Goal: Task Accomplishment & Management: Use online tool/utility

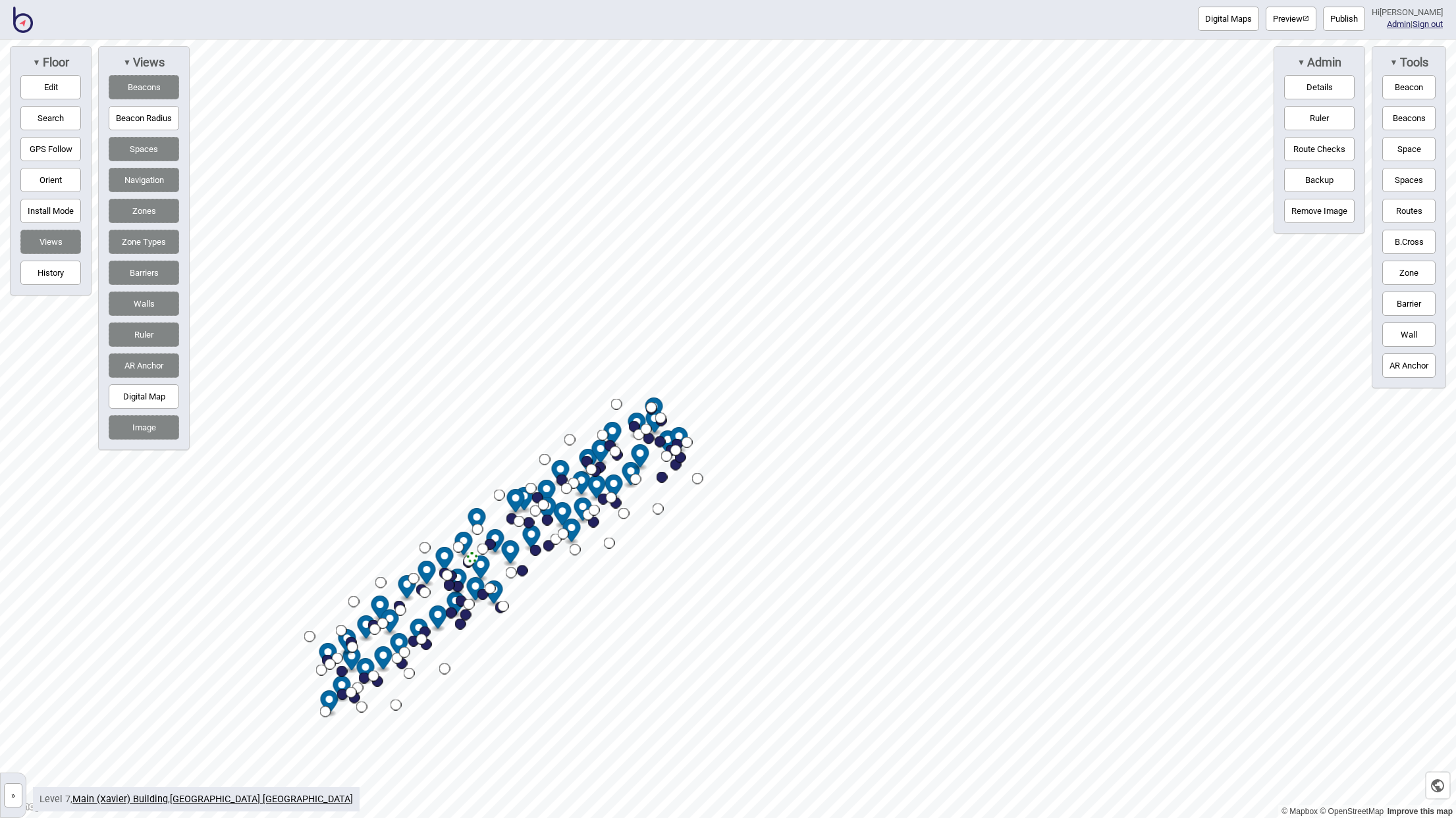
click at [14, 798] on button "»" at bounding box center [14, 795] width 19 height 24
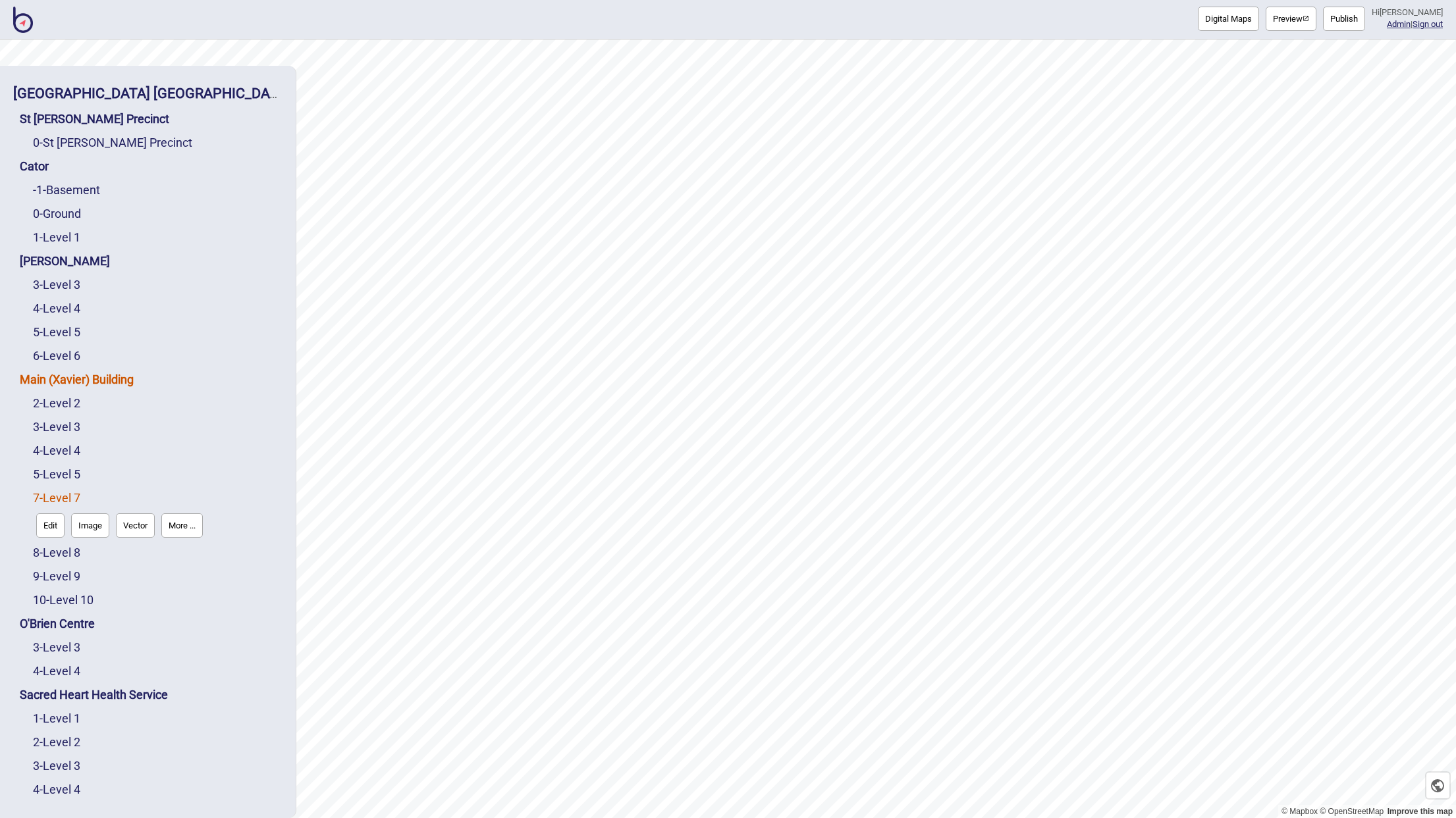
click at [62, 380] on link "Main (Xavier) Building" at bounding box center [77, 379] width 114 height 14
click at [37, 409] on button "Edit" at bounding box center [37, 407] width 28 height 24
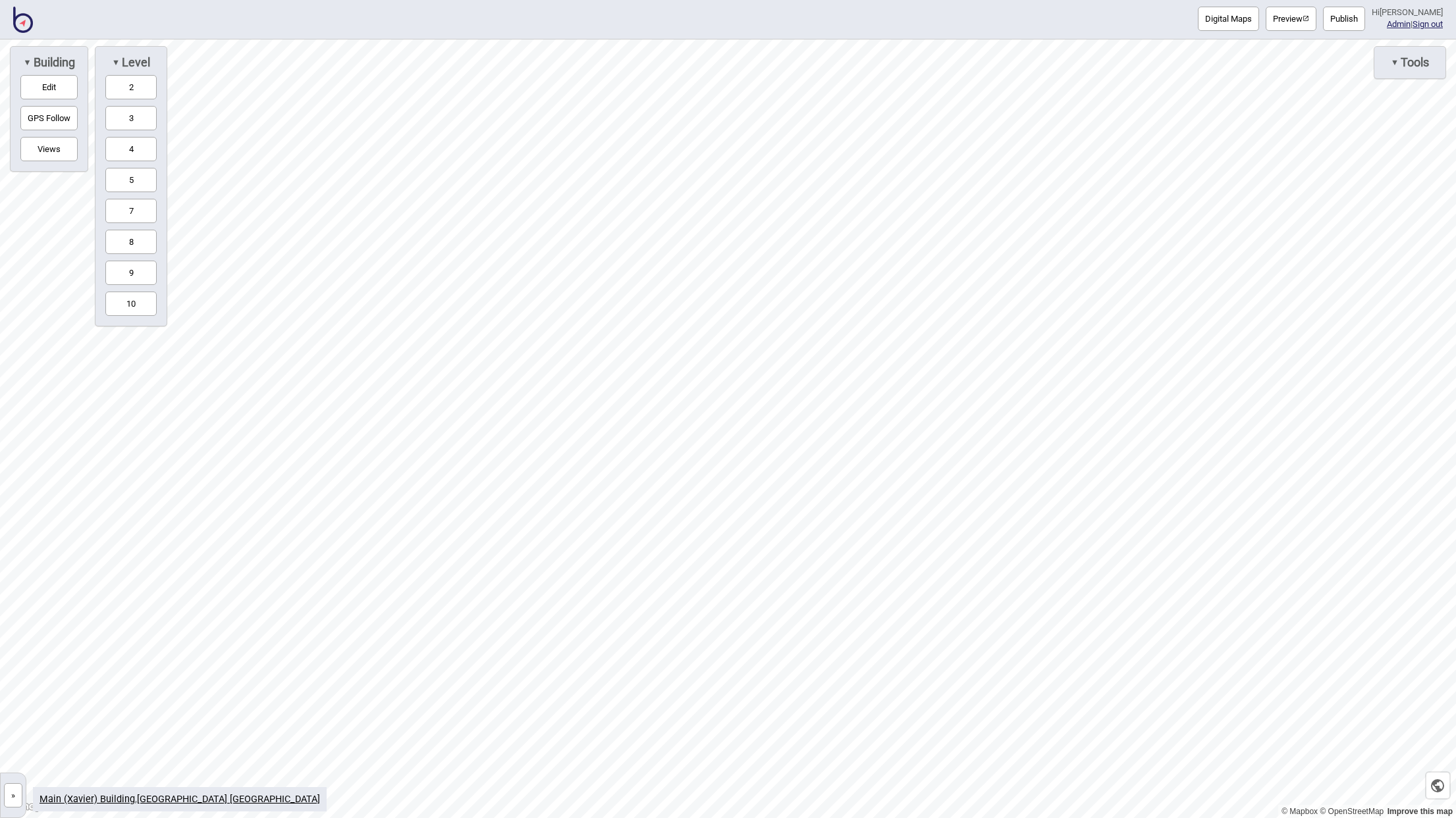
click at [144, 92] on button "2" at bounding box center [131, 88] width 52 height 24
click at [143, 117] on button "3" at bounding box center [131, 118] width 52 height 24
click at [137, 148] on button "4" at bounding box center [131, 149] width 52 height 24
click at [134, 187] on button "5" at bounding box center [131, 180] width 52 height 24
click at [136, 212] on button "7" at bounding box center [131, 211] width 52 height 24
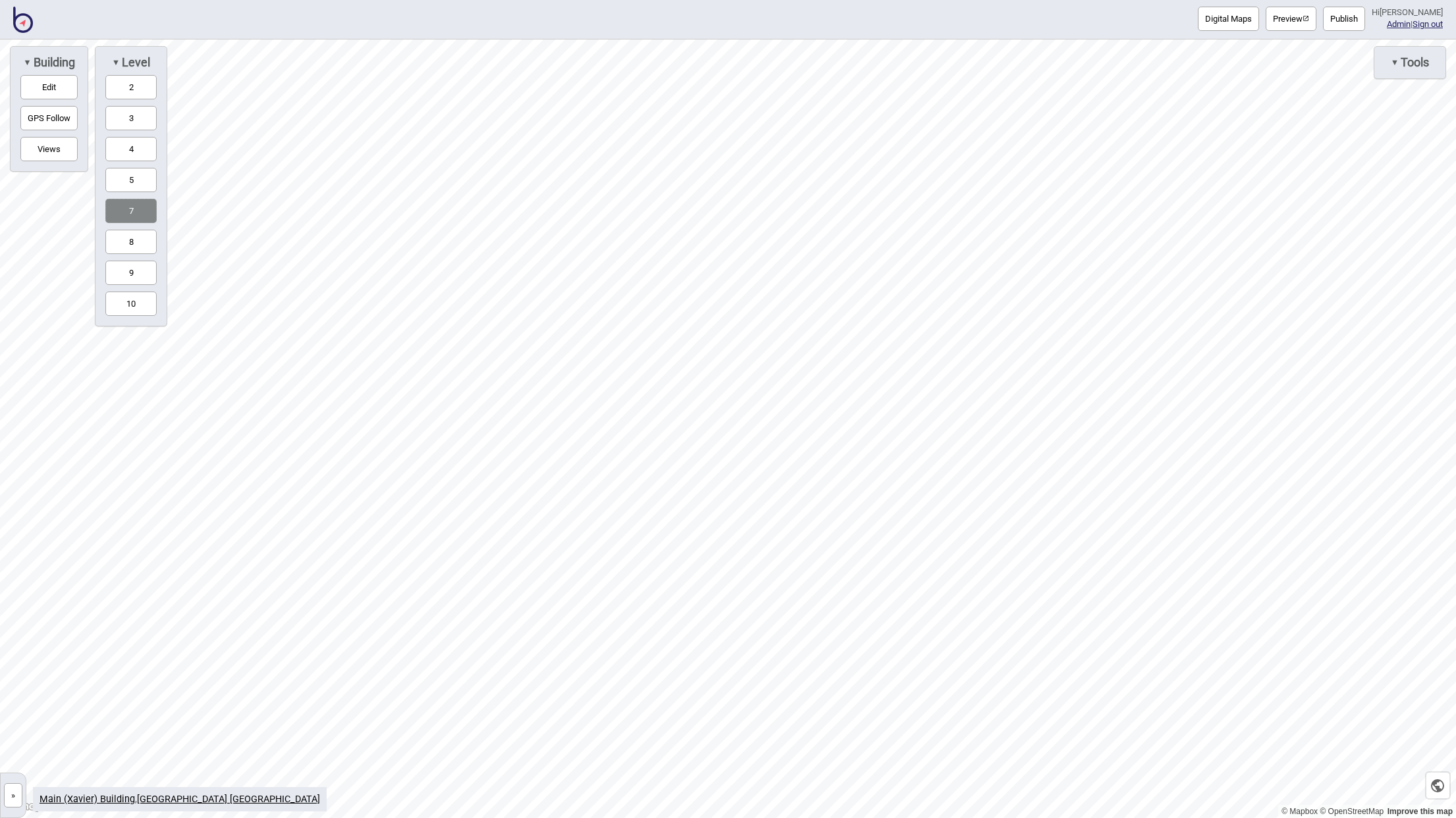
click at [137, 237] on button "8" at bounding box center [131, 242] width 52 height 24
click at [139, 266] on button "9" at bounding box center [131, 273] width 52 height 24
click at [140, 309] on button "10" at bounding box center [131, 304] width 52 height 24
click at [144, 93] on button "2" at bounding box center [131, 88] width 52 height 24
click at [136, 126] on button "3" at bounding box center [131, 118] width 52 height 24
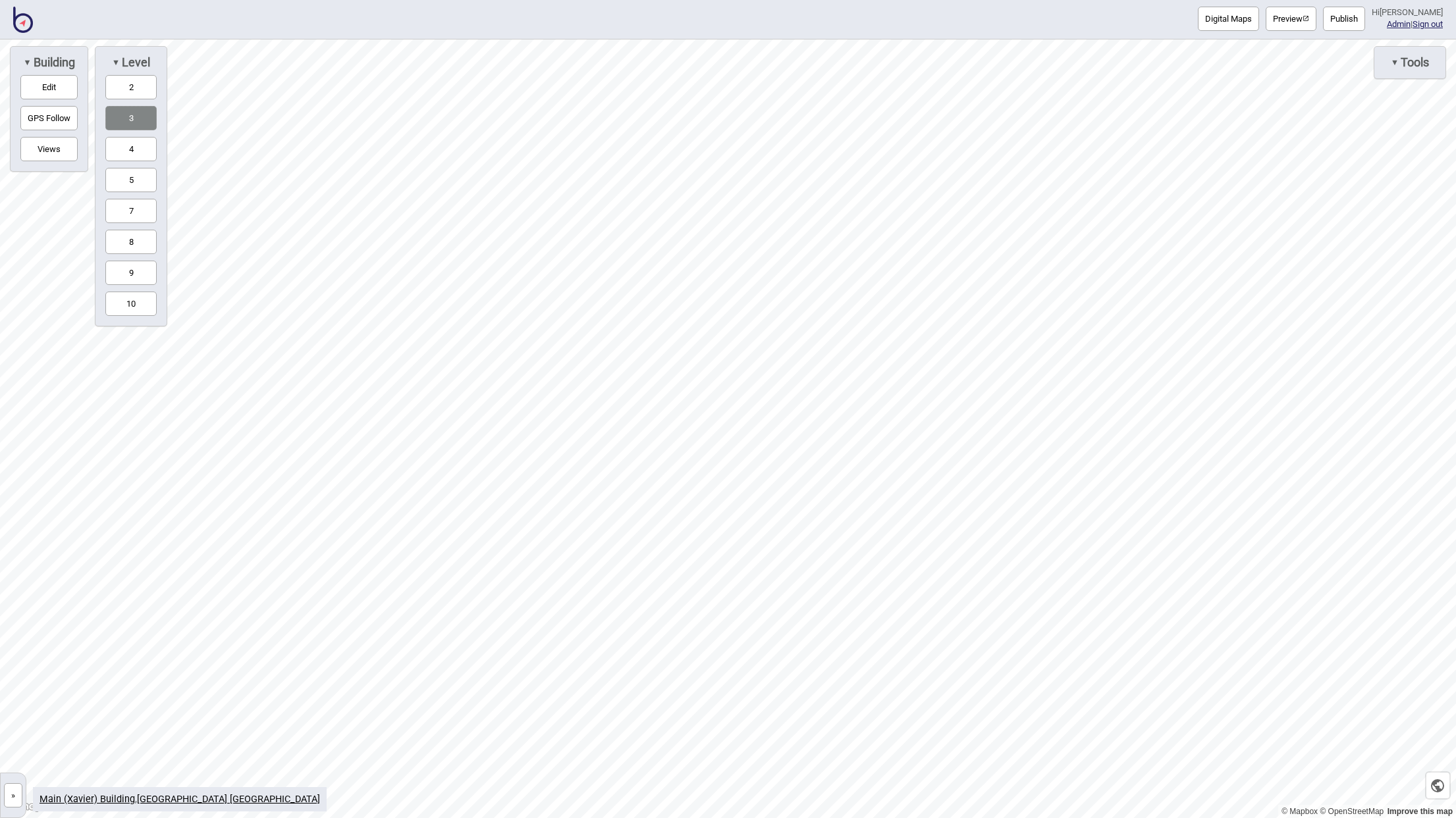
click at [129, 83] on button "2" at bounding box center [131, 88] width 52 height 24
click at [132, 118] on button "3" at bounding box center [131, 118] width 52 height 24
click at [134, 149] on button "4" at bounding box center [131, 149] width 52 height 24
click at [129, 81] on button "2" at bounding box center [131, 88] width 52 height 24
click at [133, 143] on button "4" at bounding box center [131, 149] width 52 height 24
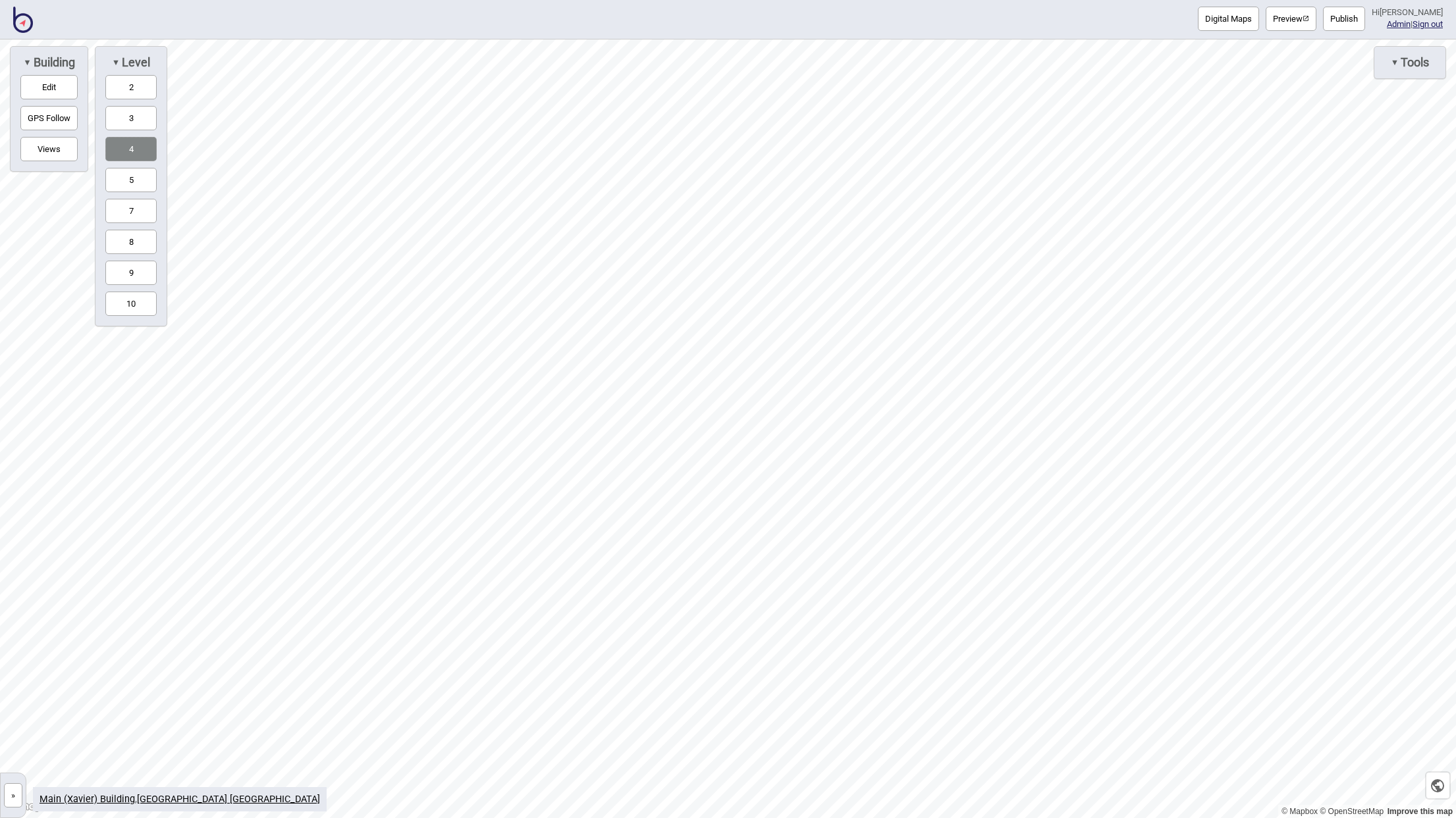
click at [133, 126] on button "3" at bounding box center [131, 118] width 52 height 24
click at [133, 139] on button "4" at bounding box center [131, 149] width 52 height 24
click at [135, 119] on button "3" at bounding box center [131, 118] width 52 height 24
click at [130, 148] on button "4" at bounding box center [131, 149] width 52 height 24
click at [130, 171] on button "5" at bounding box center [131, 180] width 52 height 24
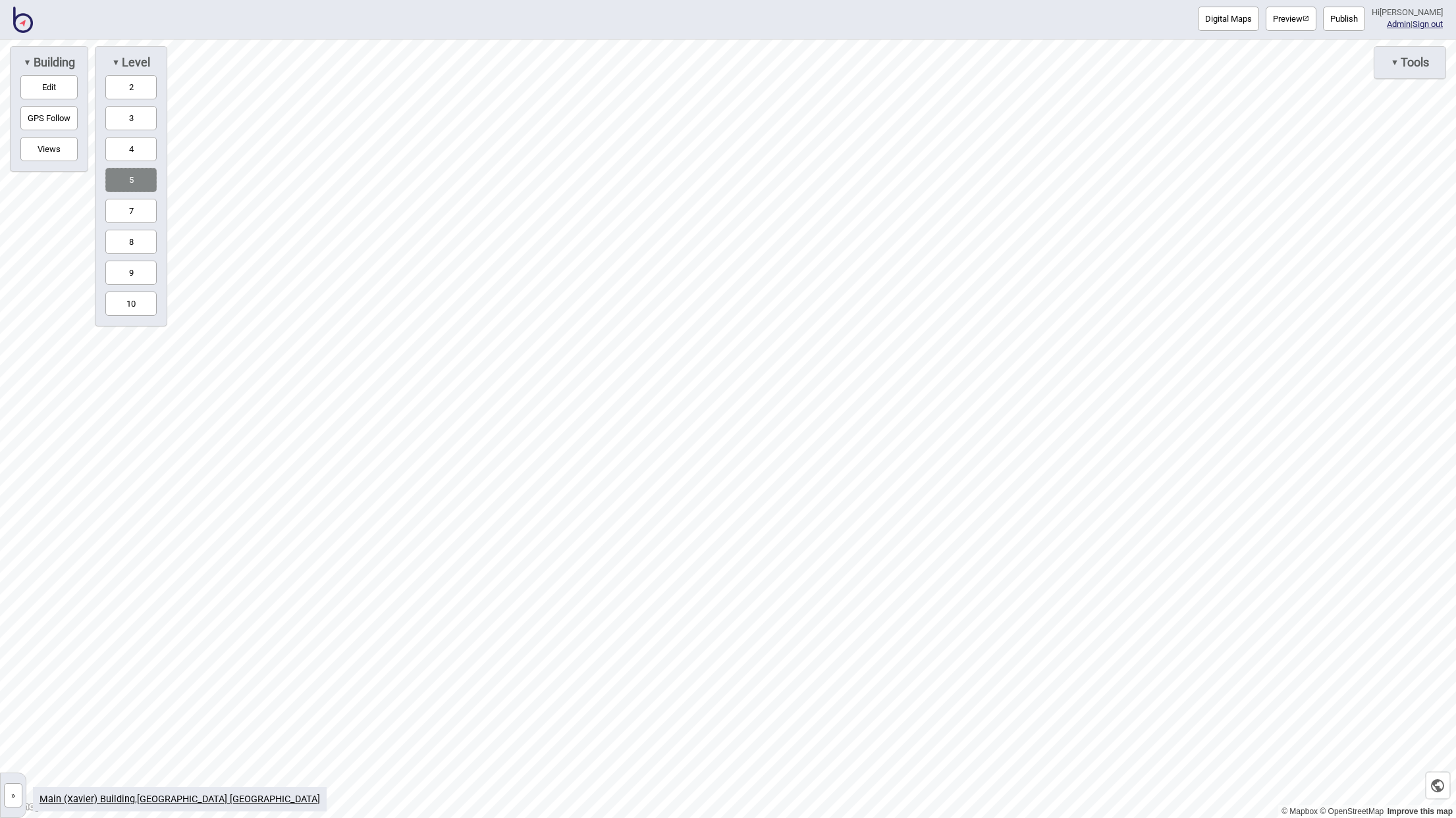
click at [136, 150] on button "4" at bounding box center [131, 149] width 52 height 24
click at [142, 115] on button "3" at bounding box center [131, 118] width 52 height 24
click at [139, 101] on div "▼ Level 2 3 4 5 7 8 9 10" at bounding box center [131, 186] width 73 height 281
click at [139, 87] on button "2" at bounding box center [131, 88] width 52 height 24
click at [137, 115] on button "3" at bounding box center [131, 118] width 52 height 24
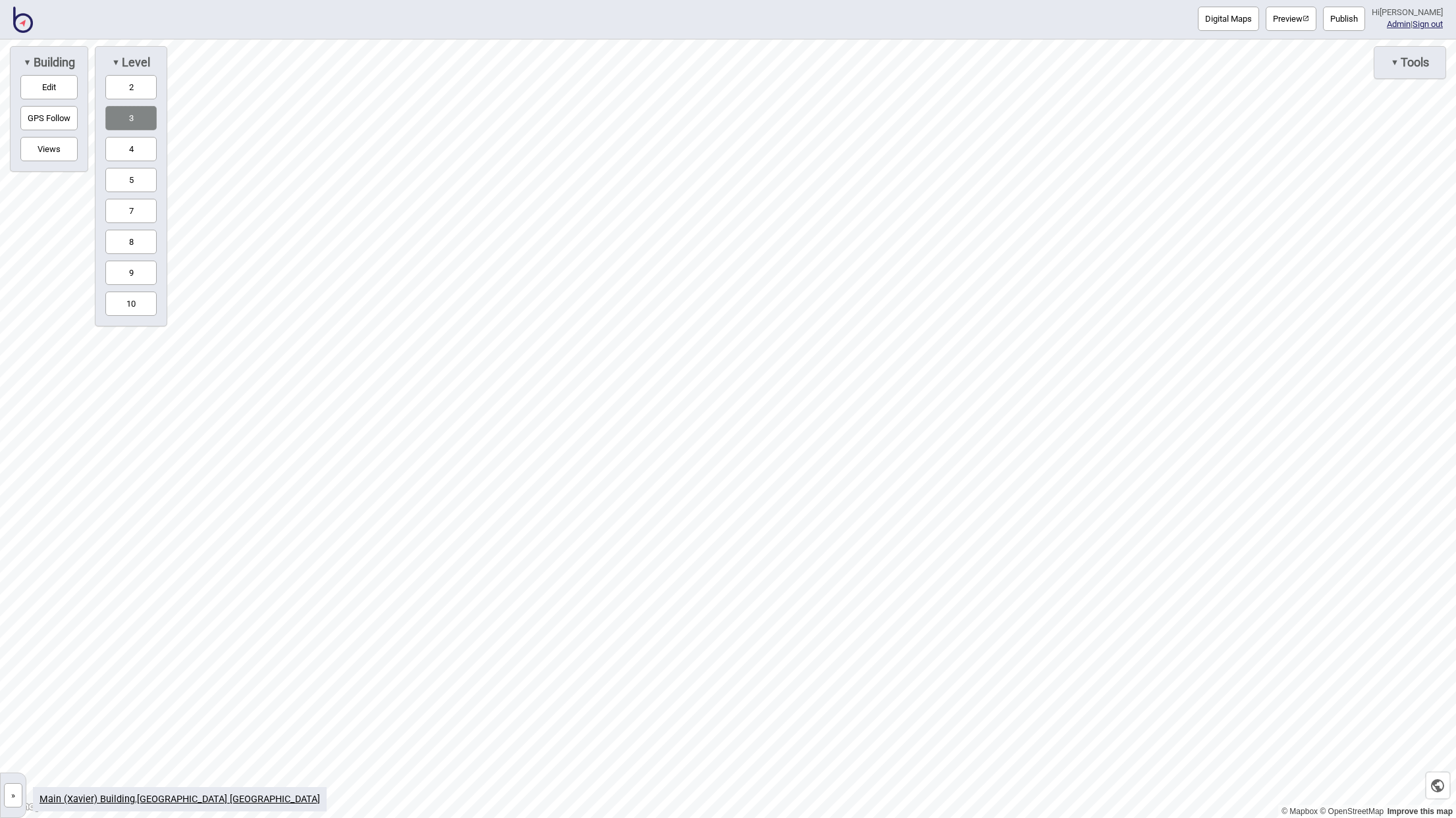
click at [135, 141] on button "4" at bounding box center [131, 149] width 52 height 24
click at [131, 182] on button "5" at bounding box center [131, 180] width 52 height 24
click at [131, 202] on button "7" at bounding box center [131, 211] width 52 height 24
click at [142, 179] on button "5" at bounding box center [131, 180] width 52 height 24
click at [142, 153] on button "4" at bounding box center [131, 149] width 52 height 24
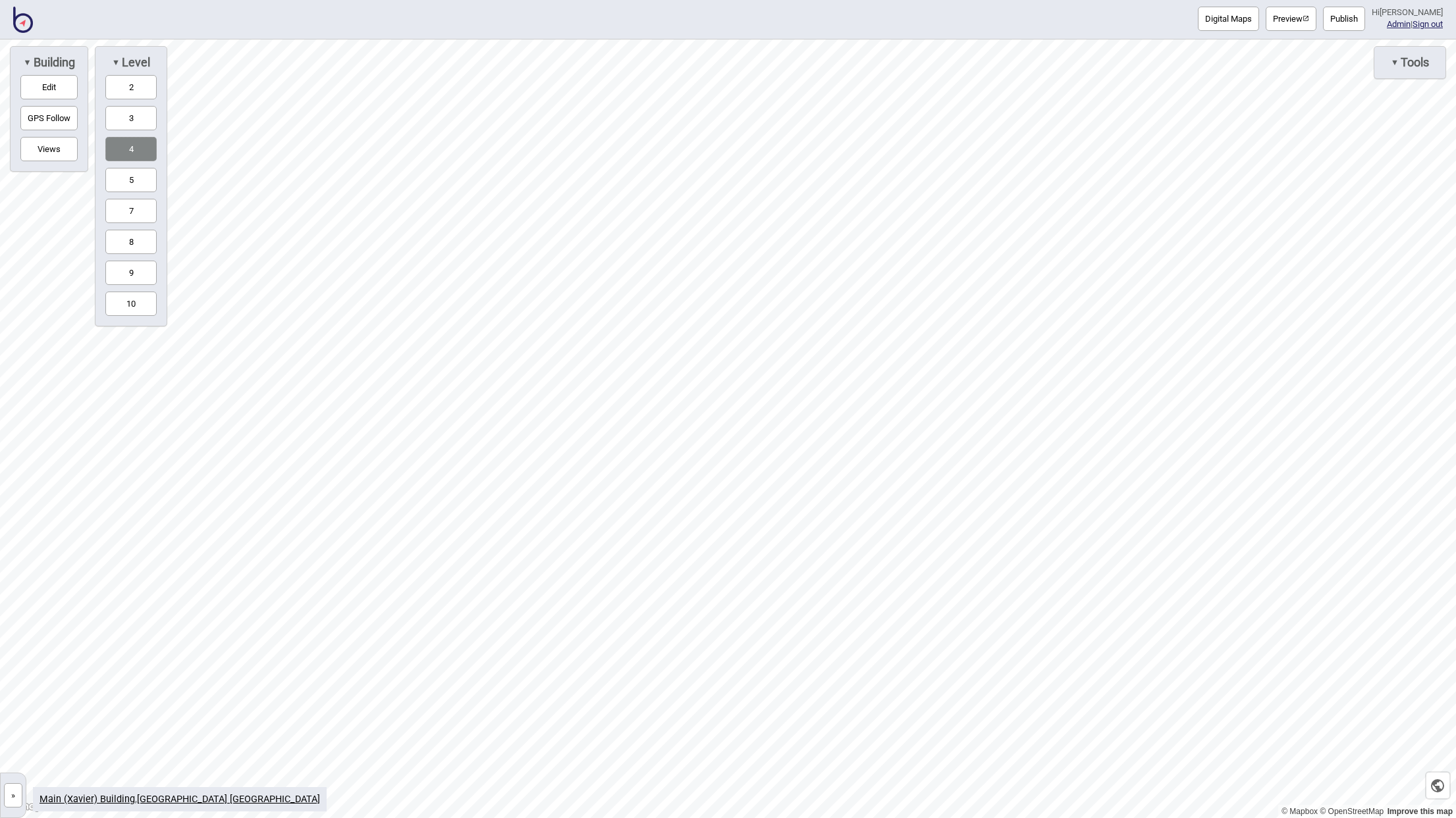
click at [142, 126] on button "3" at bounding box center [131, 118] width 52 height 24
click at [18, 805] on button "»" at bounding box center [14, 795] width 19 height 24
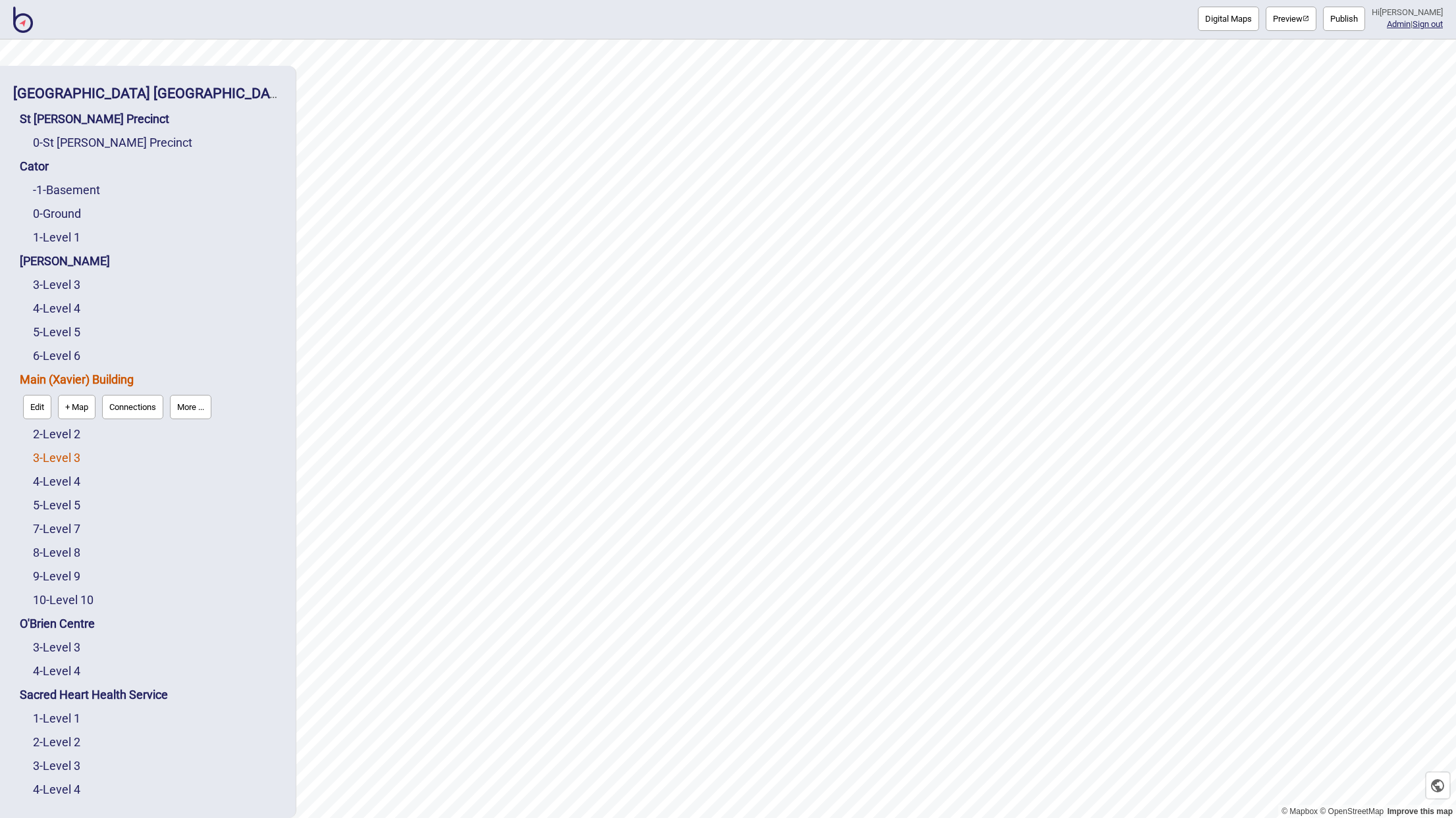
click at [70, 454] on link "3 - Level 3" at bounding box center [57, 457] width 47 height 14
click at [52, 461] on button "Edit" at bounding box center [50, 454] width 28 height 24
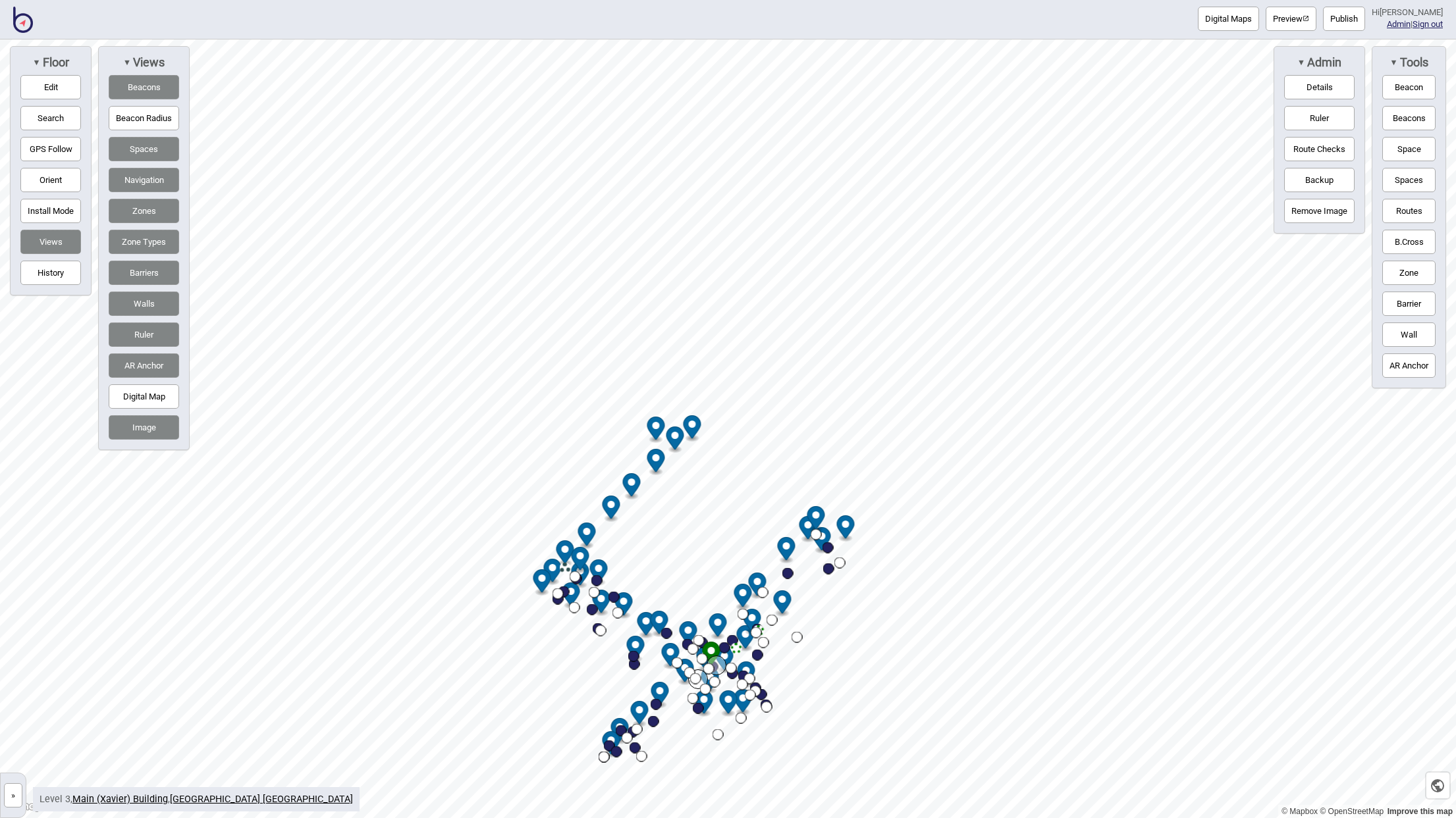
click at [13, 796] on button "»" at bounding box center [14, 795] width 19 height 24
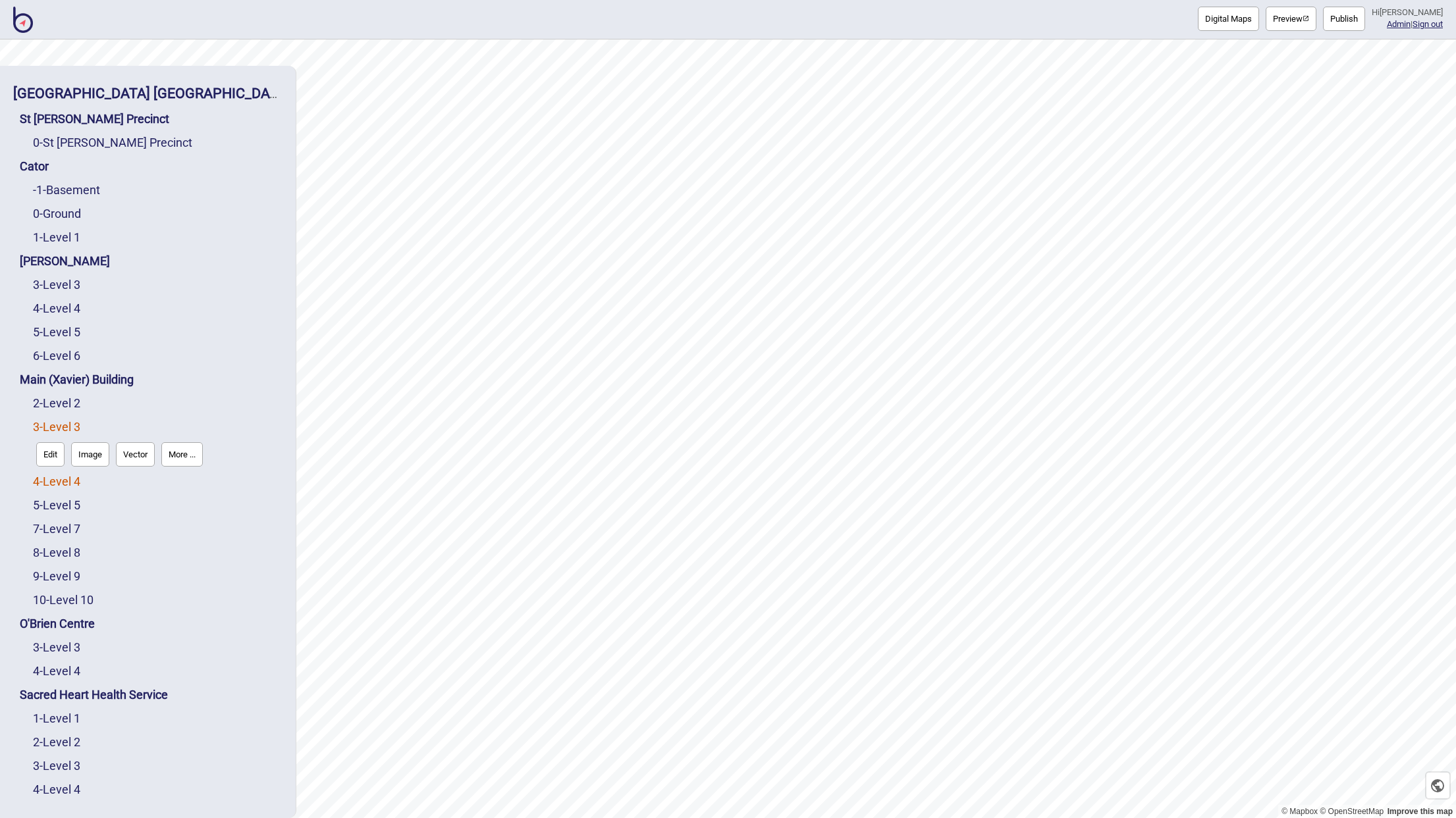
click at [67, 479] on link "4 - Level 4" at bounding box center [57, 481] width 47 height 14
click at [51, 484] on button "Edit" at bounding box center [50, 478] width 28 height 24
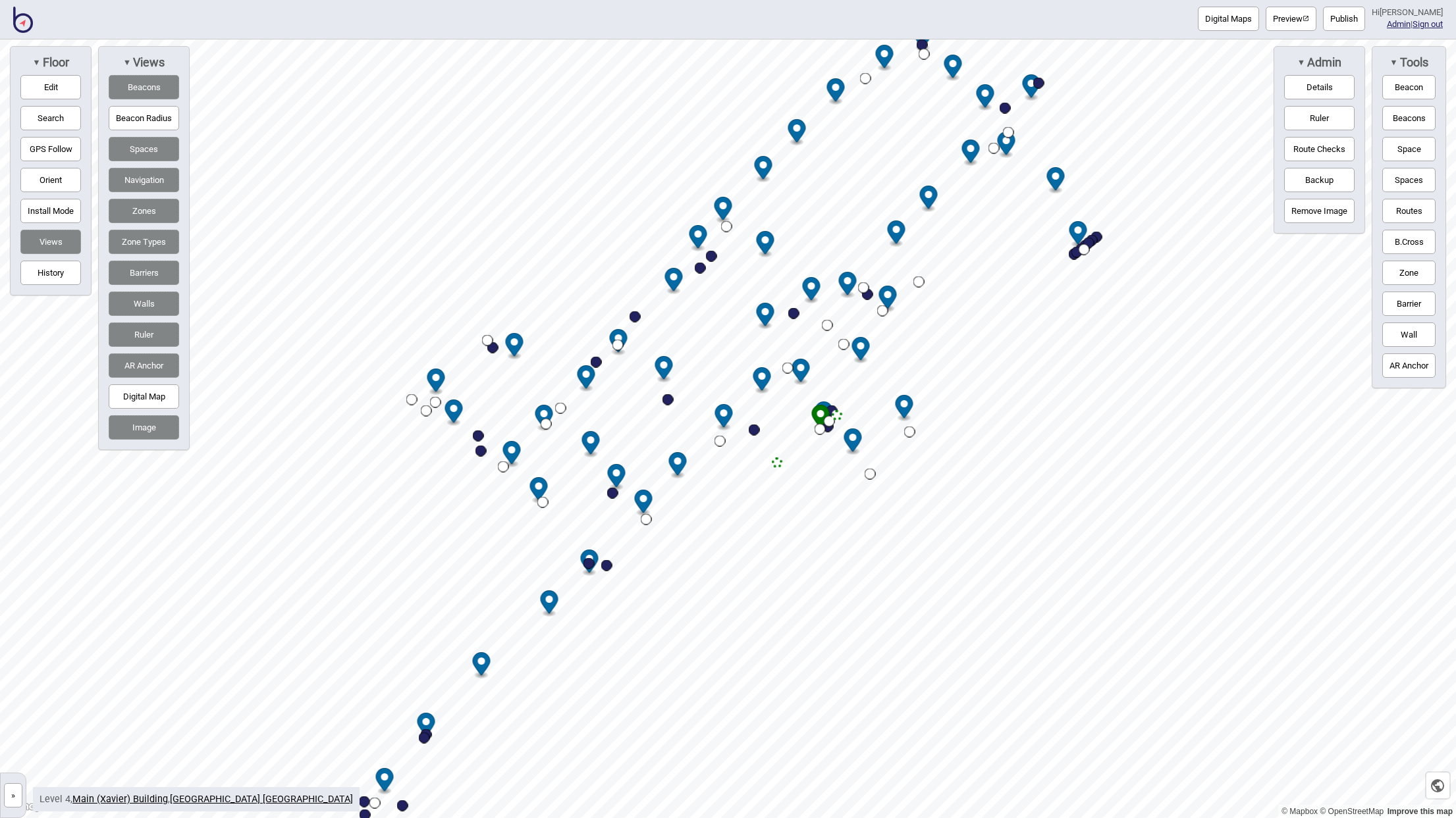
click at [50, 96] on button "Edit" at bounding box center [50, 88] width 60 height 24
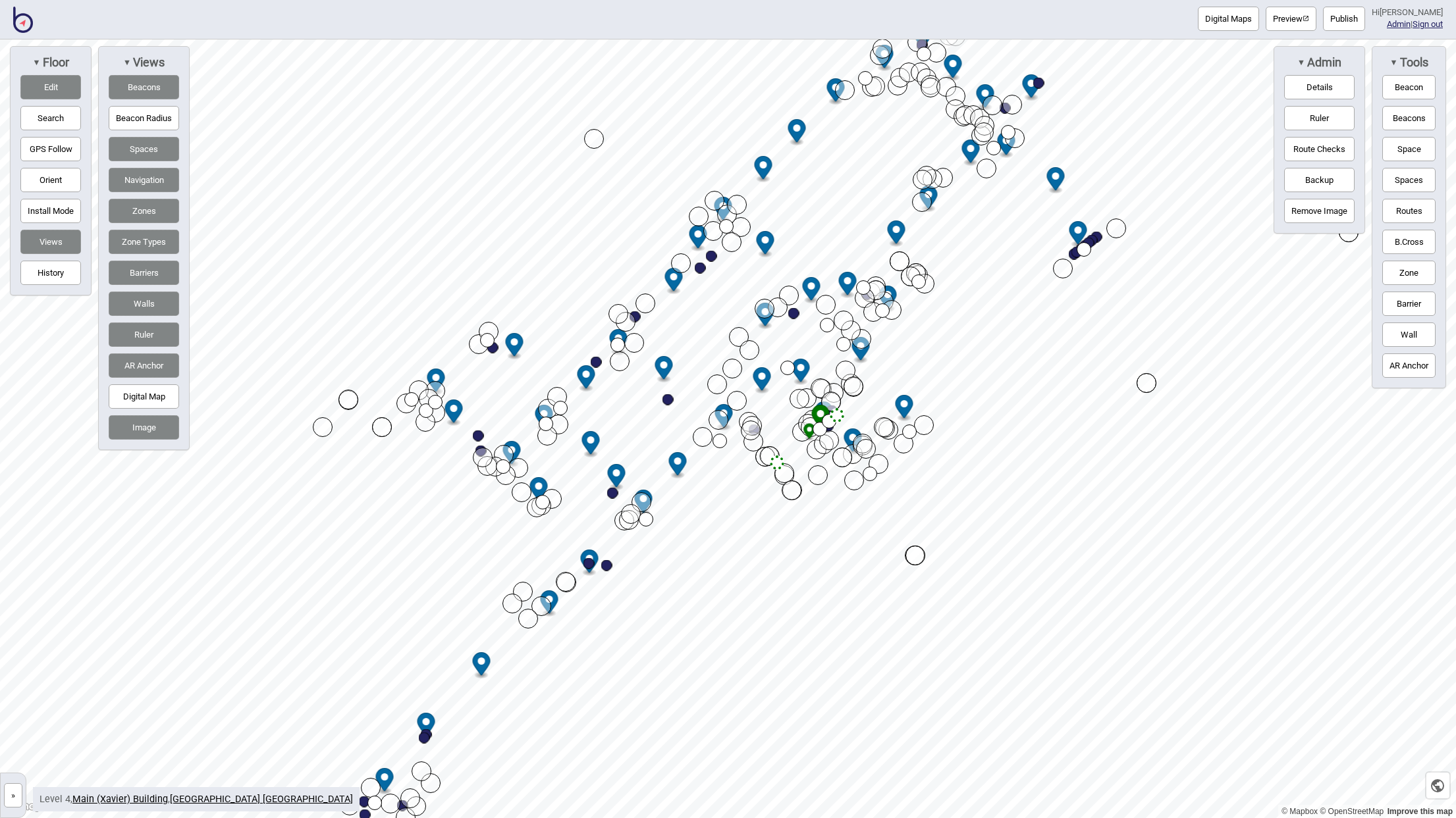
click at [50, 96] on button "Edit" at bounding box center [50, 88] width 60 height 24
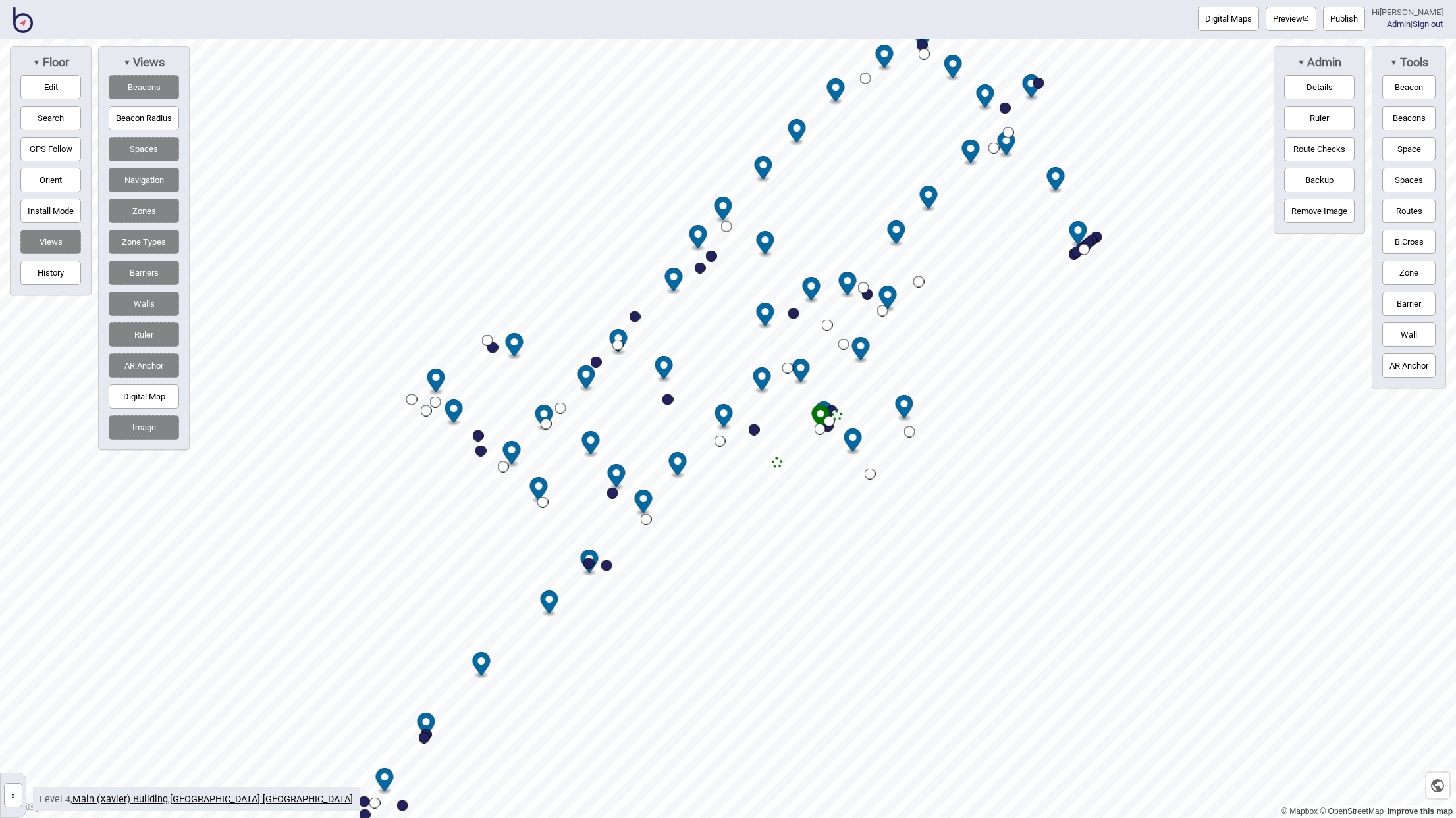
click at [12, 792] on button "»" at bounding box center [14, 795] width 19 height 24
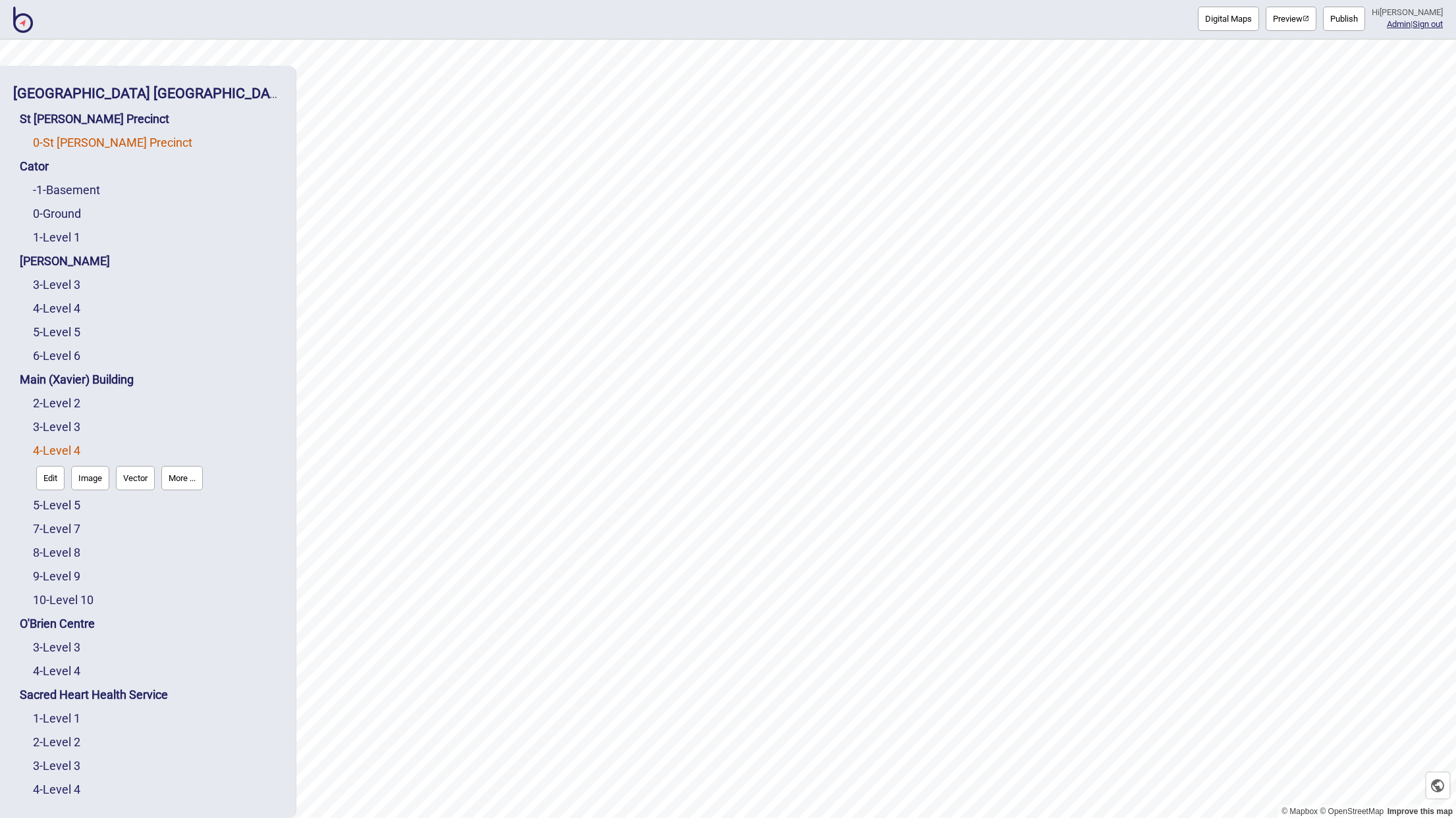
click at [101, 140] on link "0 - St Vincent's Precinct" at bounding box center [113, 142] width 159 height 14
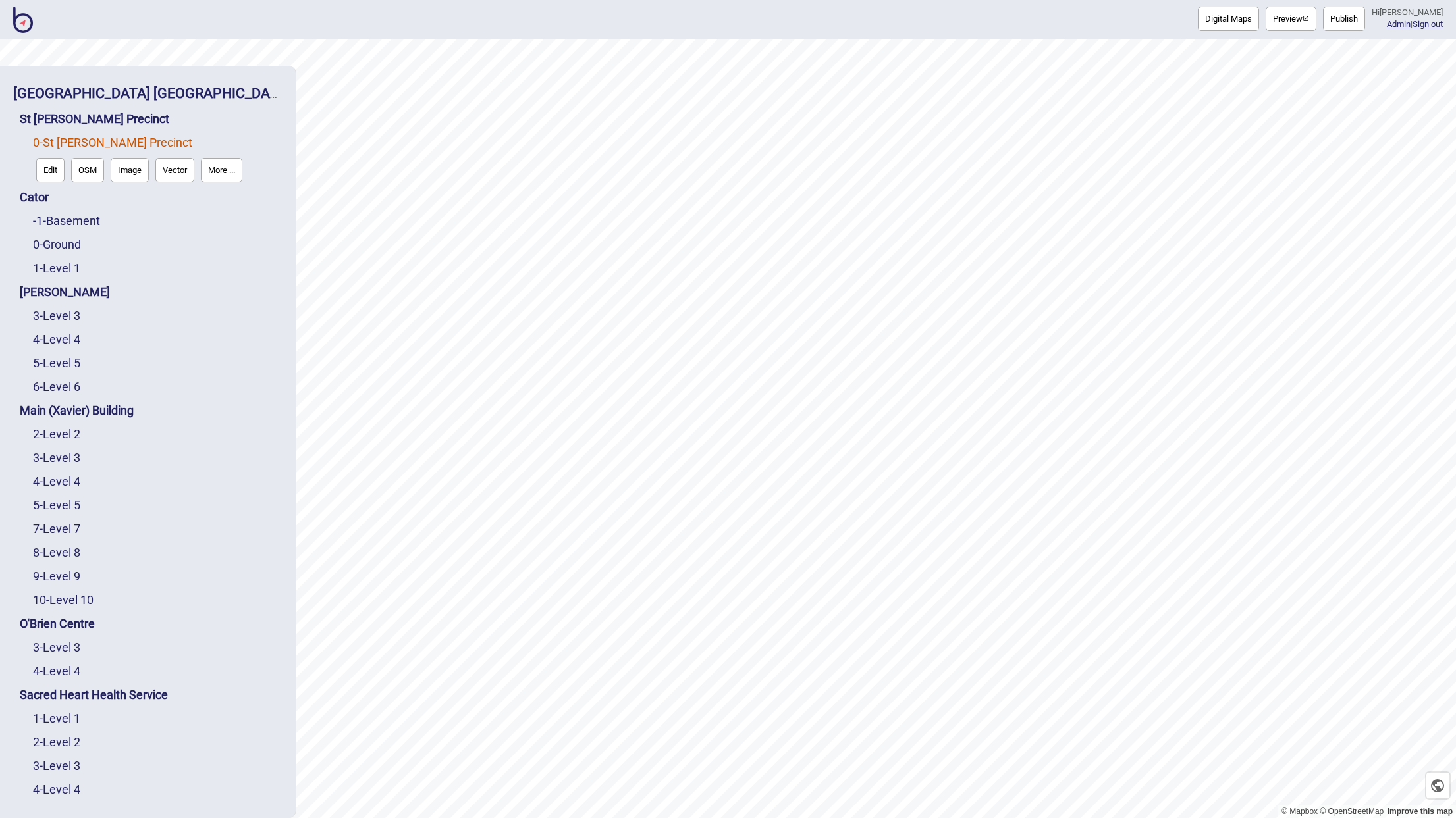
click at [59, 171] on button "Edit" at bounding box center [50, 170] width 28 height 24
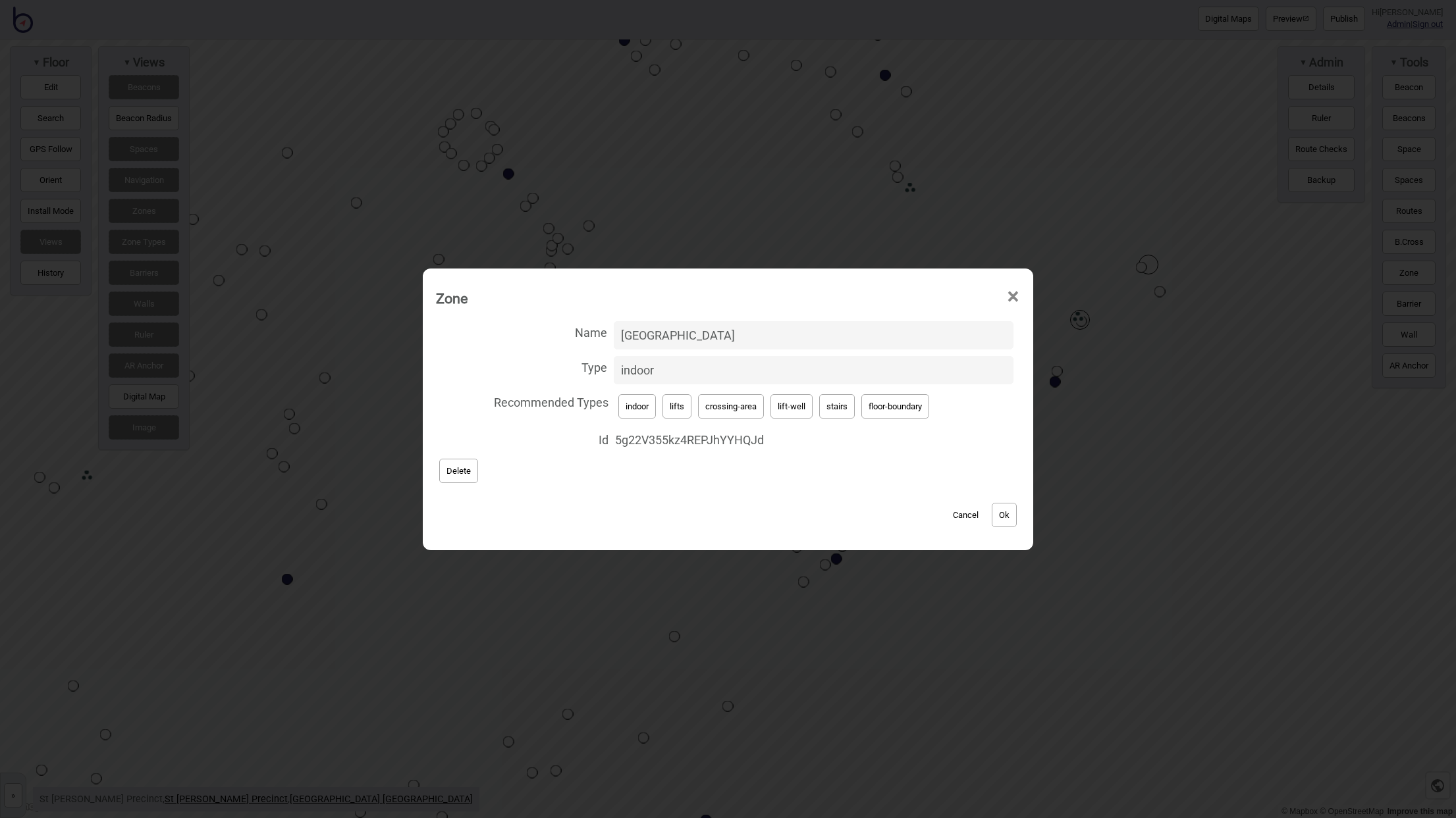
click at [969, 514] on button "Cancel" at bounding box center [966, 515] width 39 height 24
click at [691, 342] on input "Main Building" at bounding box center [813, 335] width 400 height 28
paste input "cMj4gUfpDuXJDLZH4B7m1i"
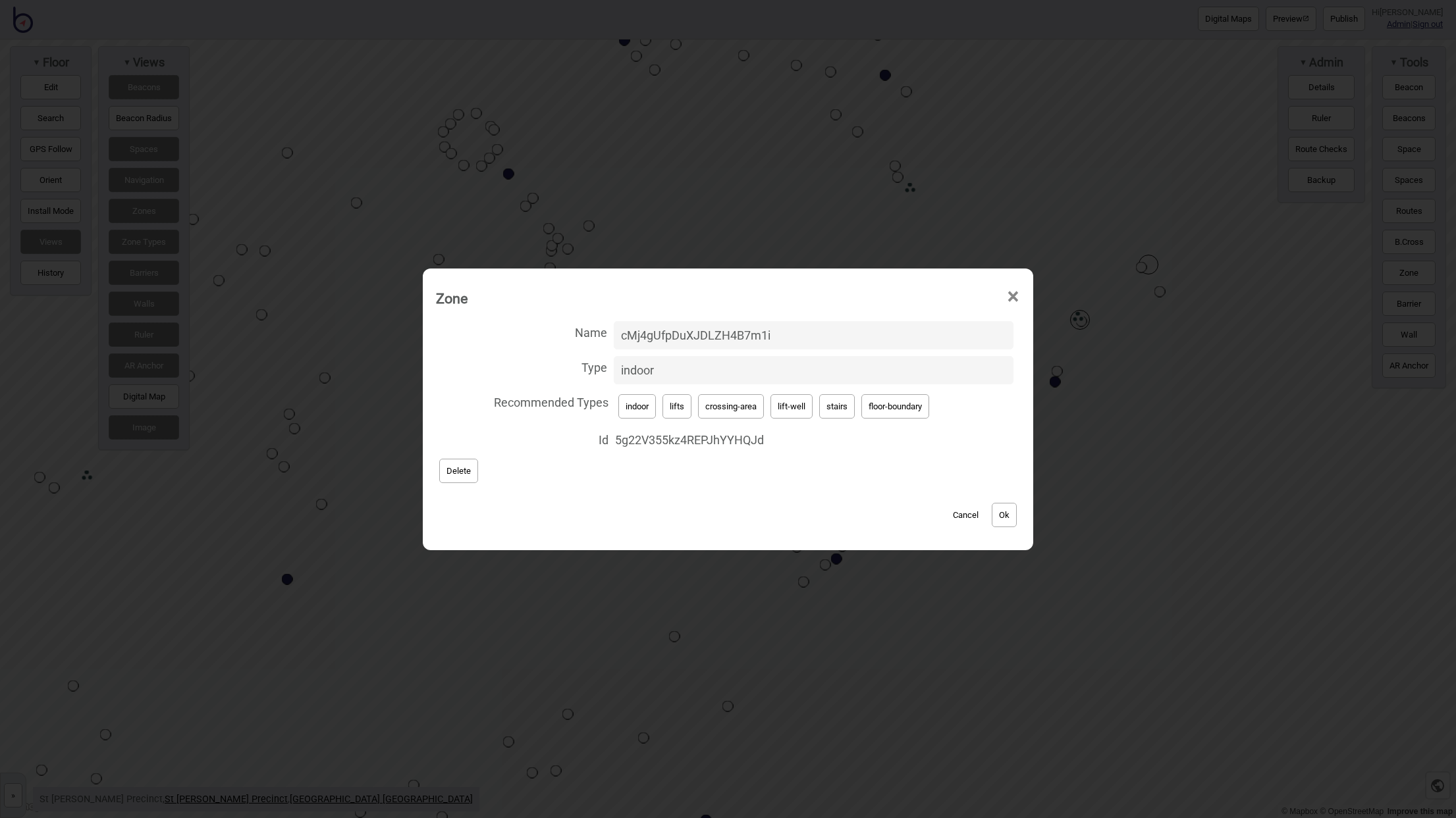
type input "cMj4gUfpDuXJDLZH4B7m1i"
click at [1013, 517] on button "Ok" at bounding box center [1004, 515] width 25 height 24
click at [958, 516] on button "Cancel" at bounding box center [966, 515] width 39 height 24
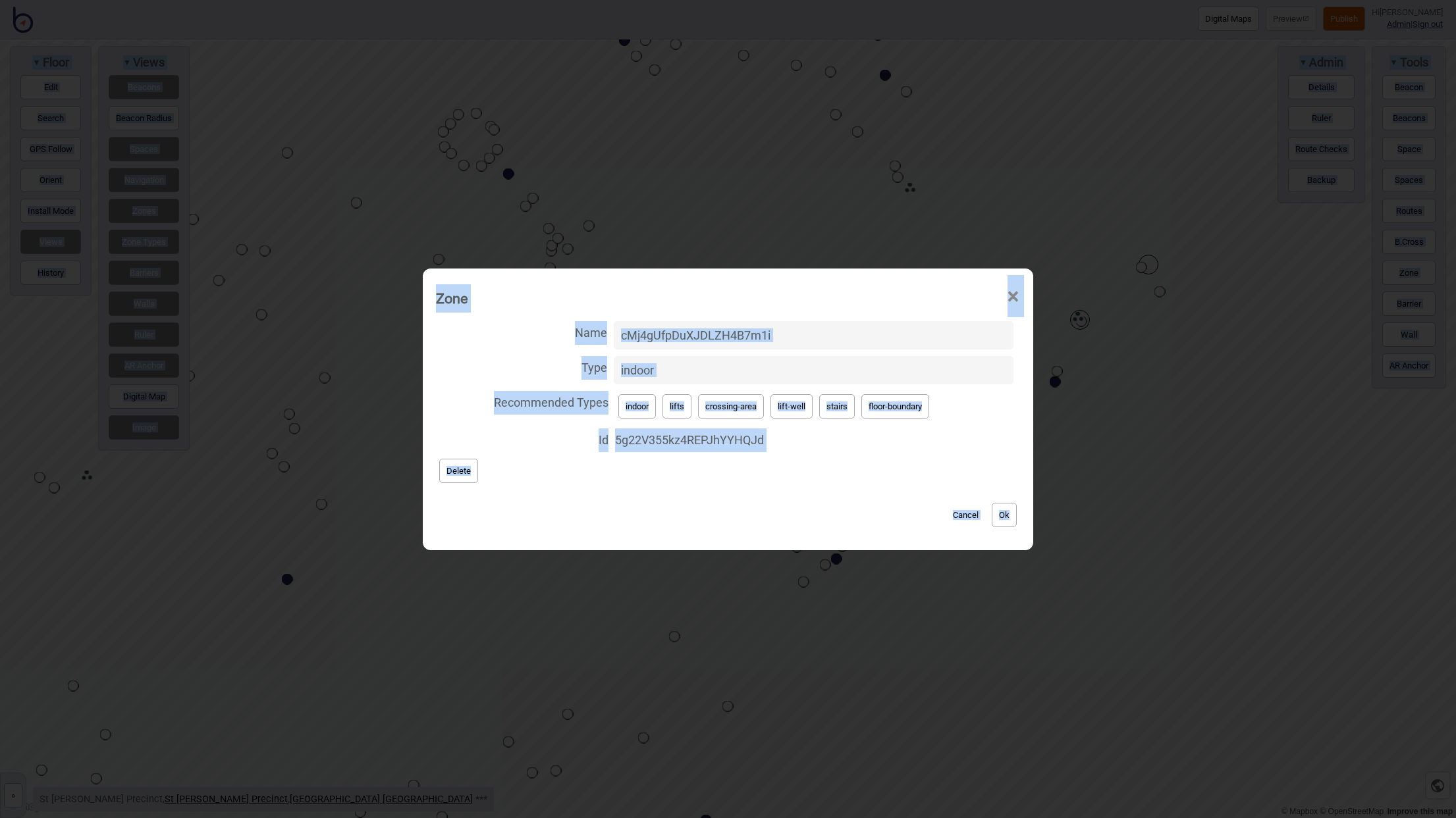
click at [834, 320] on label "Name cMj4gUfpDuXJDLZH4B7m1i" at bounding box center [727, 335] width 584 height 35
click at [834, 321] on input "cMj4gUfpDuXJDLZH4B7m1i" at bounding box center [813, 335] width 400 height 28
click at [966, 516] on button "Cancel" at bounding box center [966, 515] width 39 height 24
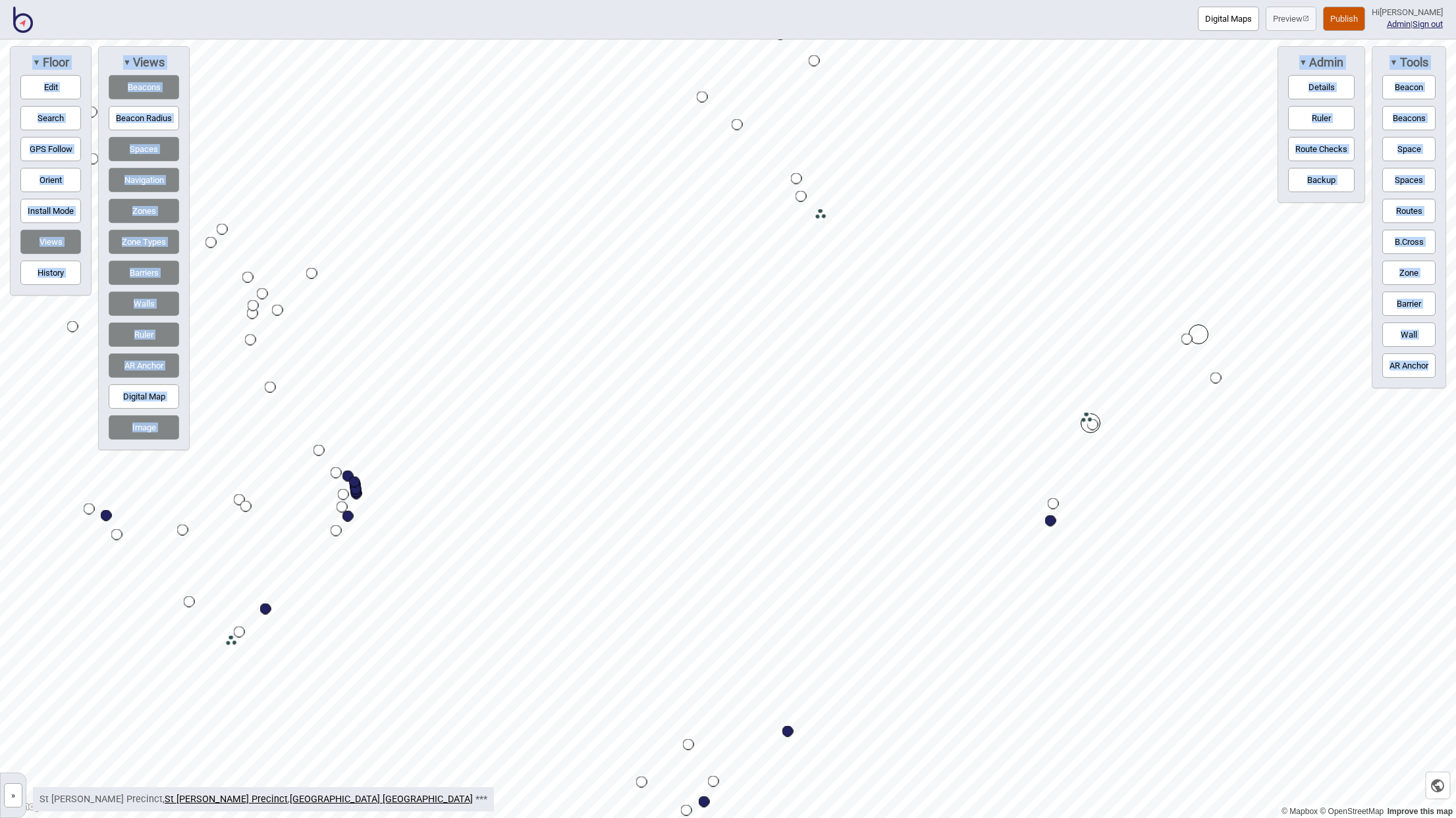
click at [12, 796] on button "»" at bounding box center [14, 795] width 19 height 24
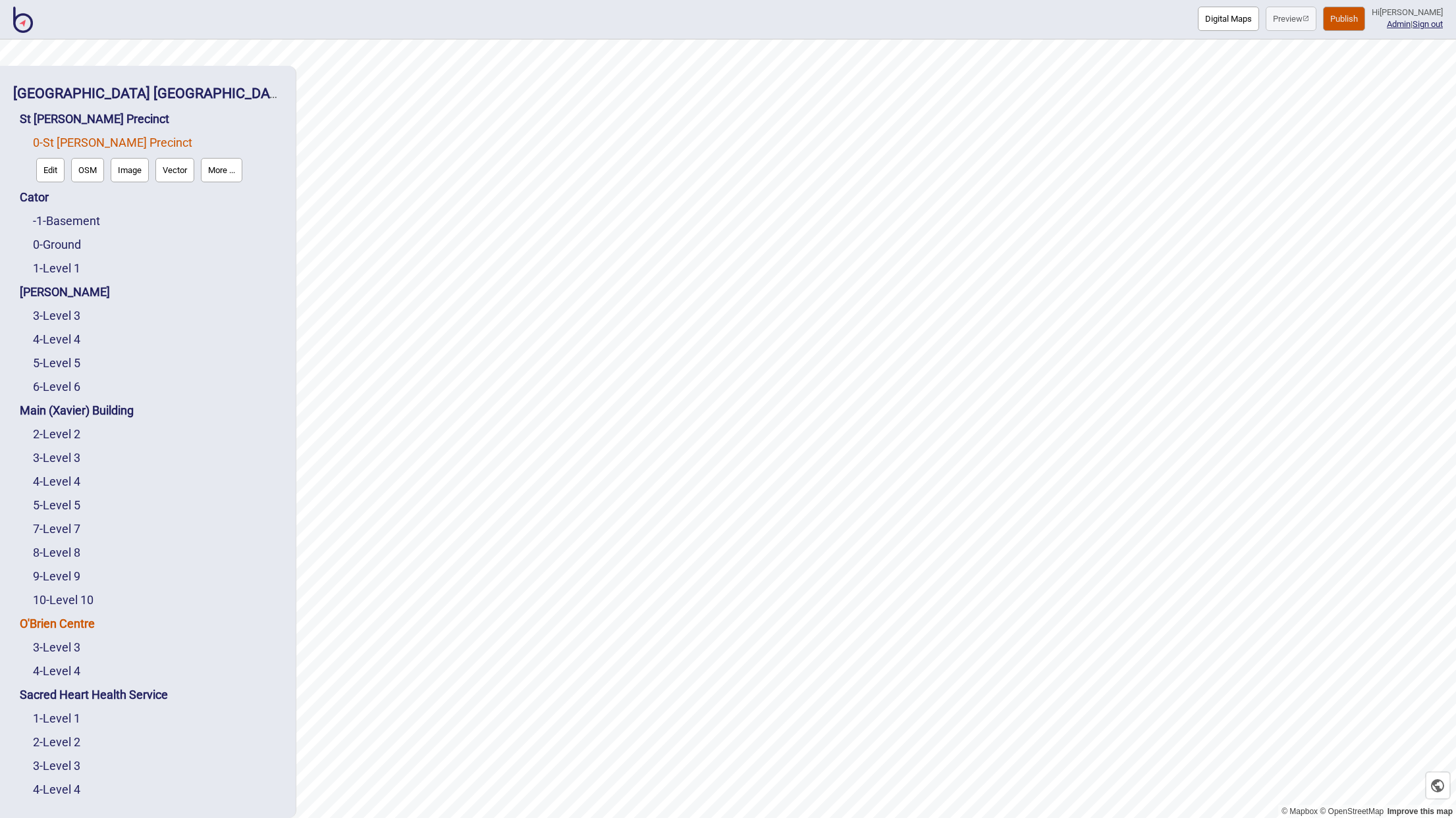
click at [60, 622] on link "O'Brien Centre" at bounding box center [57, 623] width 75 height 14
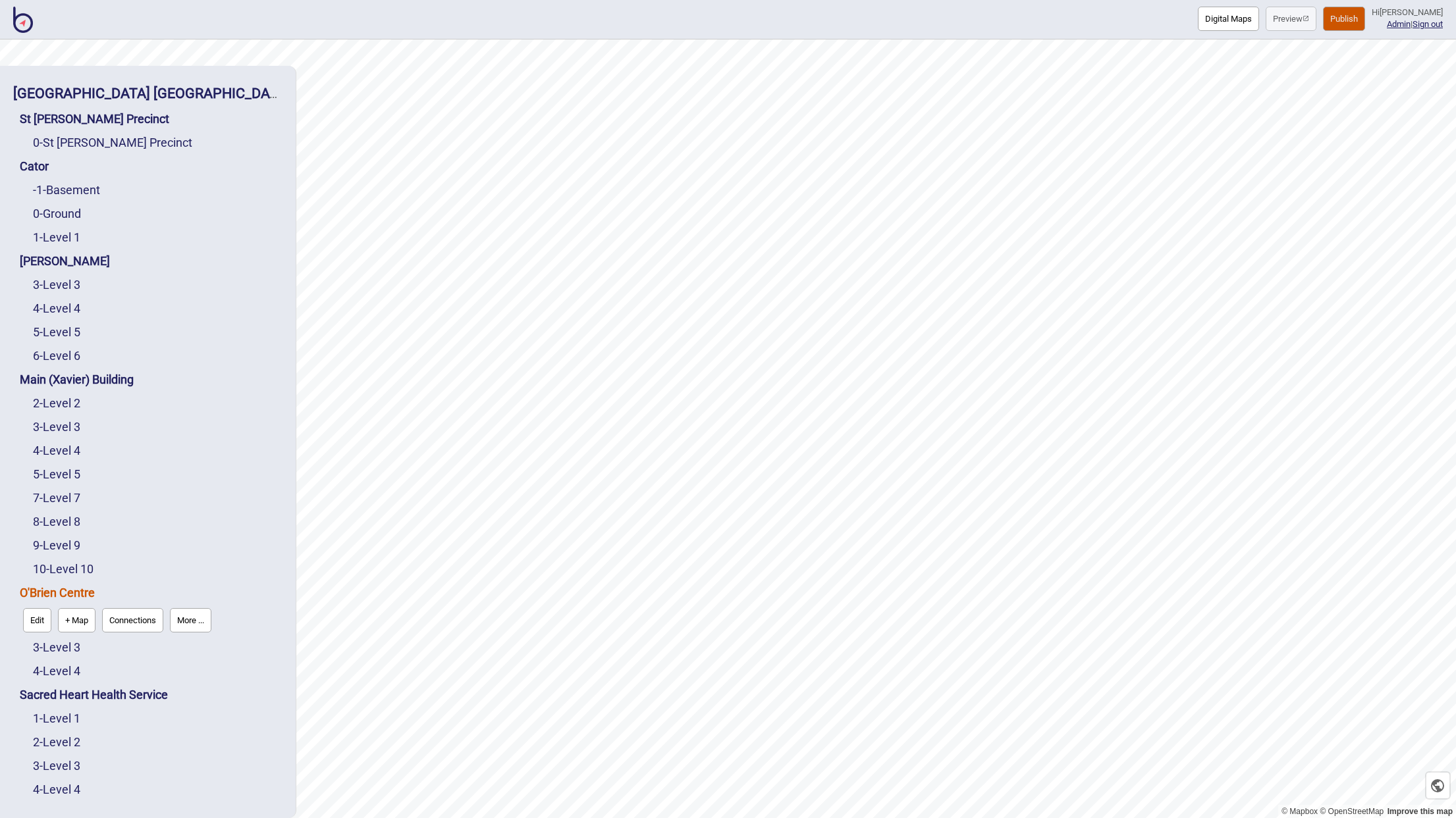
click at [55, 594] on link "O'Brien Centre" at bounding box center [57, 592] width 75 height 14
click at [57, 592] on link "O'Brien Centre" at bounding box center [57, 592] width 75 height 14
click at [35, 615] on button "Edit" at bounding box center [37, 620] width 28 height 24
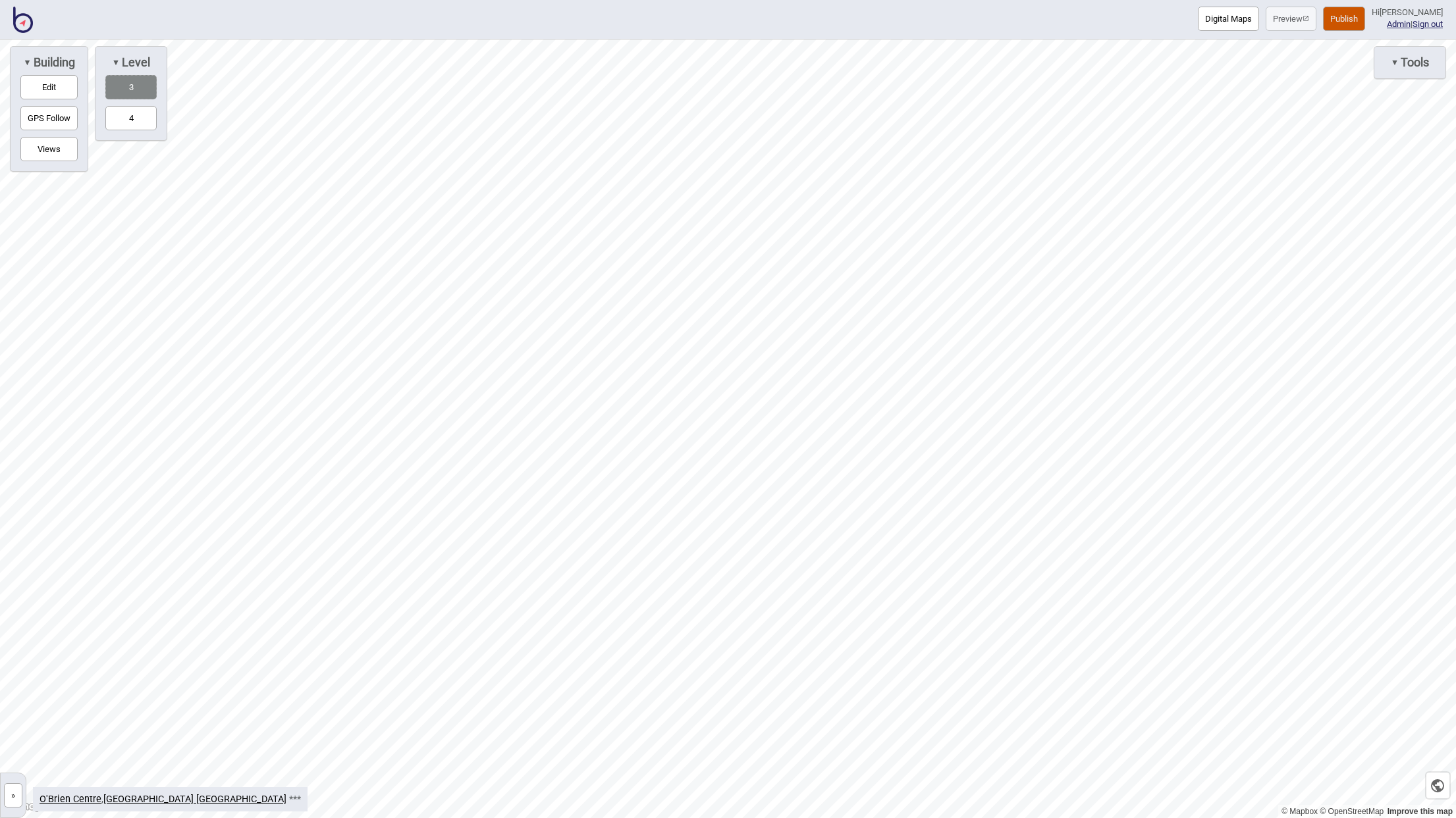
click at [126, 126] on button "4" at bounding box center [131, 118] width 52 height 24
click at [134, 85] on button "3" at bounding box center [131, 88] width 52 height 24
click at [132, 112] on button "4" at bounding box center [131, 118] width 52 height 24
click at [137, 79] on button "3" at bounding box center [131, 88] width 52 height 24
click at [136, 109] on button "4" at bounding box center [131, 118] width 52 height 24
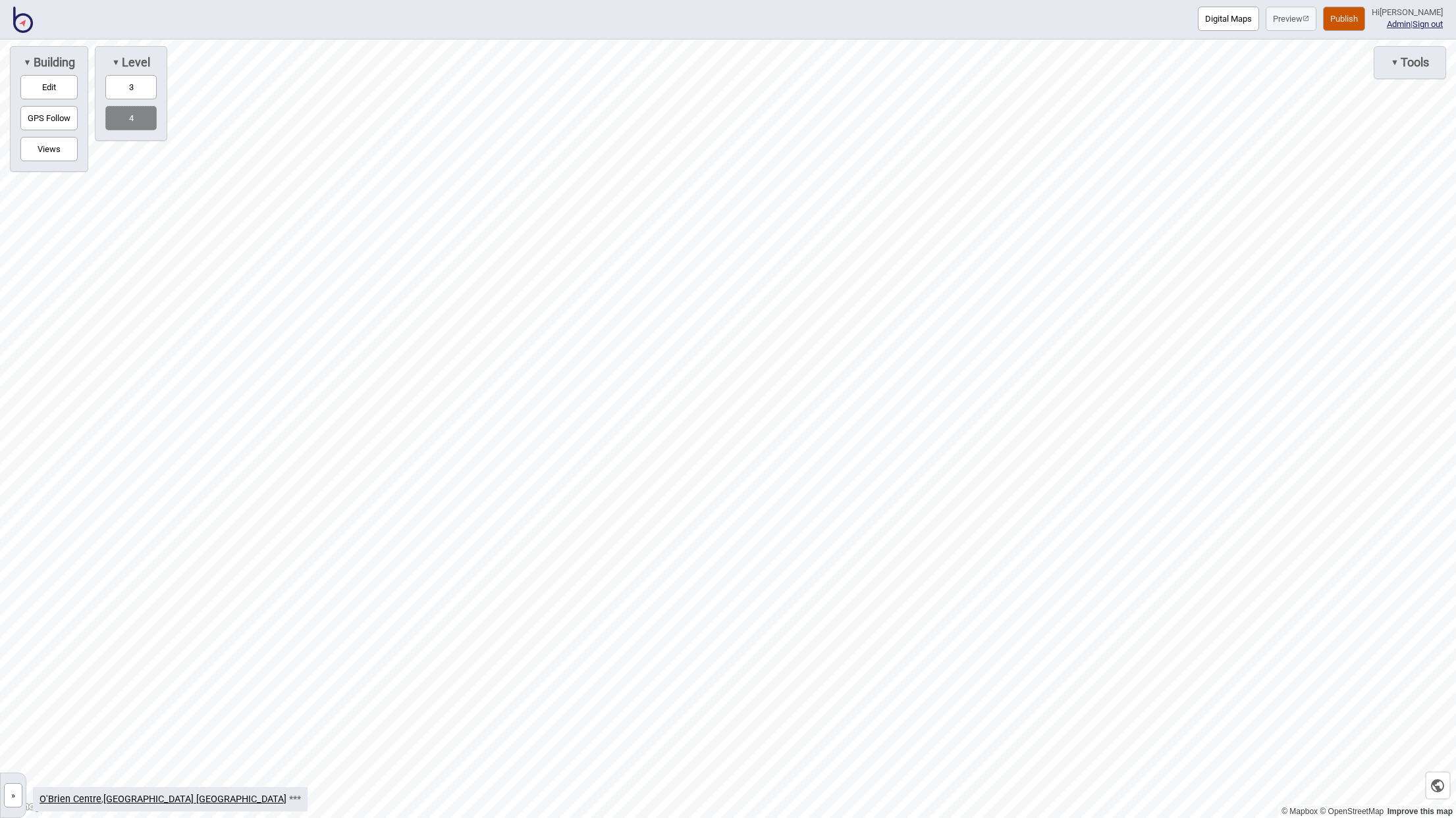
click at [138, 88] on button "3" at bounding box center [131, 88] width 52 height 24
click at [139, 117] on button "4" at bounding box center [131, 118] width 52 height 24
click at [13, 790] on button "»" at bounding box center [14, 795] width 19 height 24
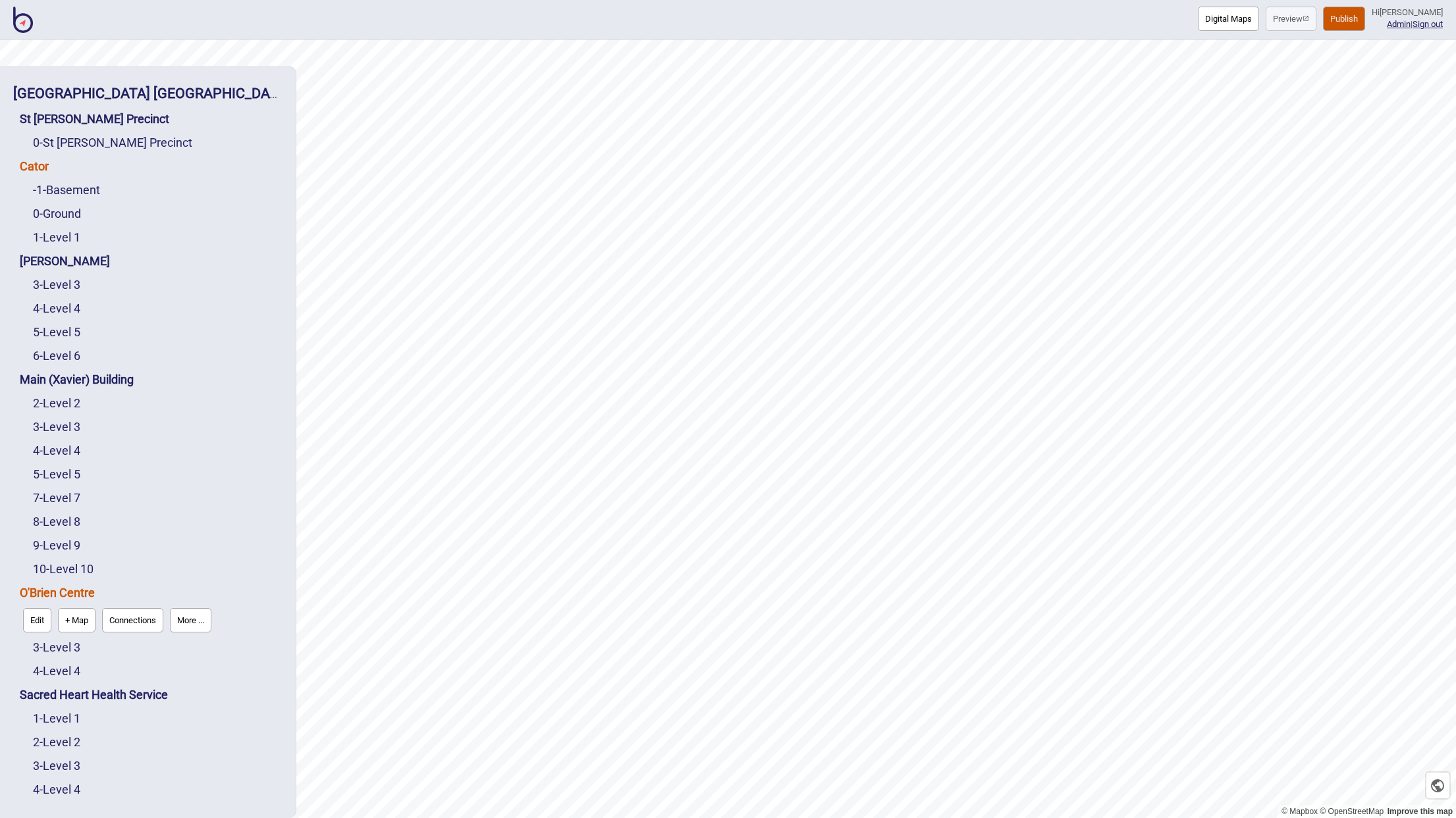
click at [36, 163] on link "Cator" at bounding box center [34, 166] width 29 height 14
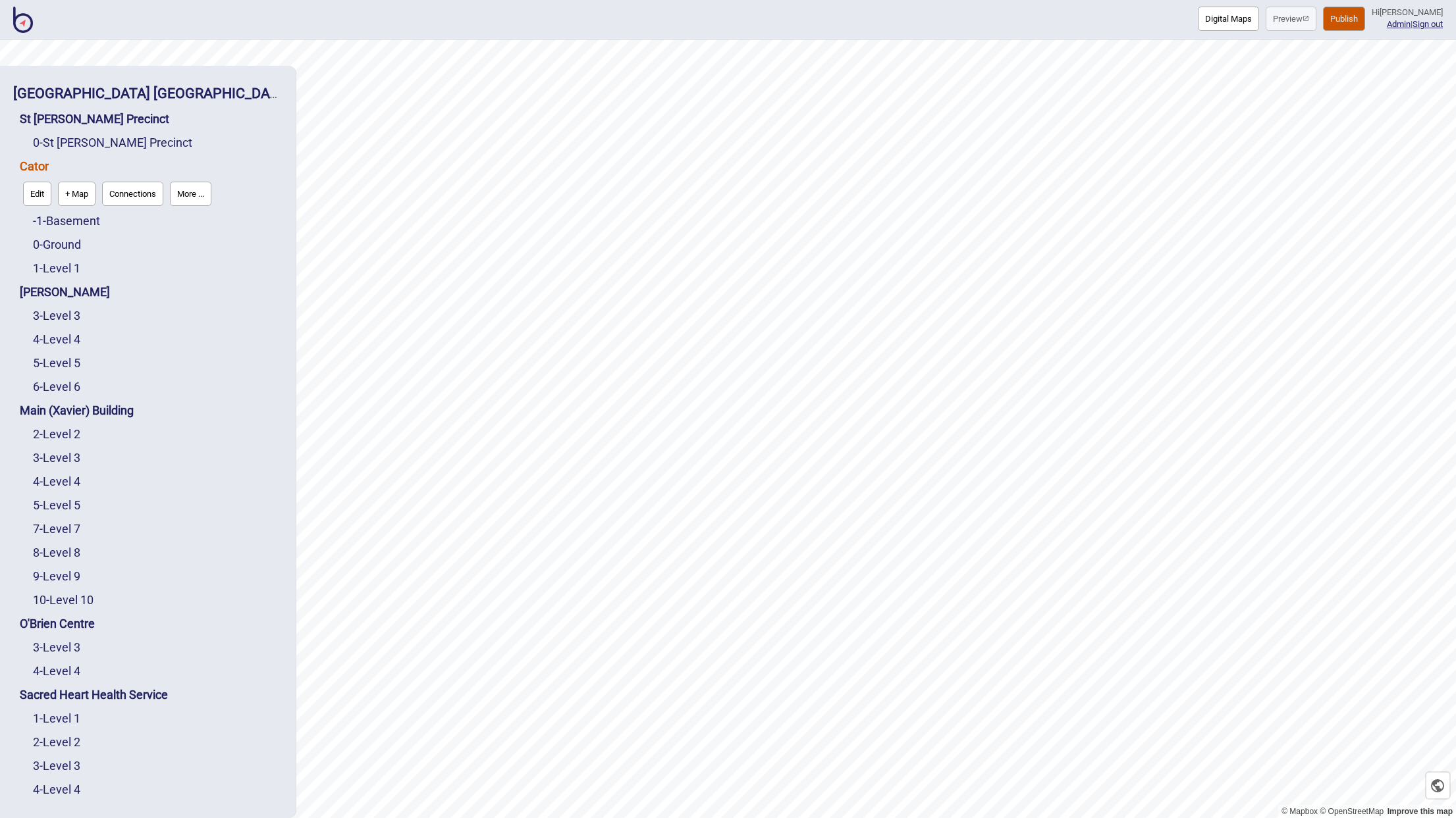
click at [34, 187] on button "Edit" at bounding box center [37, 194] width 28 height 24
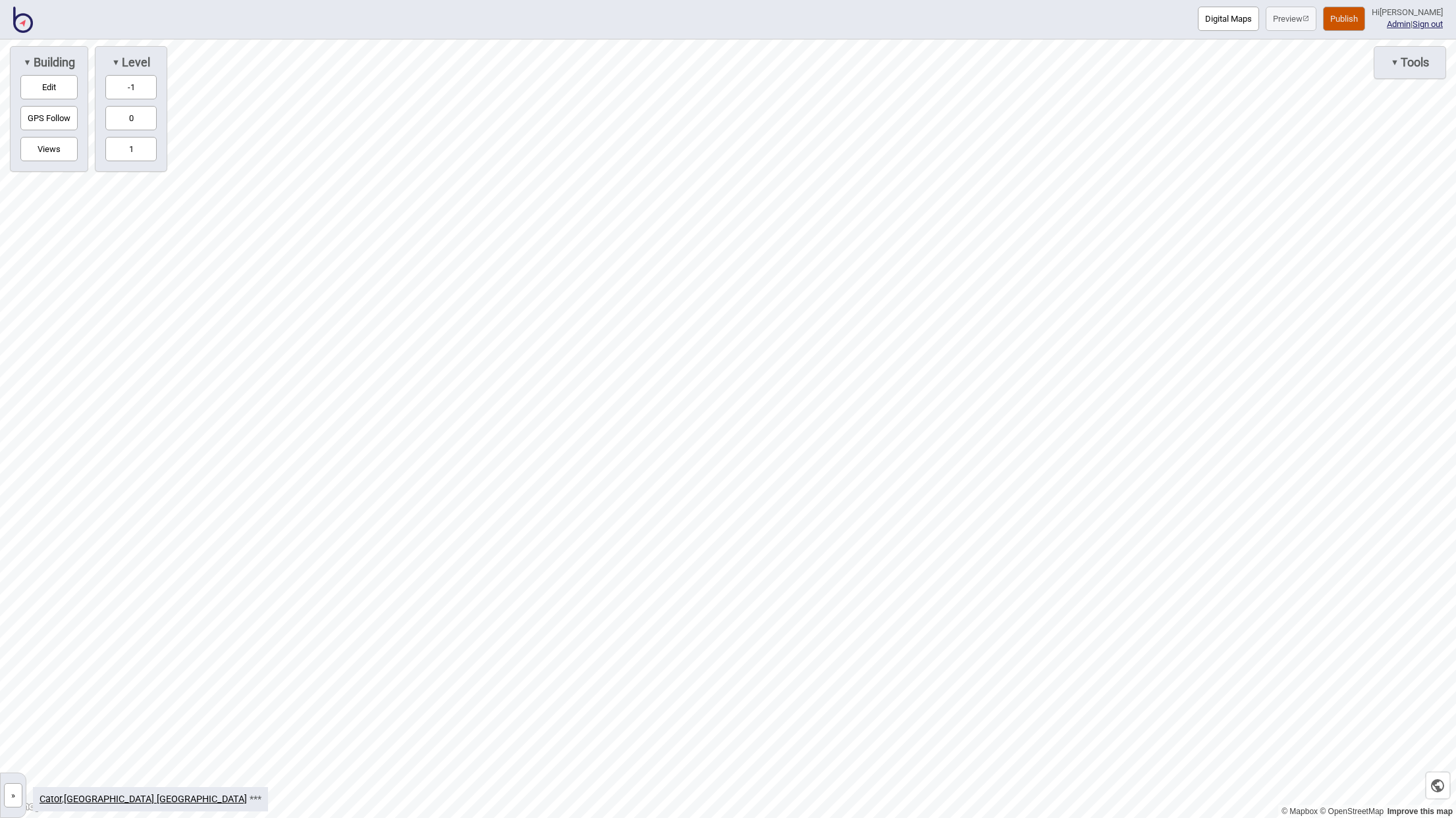
click at [125, 88] on button "-1" at bounding box center [131, 88] width 52 height 24
click at [131, 113] on button "0" at bounding box center [131, 118] width 52 height 24
click at [135, 146] on button "1" at bounding box center [131, 149] width 52 height 24
click at [135, 93] on button "-1" at bounding box center [131, 88] width 52 height 24
click at [21, 791] on button "»" at bounding box center [14, 795] width 19 height 24
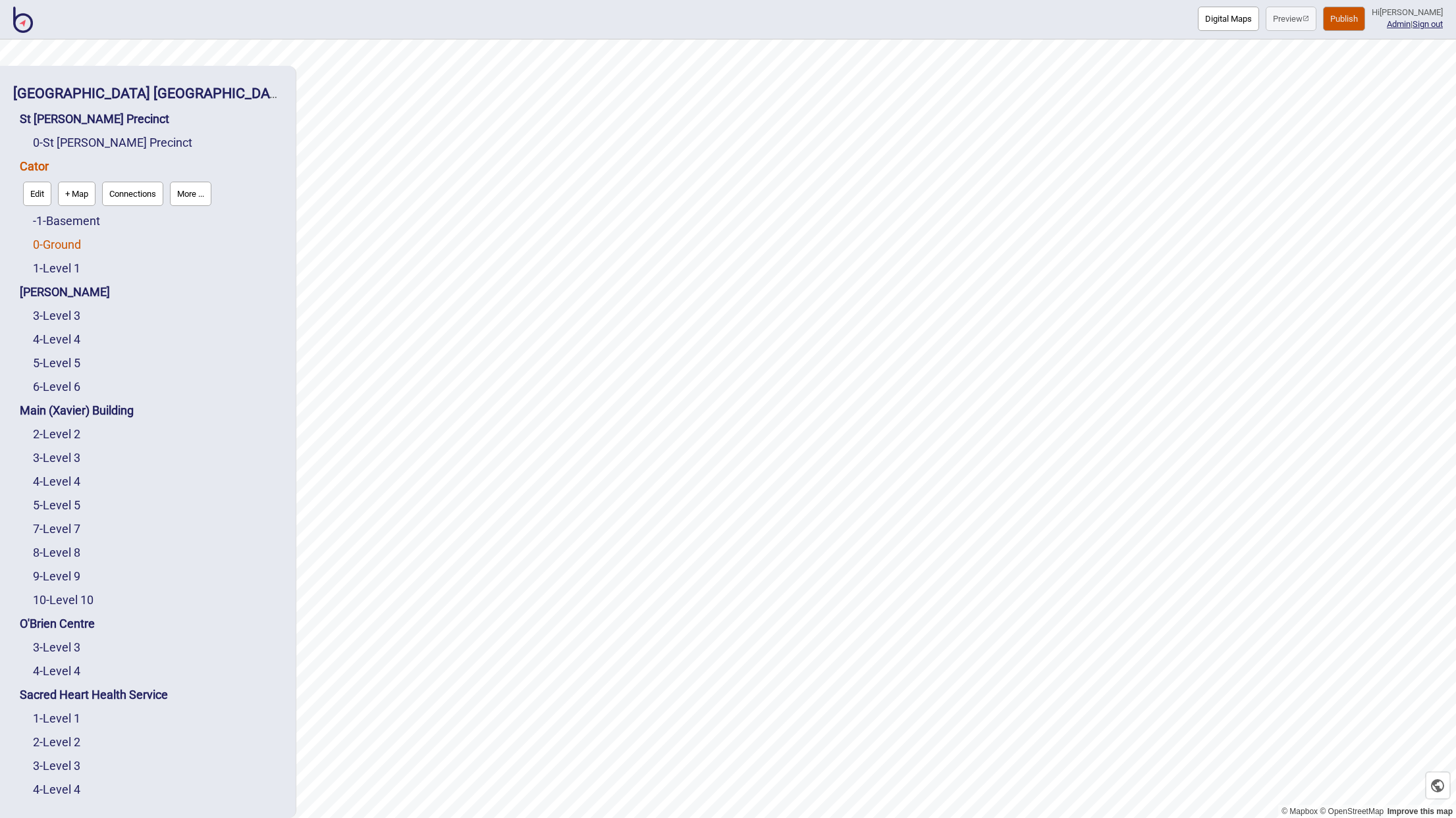
click at [73, 245] on link "0 - Ground" at bounding box center [57, 244] width 48 height 14
click at [57, 271] on link "1 - Level 1" at bounding box center [57, 268] width 47 height 14
click at [73, 189] on link "-1 - Basement" at bounding box center [67, 189] width 67 height 14
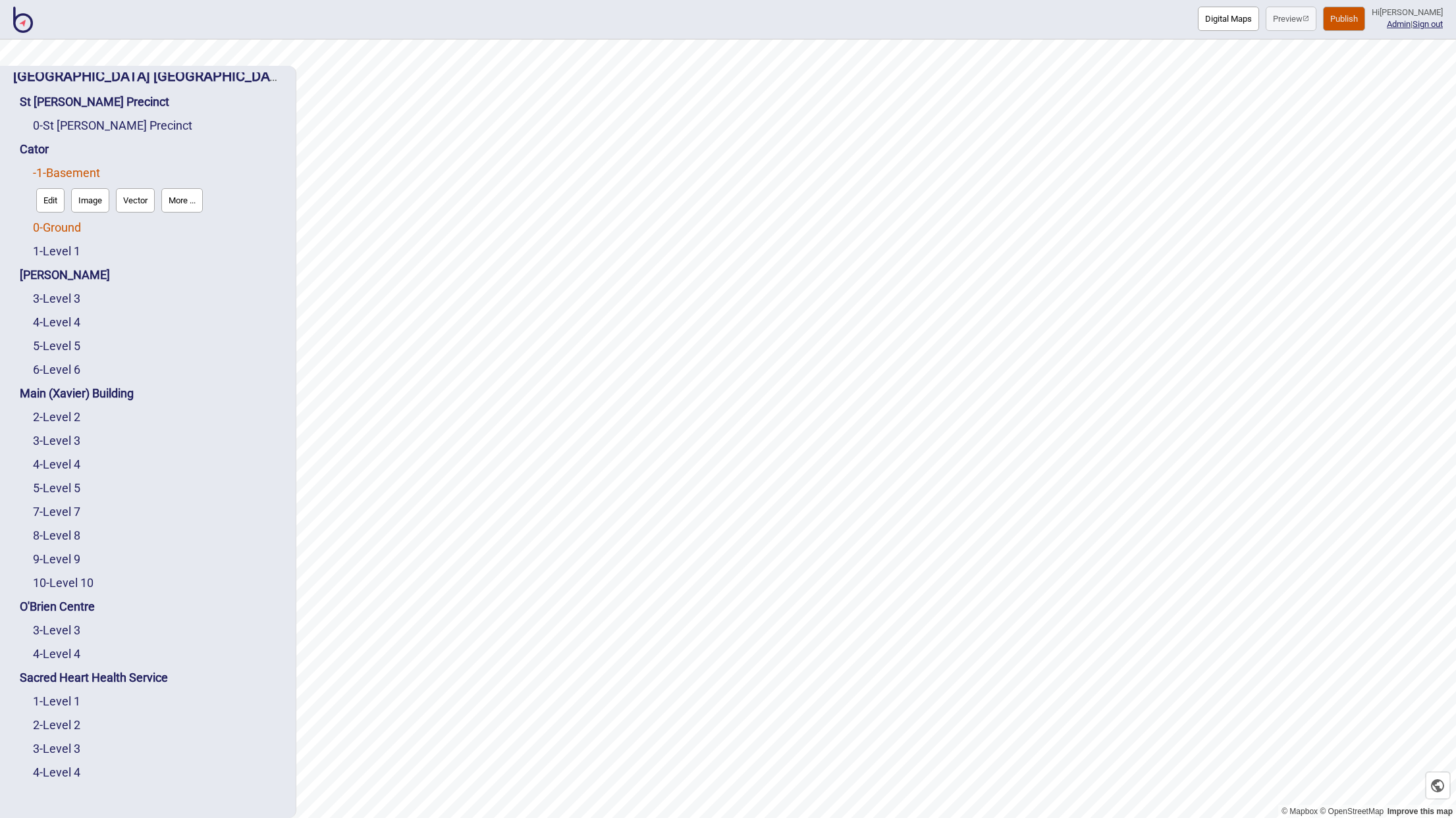
scroll to position [19, 0]
click at [66, 244] on link "1 - Level 1" at bounding box center [57, 249] width 47 height 14
click at [70, 196] on link "0 - Ground" at bounding box center [57, 194] width 48 height 14
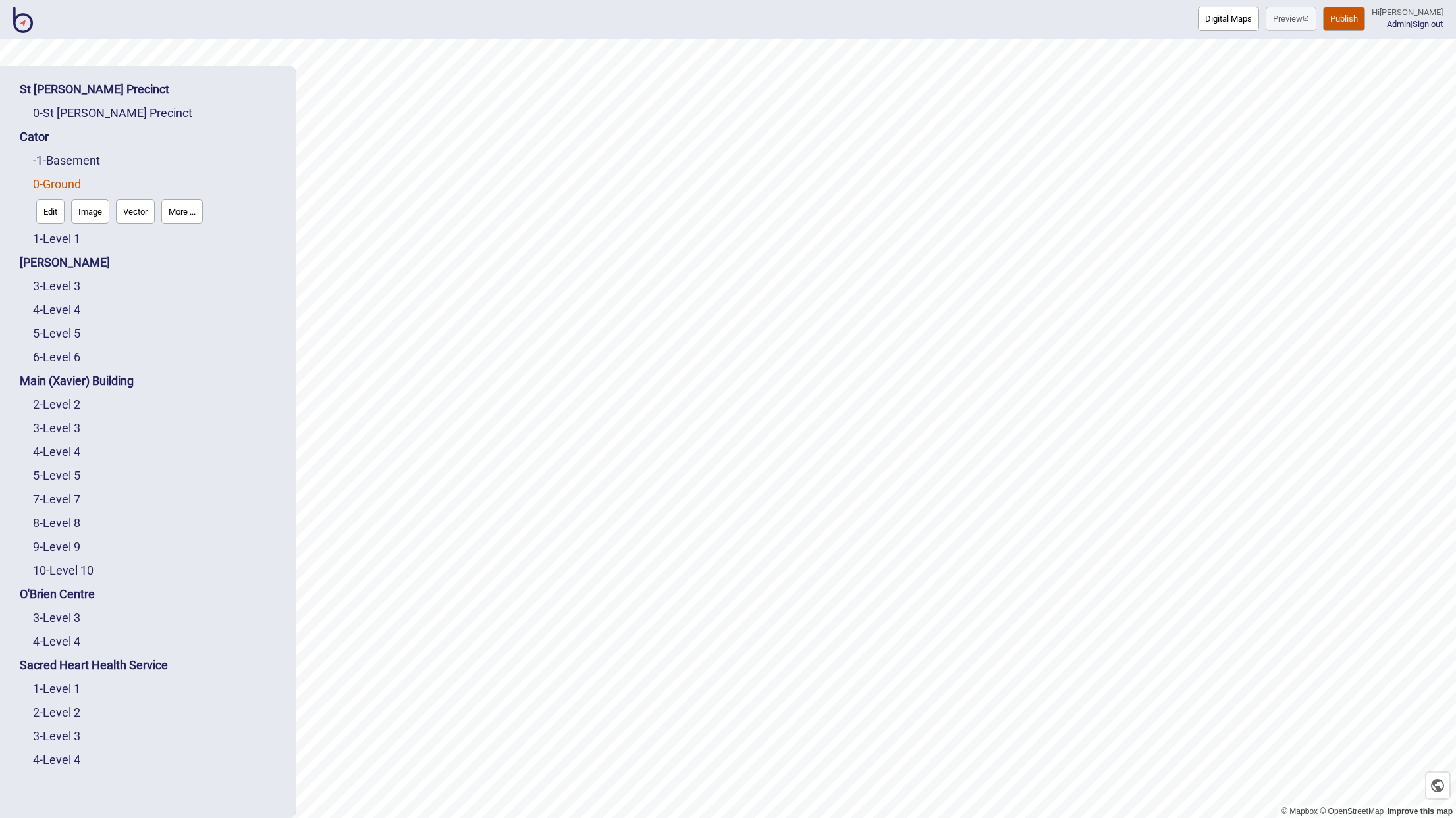
click at [52, 210] on button "Edit" at bounding box center [50, 212] width 28 height 24
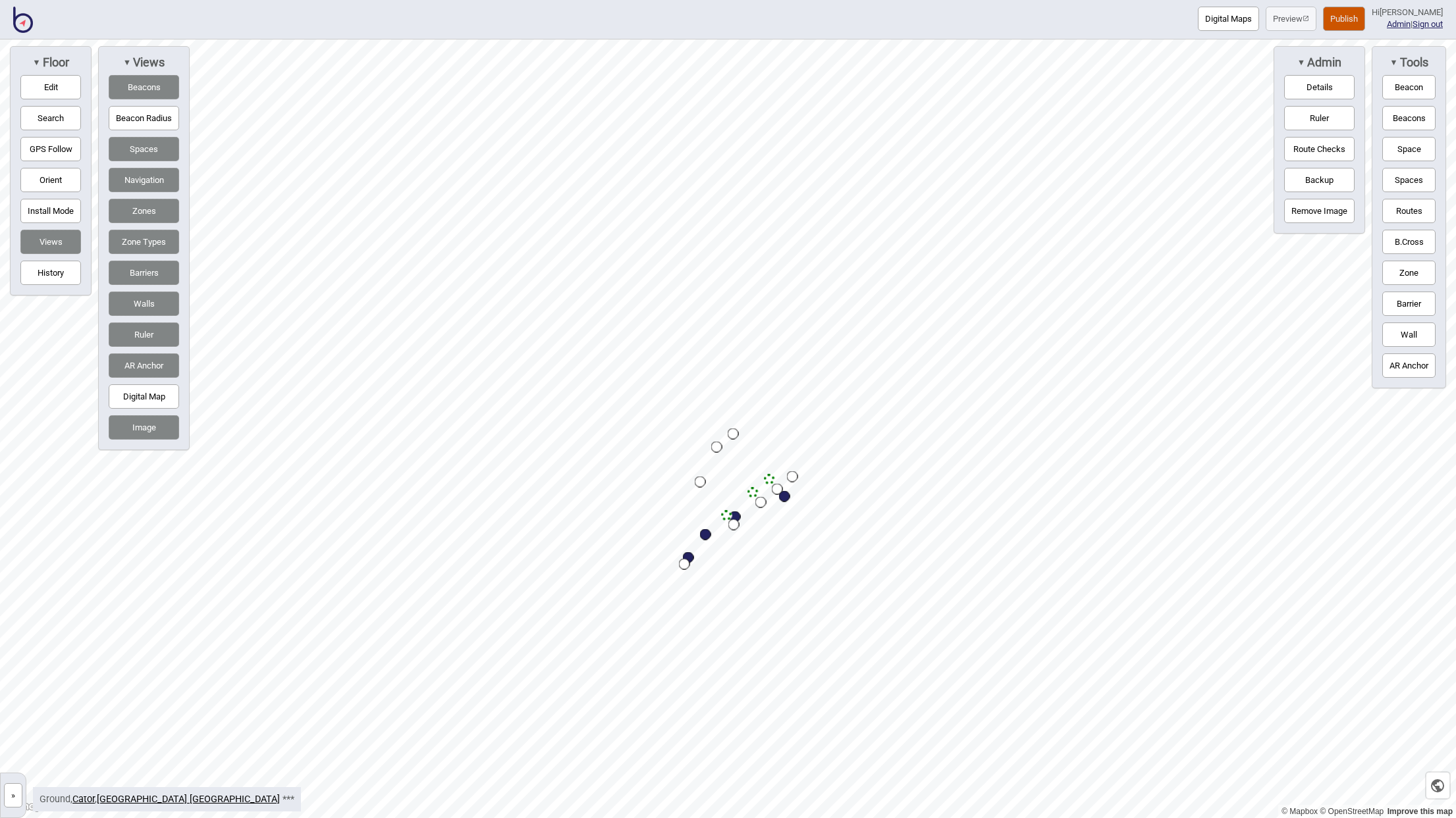
click at [17, 799] on button "»" at bounding box center [14, 795] width 19 height 24
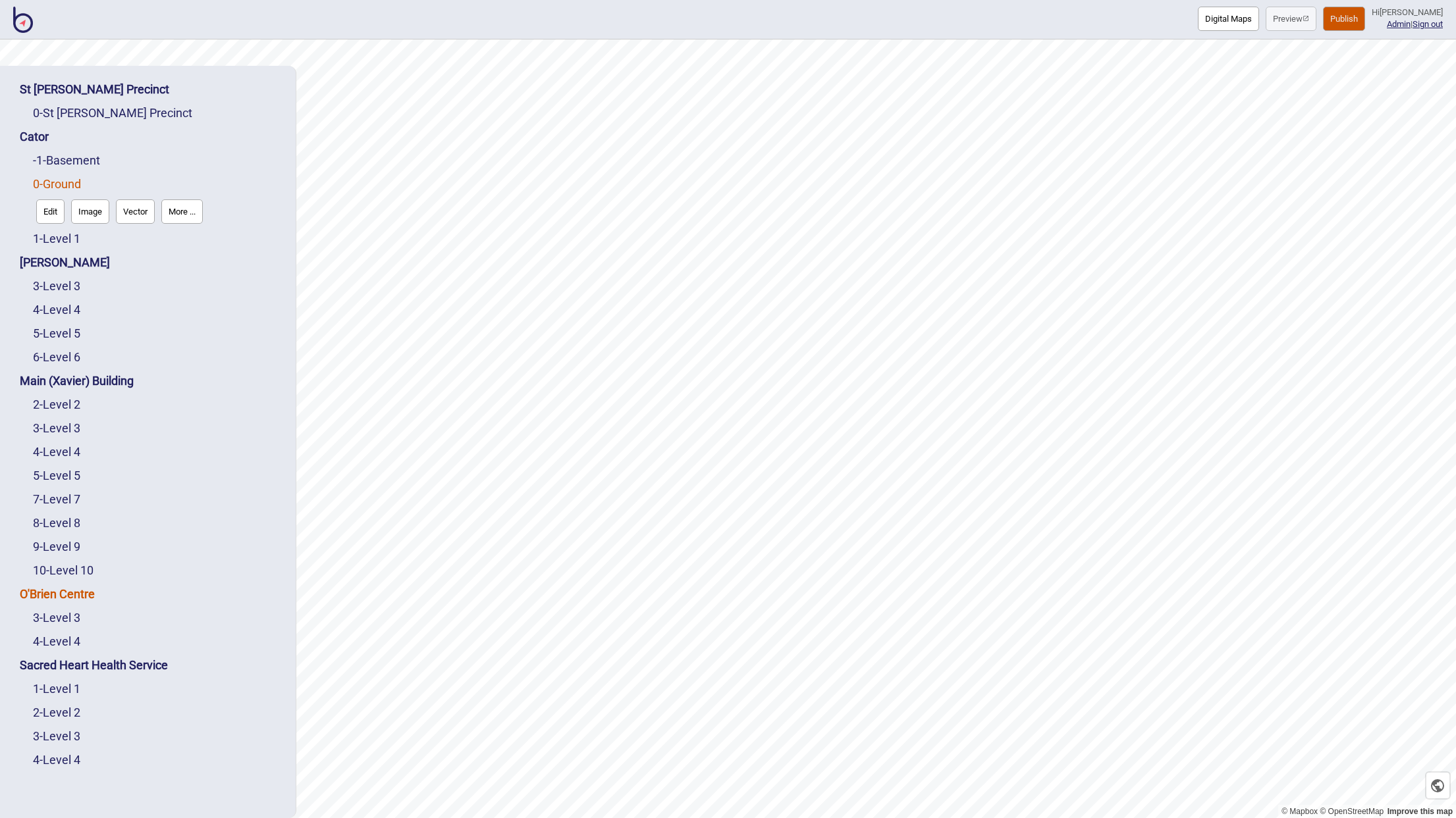
click at [64, 589] on link "O'Brien Centre" at bounding box center [57, 593] width 75 height 14
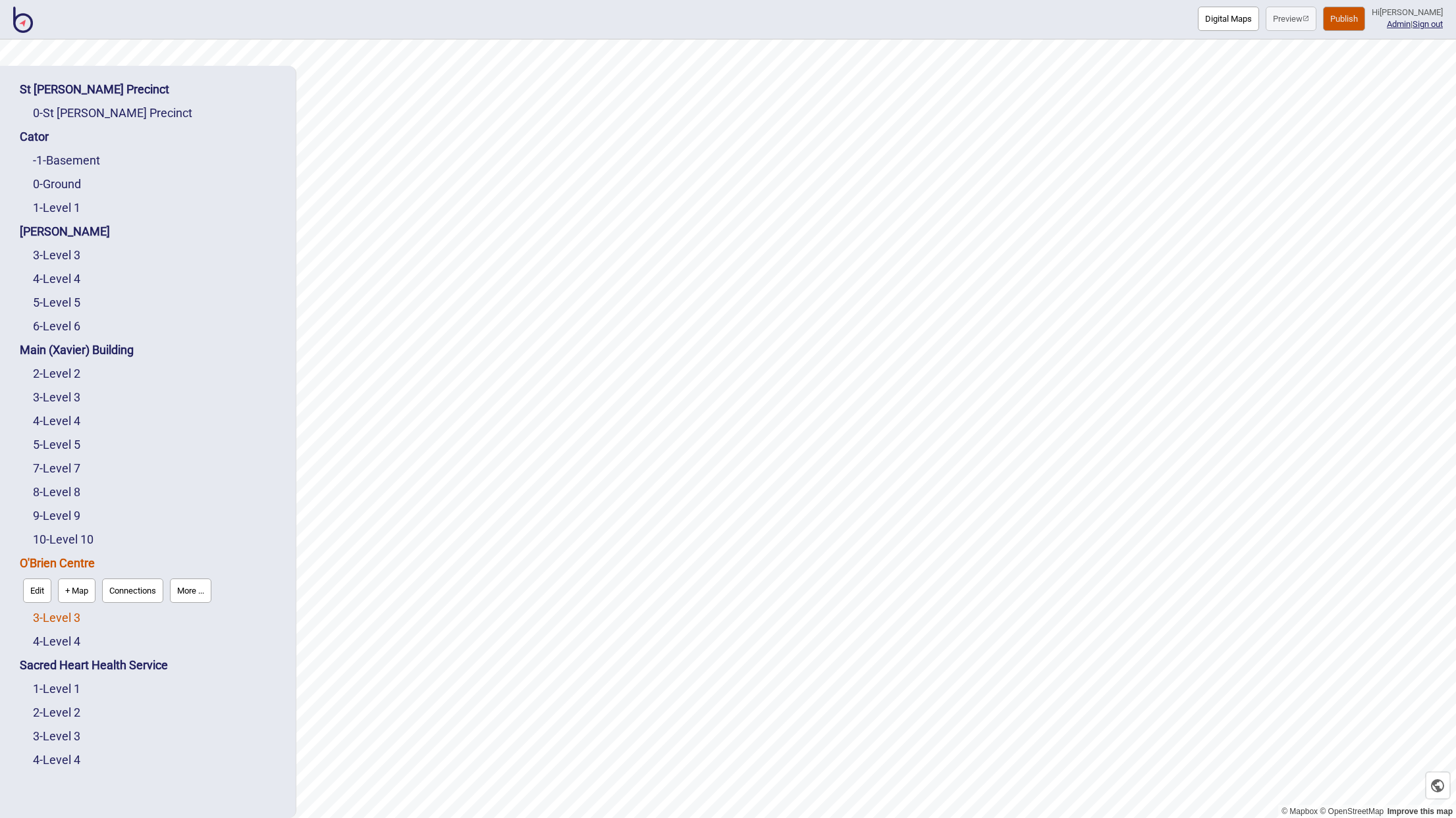
click at [62, 611] on link "3 - Level 3" at bounding box center [57, 617] width 47 height 14
click at [55, 637] on link "4 - Level 4" at bounding box center [57, 641] width 47 height 14
click at [67, 254] on link "3 - Level 3" at bounding box center [57, 255] width 47 height 14
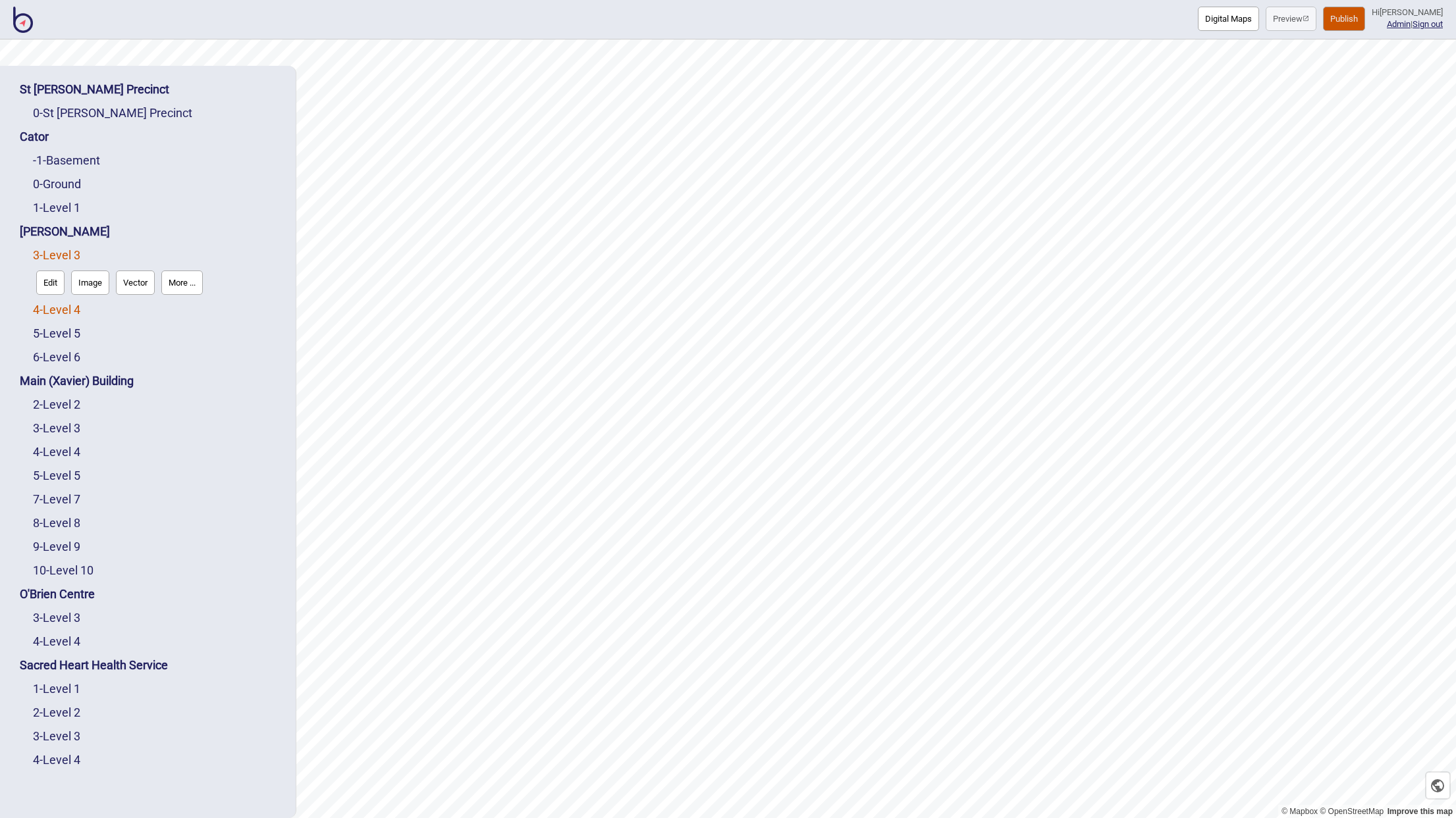
click at [65, 305] on link "4 - Level 4" at bounding box center [57, 309] width 47 height 14
click at [65, 332] on link "5 - Level 5" at bounding box center [57, 333] width 47 height 14
click at [65, 371] on div "Main (Xavier) Building" at bounding box center [151, 381] width 263 height 24
click at [63, 364] on div "6 - Level 6" at bounding box center [158, 357] width 250 height 24
click at [73, 355] on link "6 - Level 6" at bounding box center [57, 357] width 47 height 14
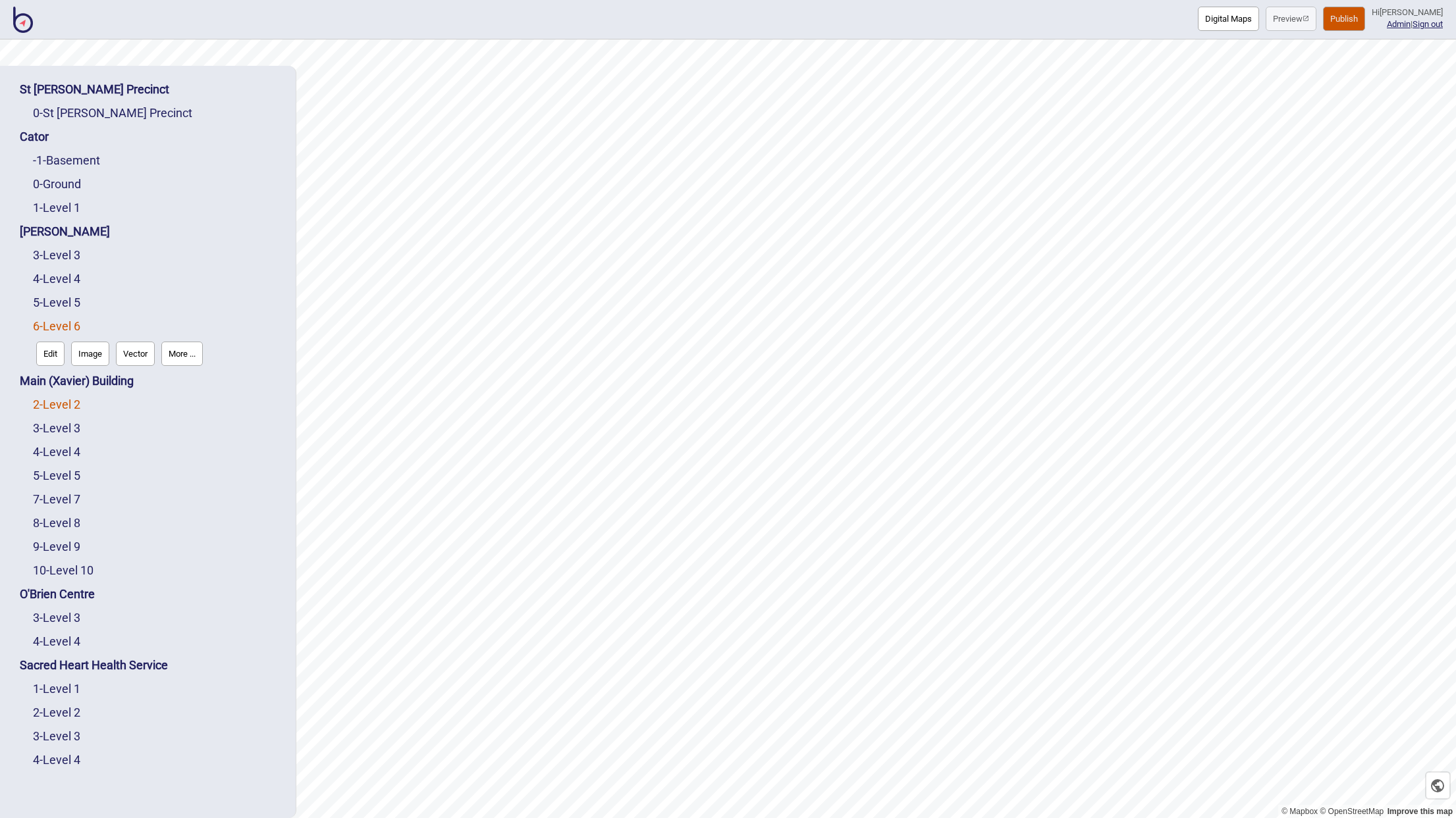
click at [71, 402] on link "2 - Level 2" at bounding box center [57, 404] width 47 height 14
click at [67, 251] on link "3 - Level 3" at bounding box center [57, 255] width 47 height 14
click at [59, 424] on link "3 - Level 3" at bounding box center [57, 428] width 47 height 14
click at [67, 302] on link "5 - Level 5" at bounding box center [57, 302] width 47 height 14
click at [65, 472] on link "5 - Level 5" at bounding box center [57, 475] width 47 height 14
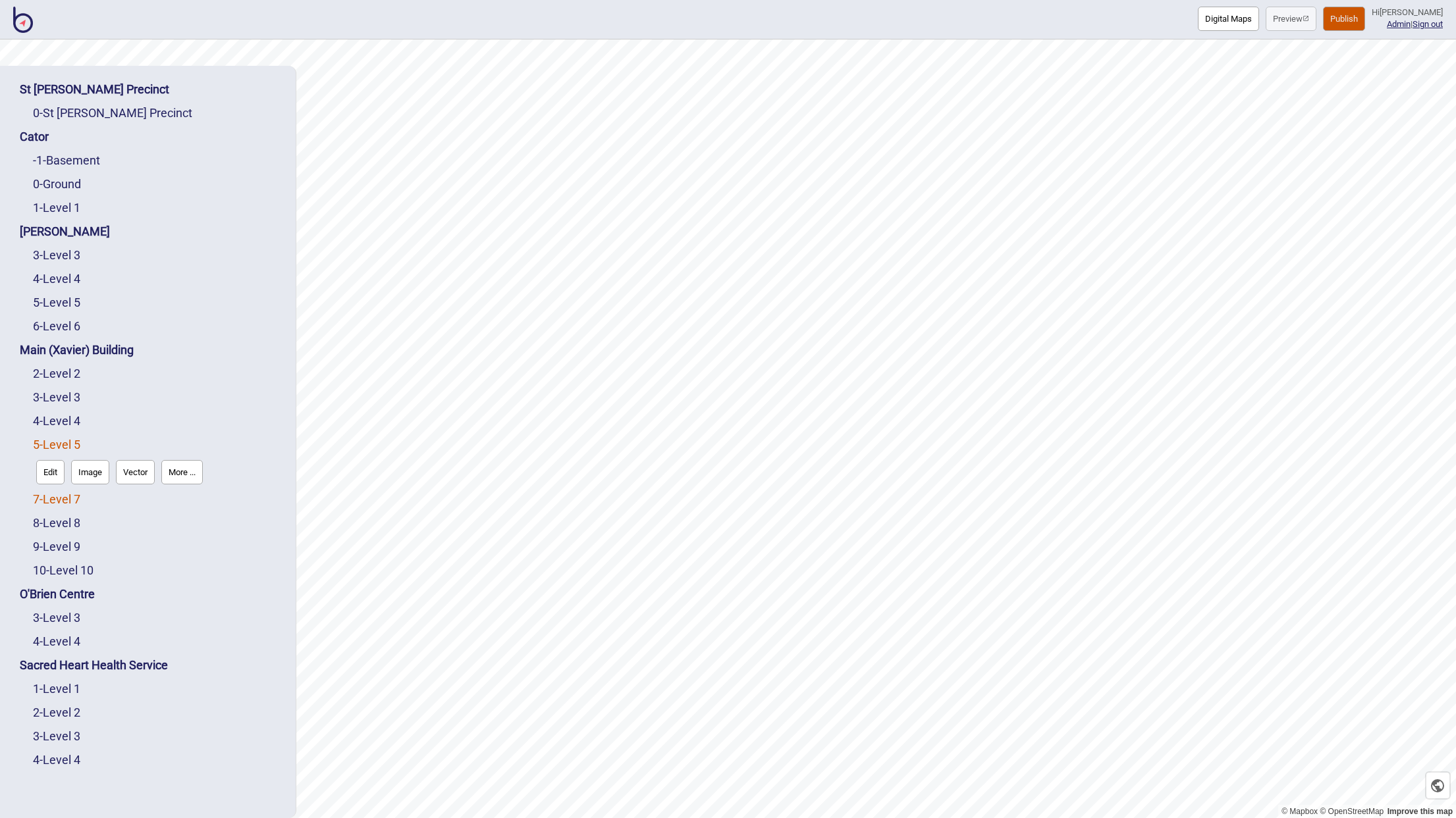
click at [64, 499] on link "7 - Level 7" at bounding box center [57, 499] width 47 height 14
click at [64, 525] on link "8 - Level 8" at bounding box center [57, 522] width 47 height 14
click at [62, 611] on link "3 - Level 3" at bounding box center [57, 617] width 47 height 14
click at [55, 648] on div "4 - Level 4" at bounding box center [158, 641] width 250 height 24
click at [67, 643] on link "4 - Level 4" at bounding box center [57, 641] width 47 height 14
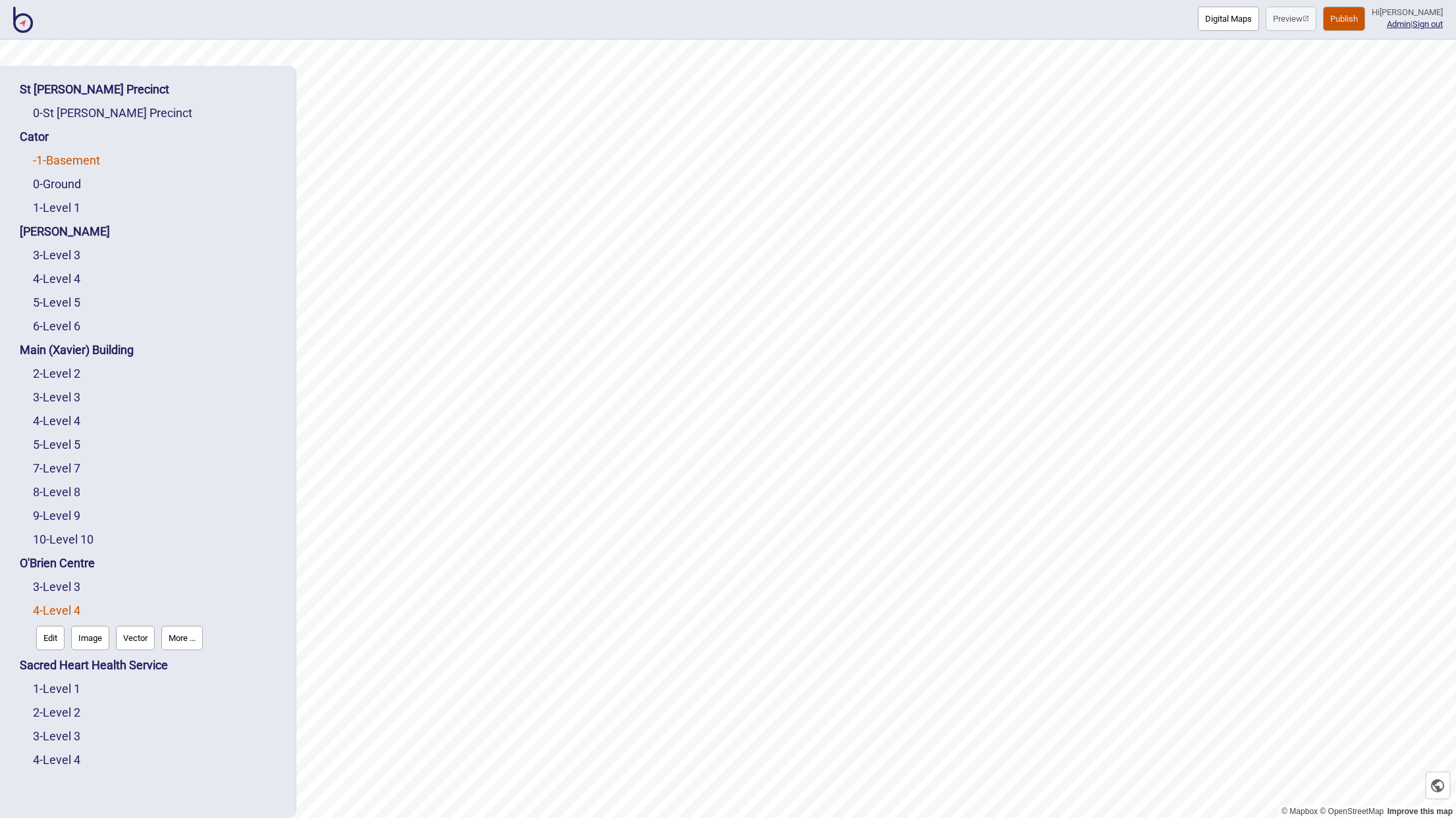
click at [62, 164] on link "-1 - Basement" at bounding box center [67, 160] width 67 height 14
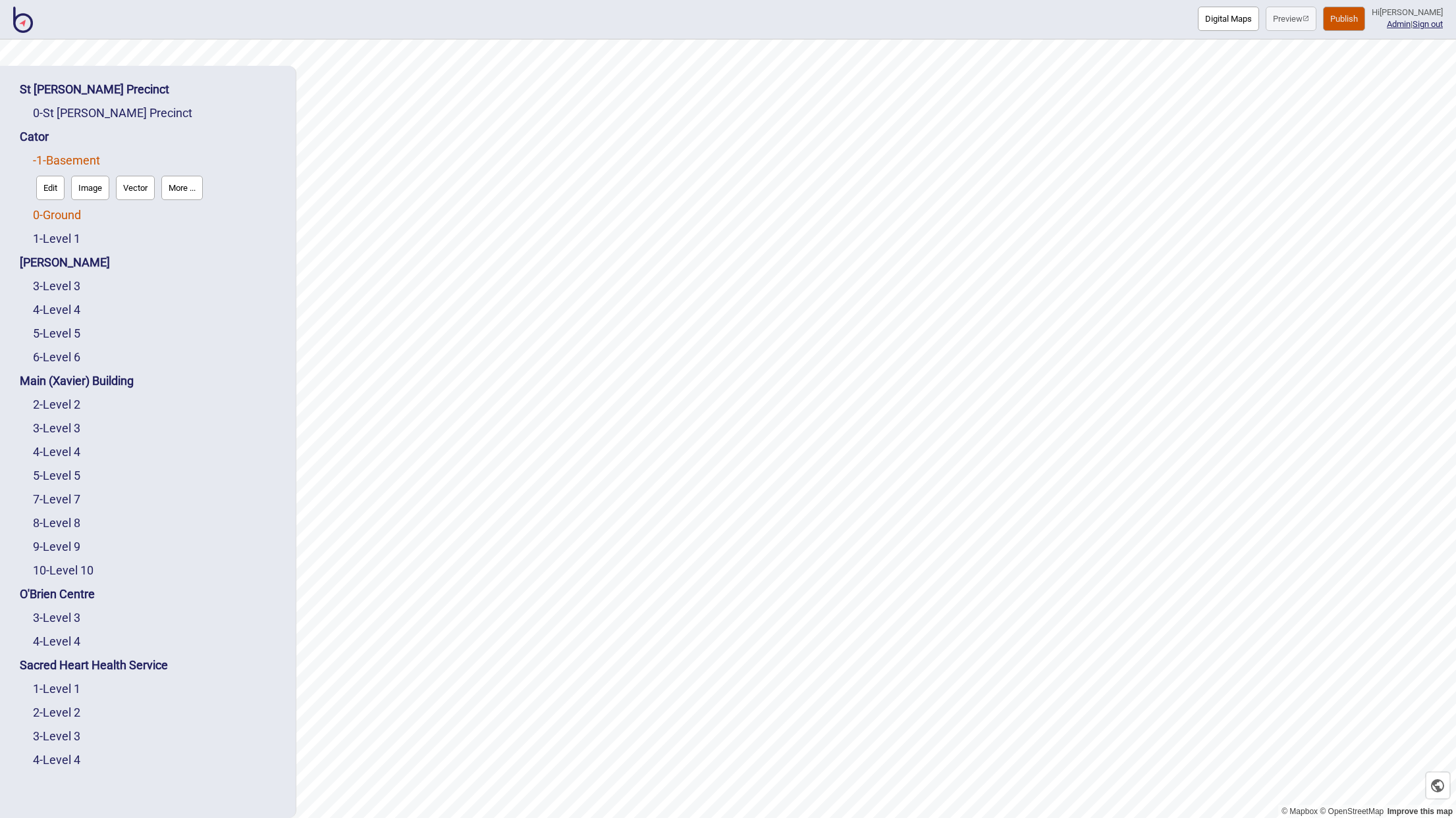
click at [70, 214] on link "0 - Ground" at bounding box center [57, 215] width 48 height 14
click at [66, 239] on link "1 - Level 1" at bounding box center [57, 238] width 47 height 14
click at [106, 112] on link "0 - St Vincent's Precinct" at bounding box center [113, 113] width 159 height 14
click at [56, 138] on button "Edit" at bounding box center [50, 141] width 28 height 24
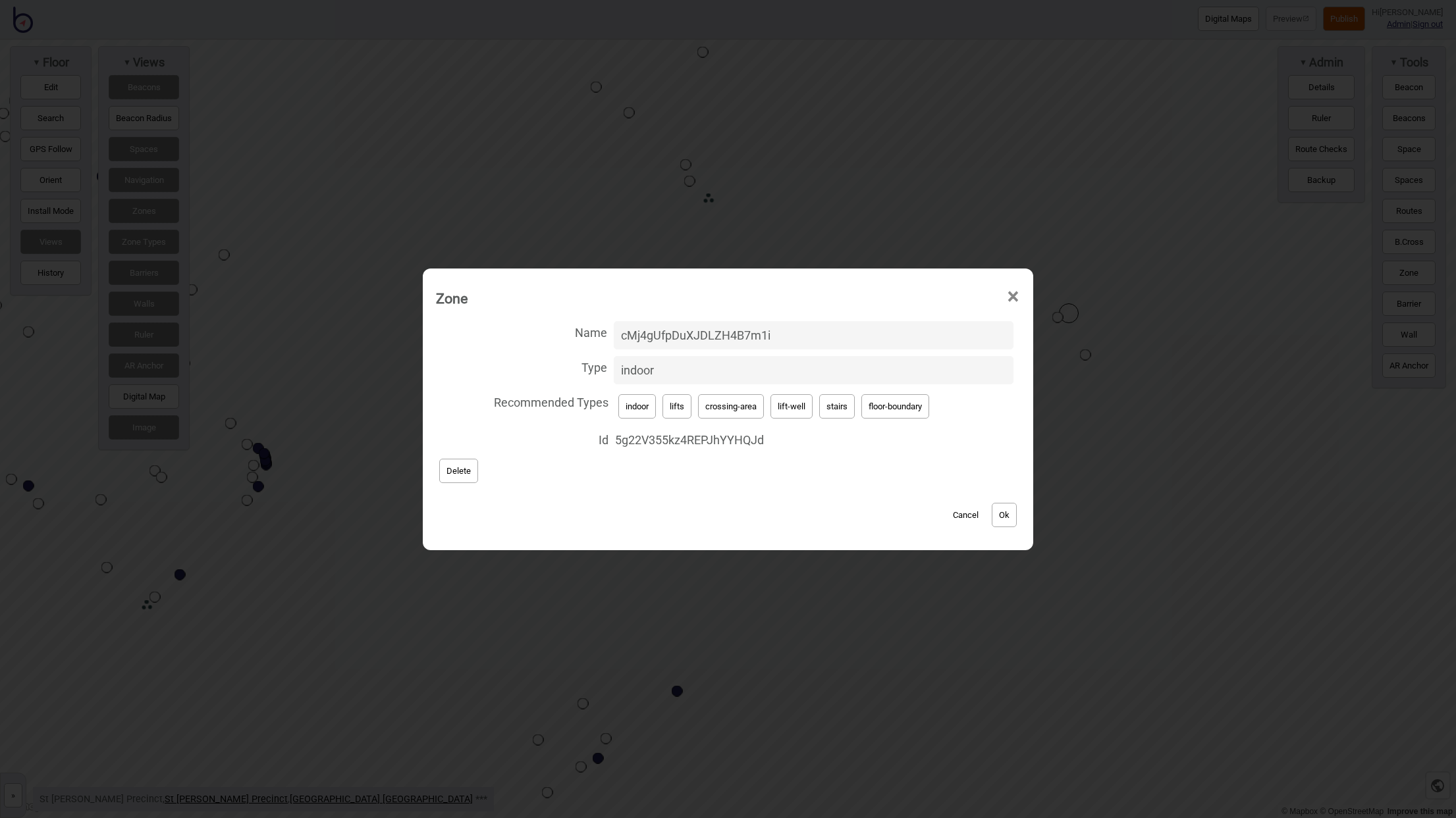
click at [974, 504] on button "Cancel" at bounding box center [966, 515] width 39 height 24
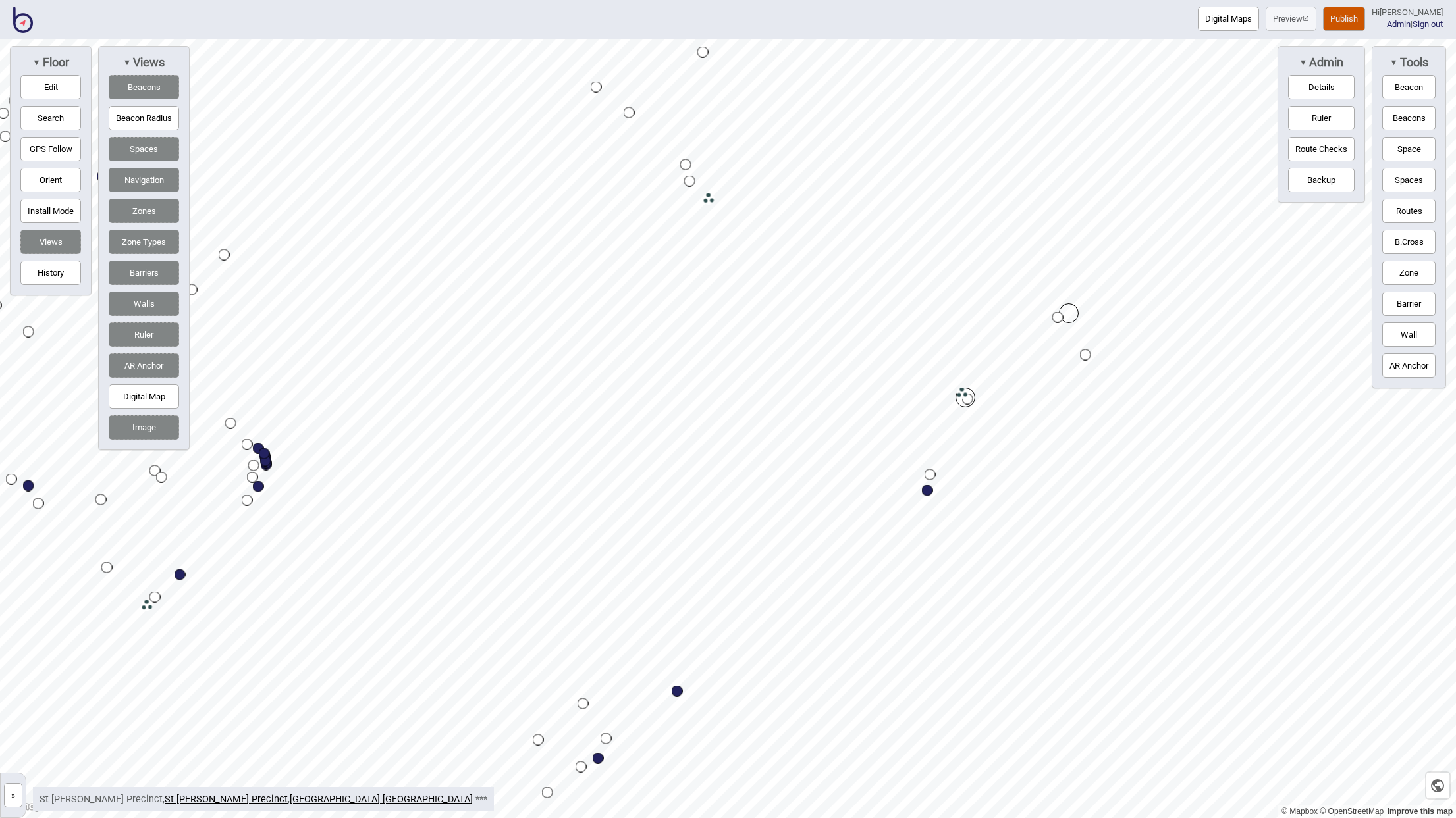
click at [60, 80] on button "Edit" at bounding box center [50, 88] width 60 height 24
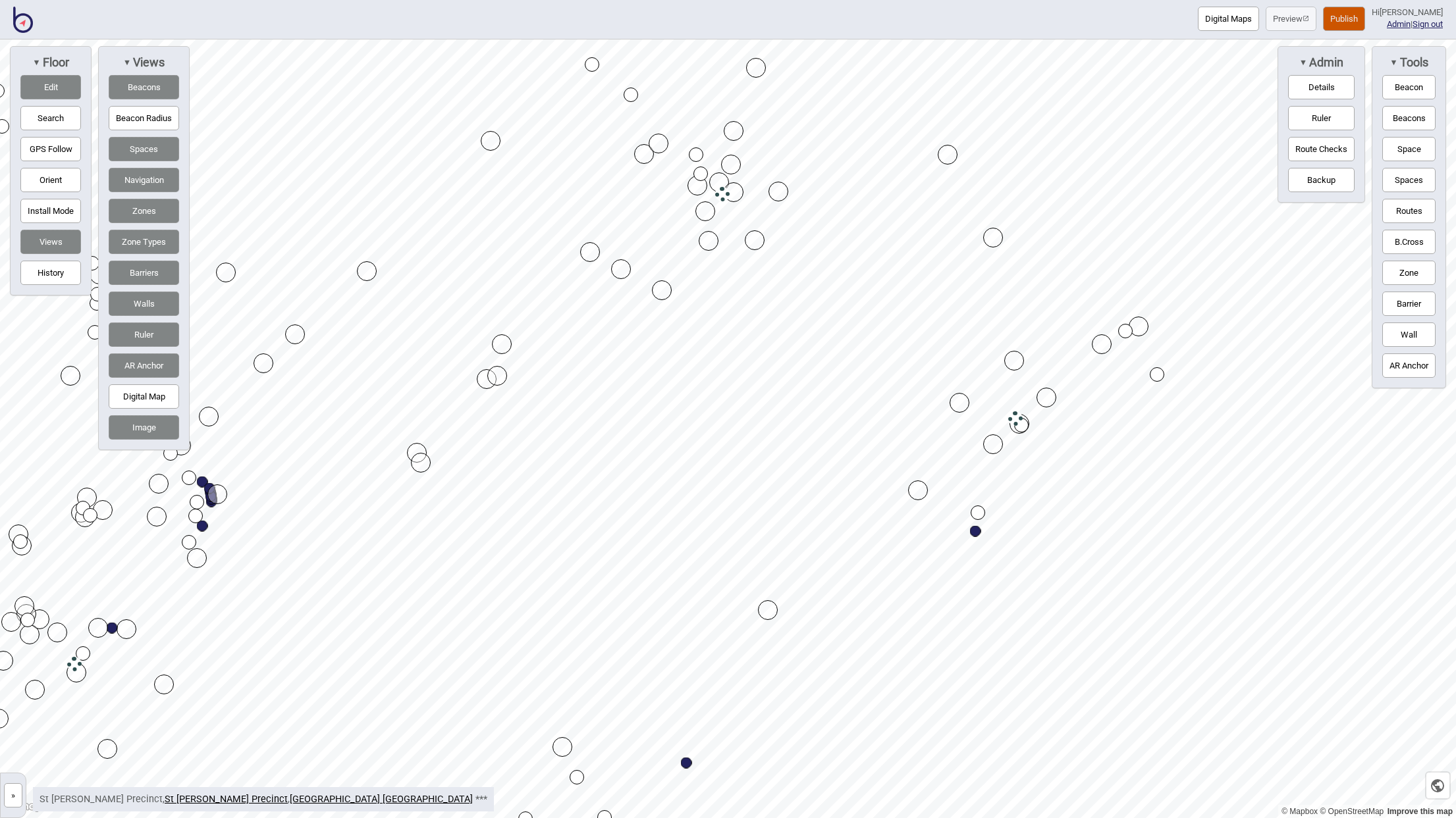
click at [505, 342] on div "Map marker" at bounding box center [502, 344] width 20 height 20
click at [592, 259] on div "Map marker" at bounding box center [590, 253] width 20 height 20
click at [615, 266] on div "Map marker" at bounding box center [621, 269] width 20 height 20
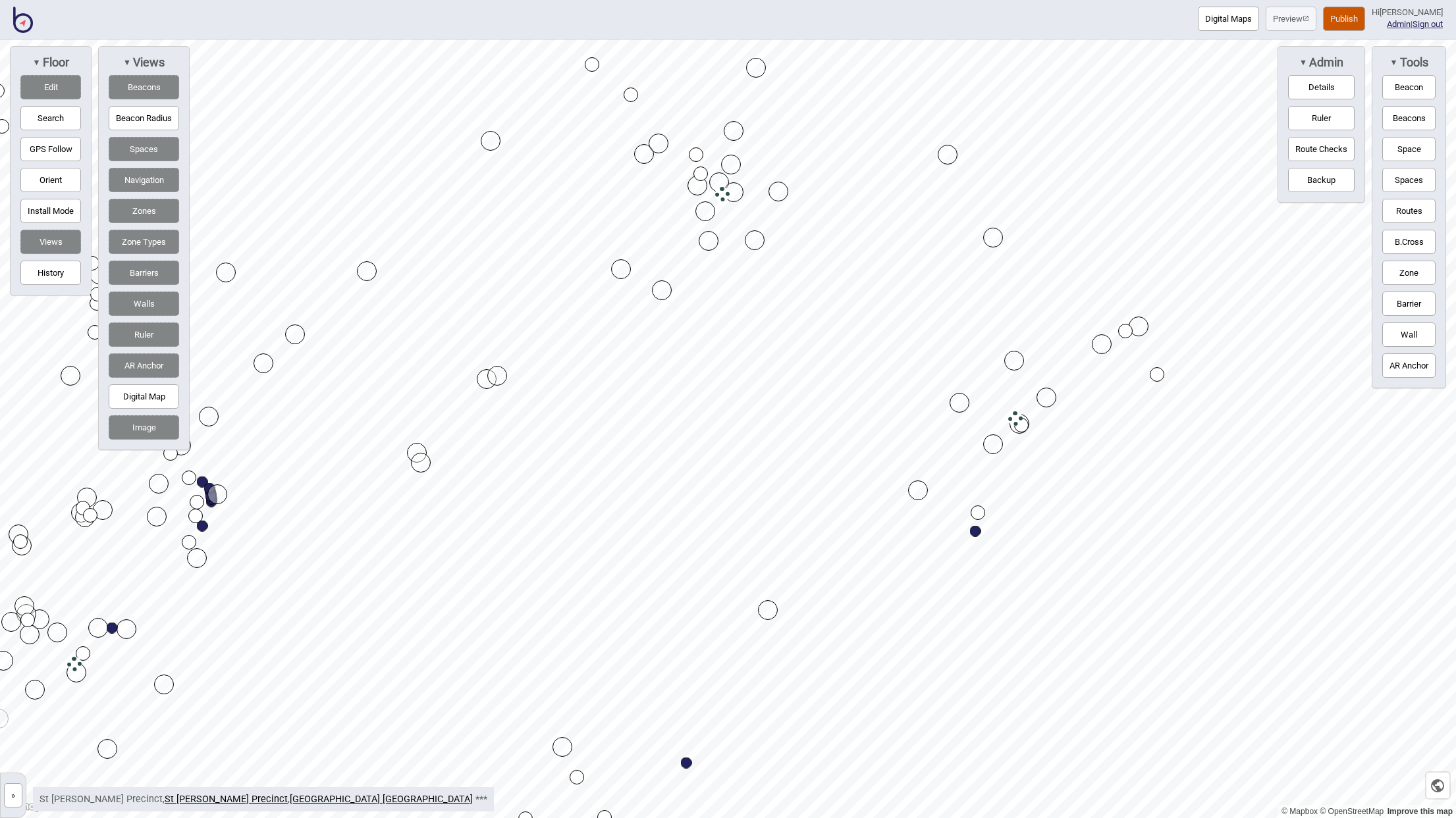
click at [615, 266] on div "Map marker" at bounding box center [621, 269] width 20 height 20
click at [661, 289] on div "Map marker" at bounding box center [662, 291] width 20 height 20
click at [705, 241] on div "Map marker" at bounding box center [709, 241] width 20 height 20
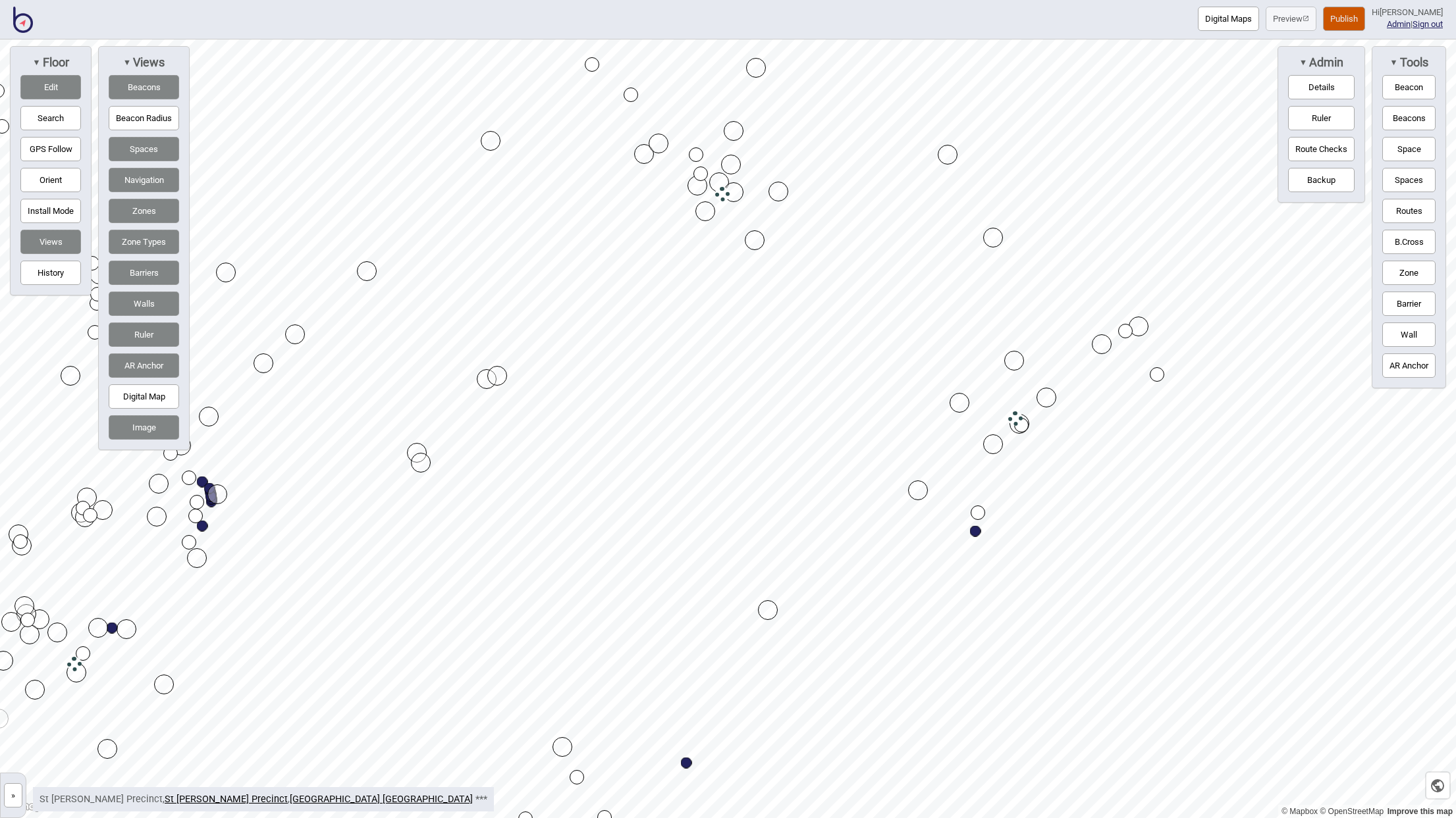
click at [736, 139] on div "Map marker" at bounding box center [734, 131] width 20 height 20
click at [757, 75] on div "Map marker" at bounding box center [756, 68] width 20 height 20
click at [943, 161] on div "Map marker" at bounding box center [948, 155] width 20 height 20
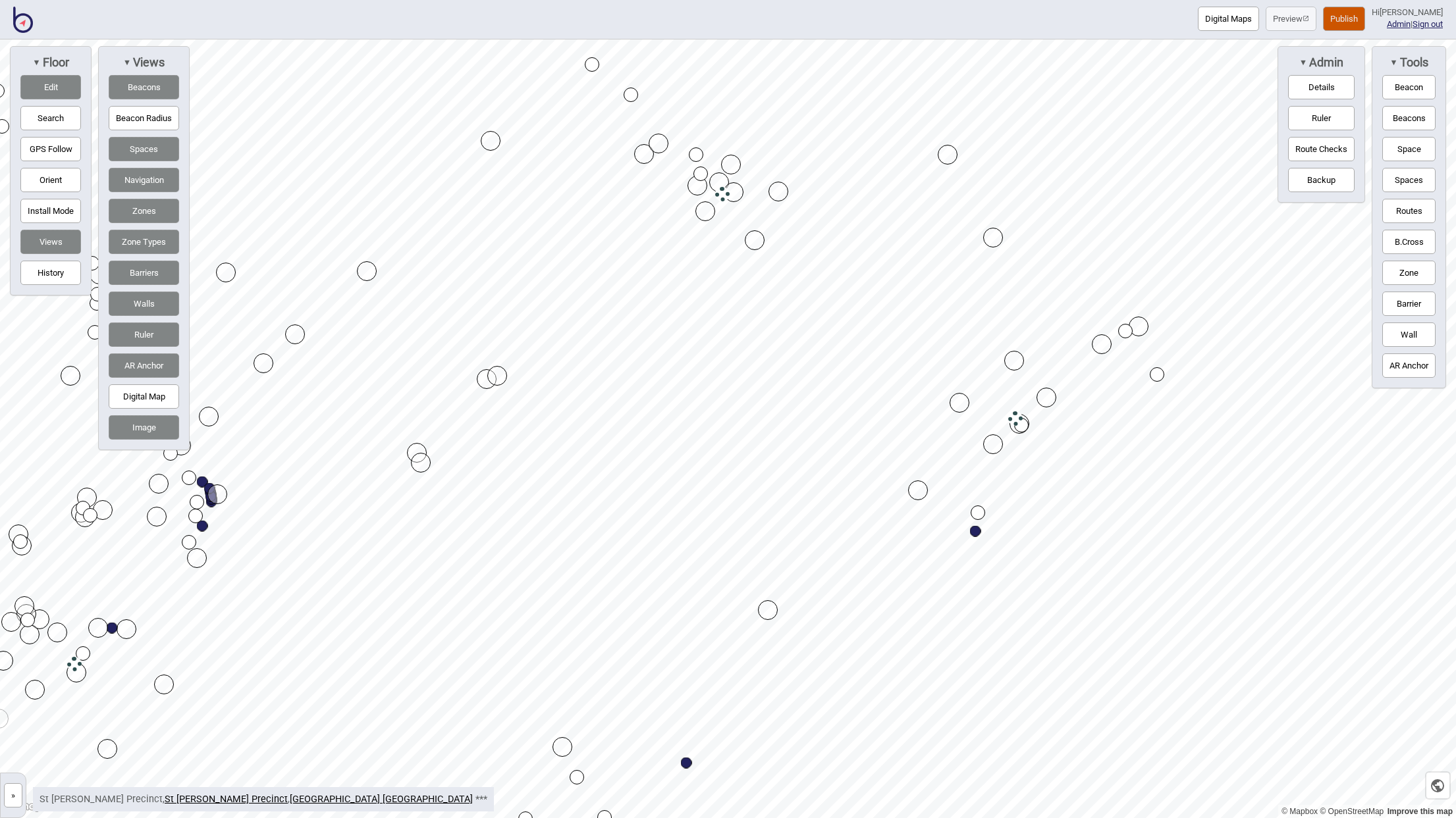
click at [943, 161] on div "Map marker" at bounding box center [948, 155] width 20 height 20
click at [984, 241] on div "Map marker" at bounding box center [993, 238] width 20 height 20
click at [1095, 346] on div "Map marker" at bounding box center [1102, 344] width 20 height 20
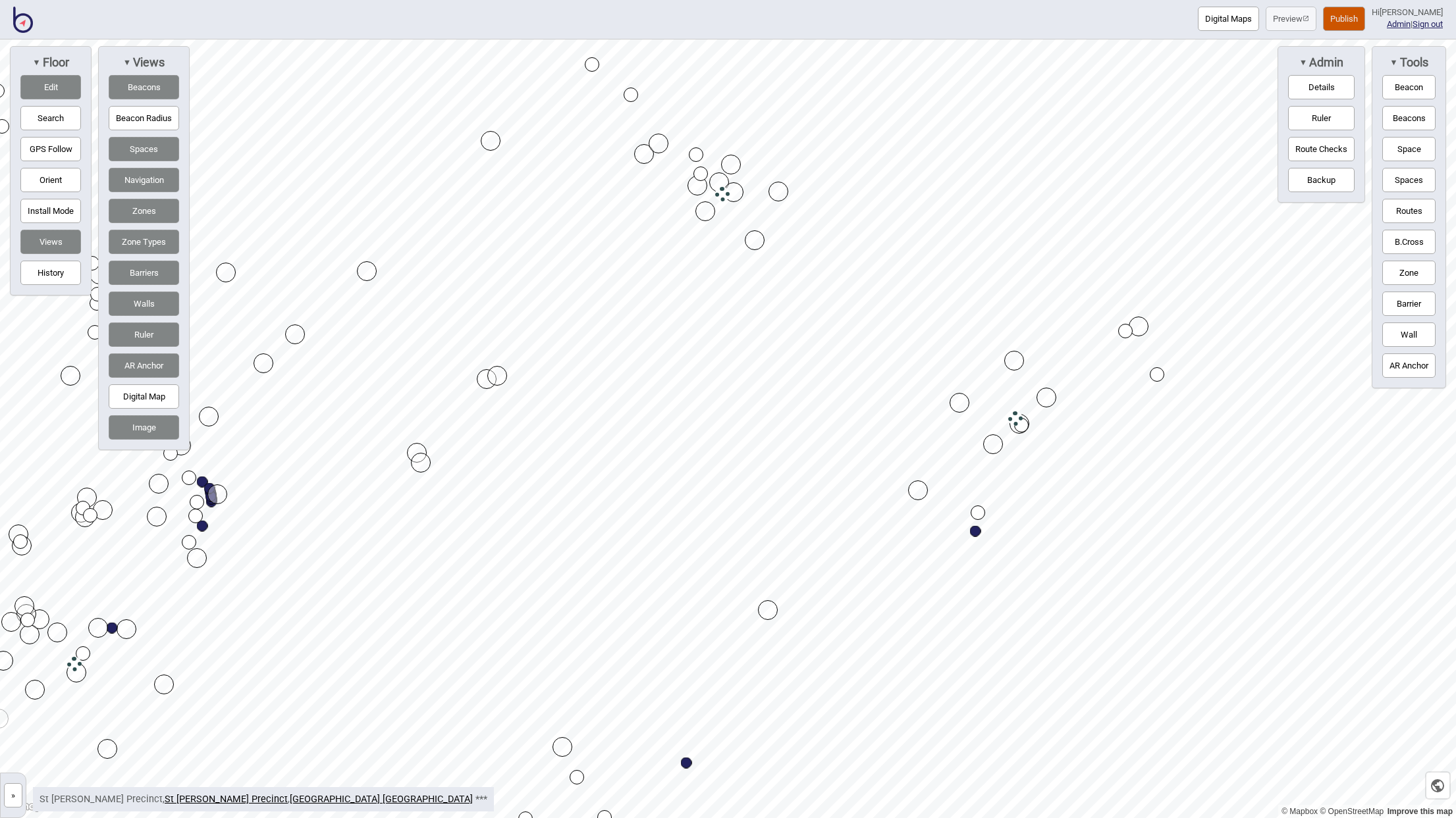
click at [915, 486] on div "Map marker" at bounding box center [918, 491] width 20 height 20
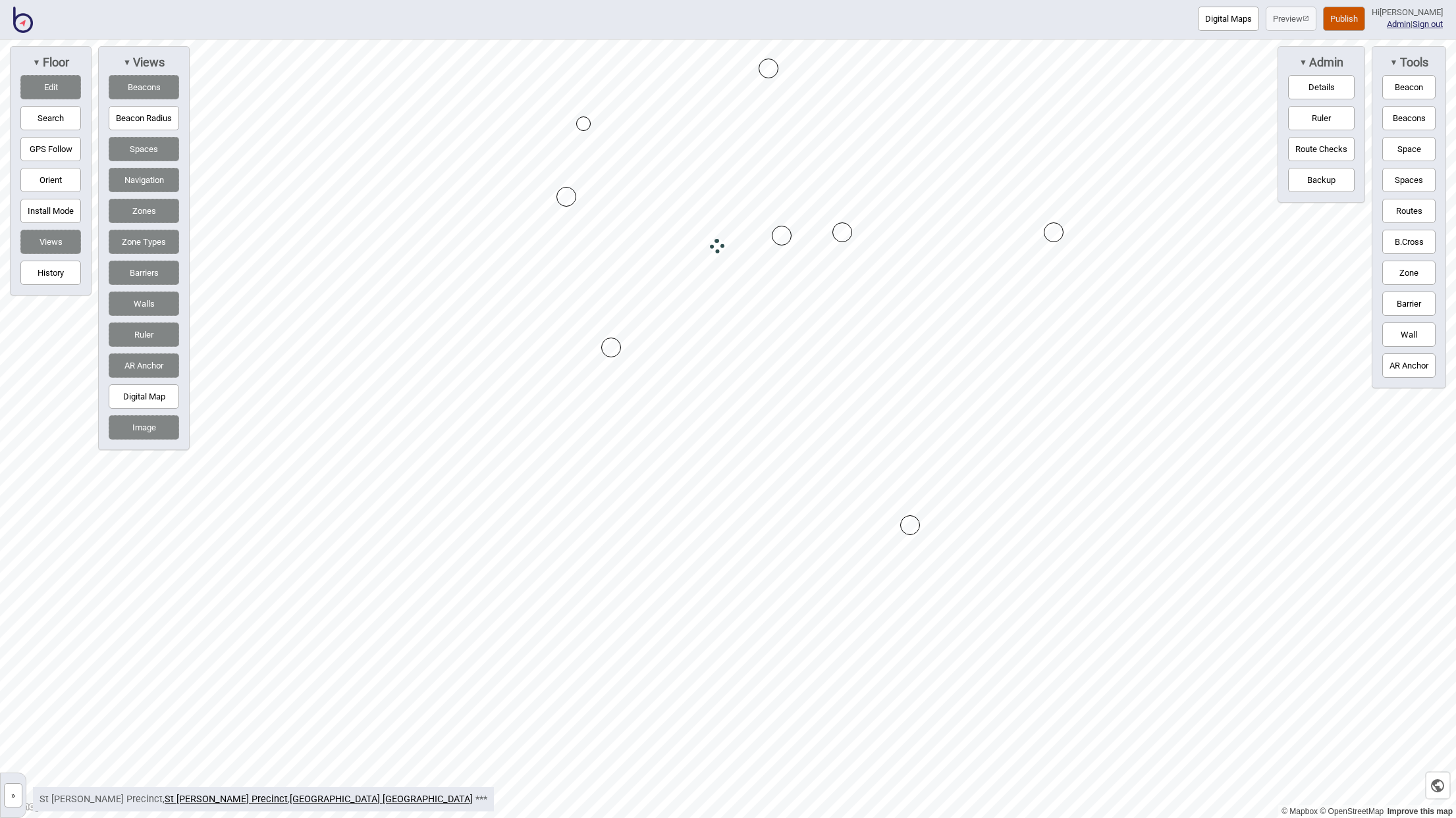
drag, startPoint x: 696, startPoint y: 178, endPoint x: 854, endPoint y: 241, distance: 170.1
drag, startPoint x: 854, startPoint y: 241, endPoint x: 724, endPoint y: 527, distance: 314.2
click at [784, 234] on div "Map marker" at bounding box center [782, 236] width 20 height 20
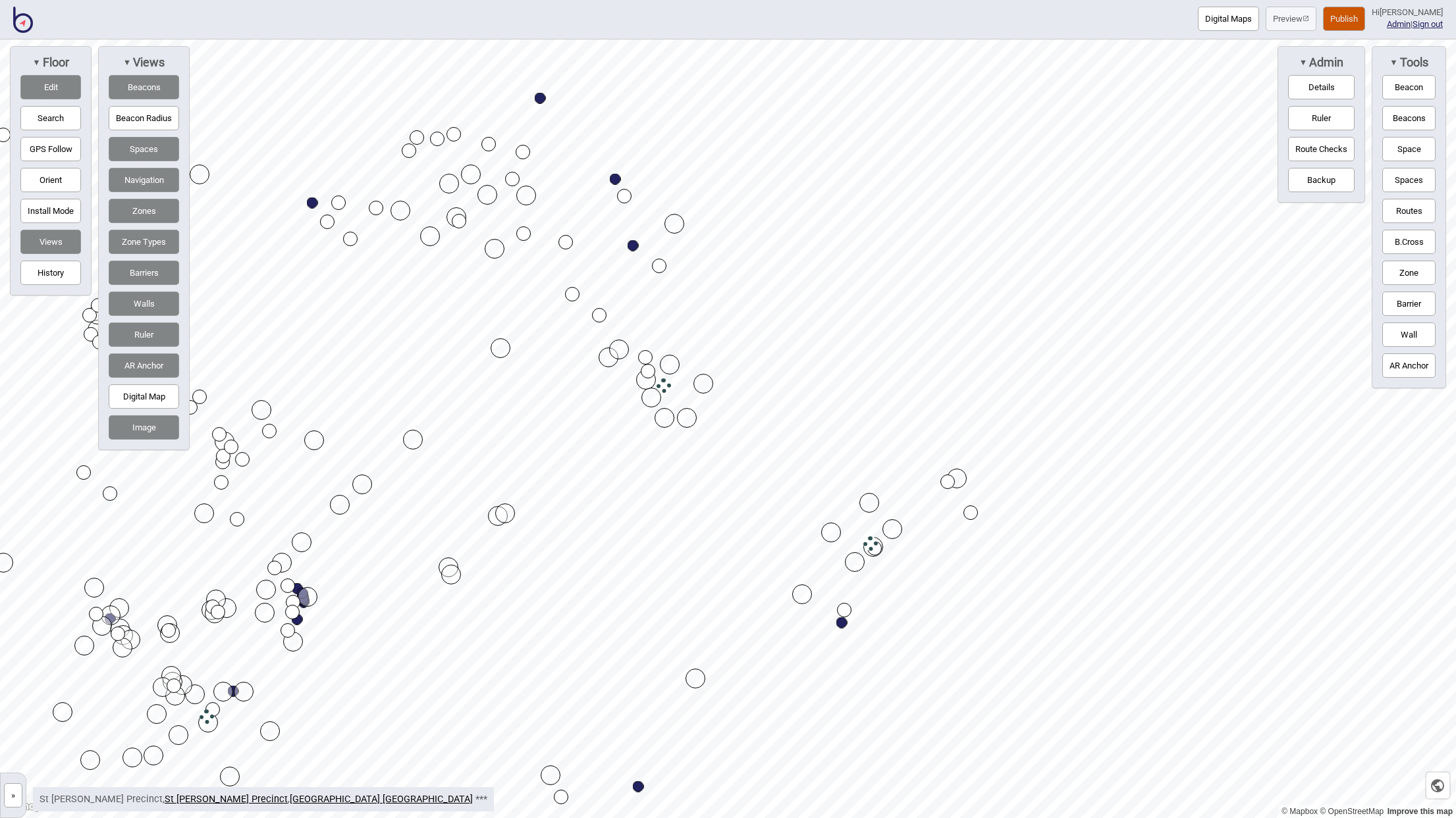
click at [664, 420] on div "Map marker" at bounding box center [665, 418] width 20 height 20
click at [801, 593] on div "Map marker" at bounding box center [802, 594] width 20 height 20
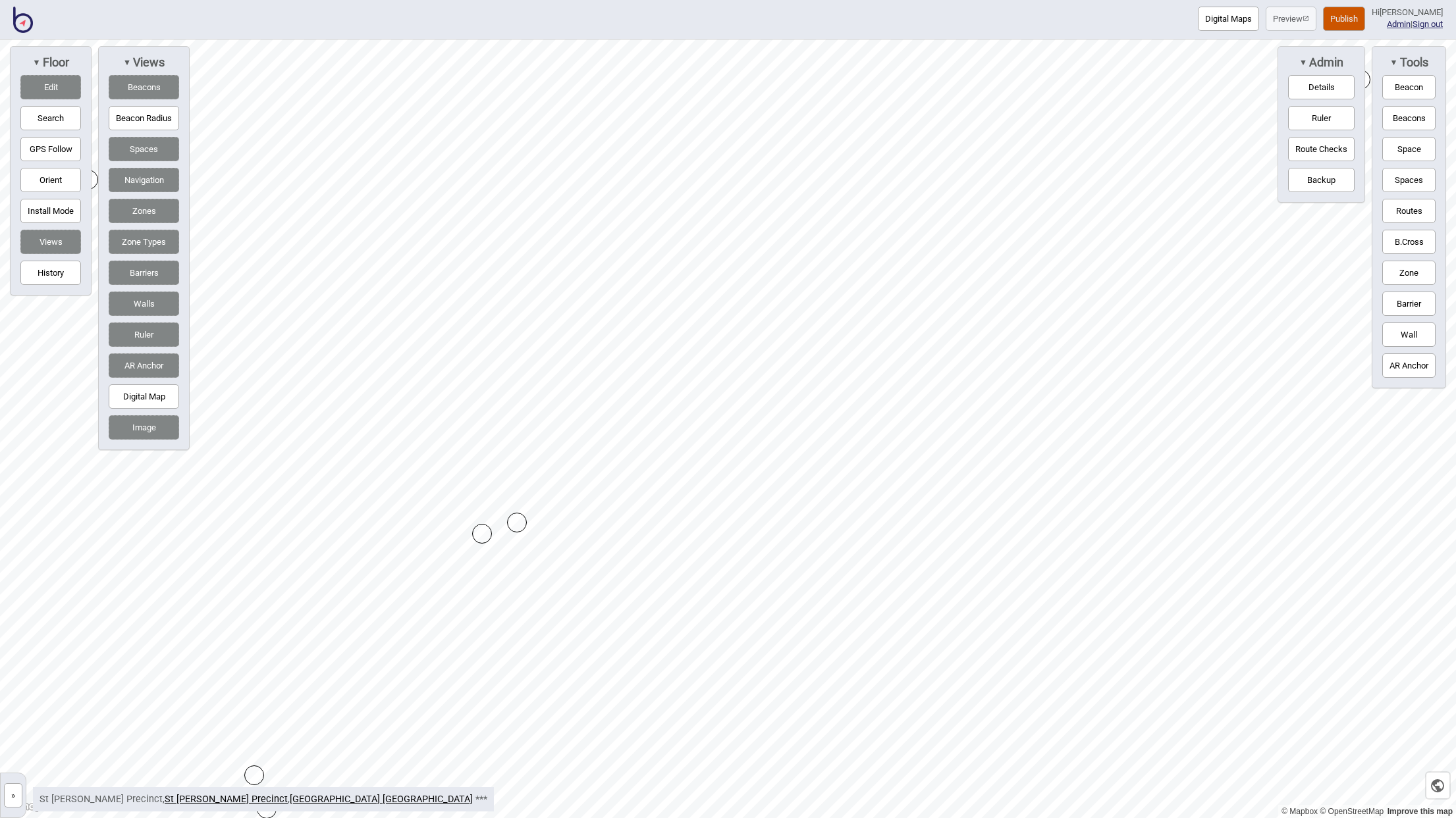
click at [483, 536] on div "Map marker" at bounding box center [482, 534] width 20 height 20
drag, startPoint x: 546, startPoint y: 443, endPoint x: 619, endPoint y: 410, distance: 80.1
drag, startPoint x: 619, startPoint y: 410, endPoint x: 606, endPoint y: 412, distance: 13.2
drag, startPoint x: 399, startPoint y: 585, endPoint x: 369, endPoint y: 579, distance: 30.6
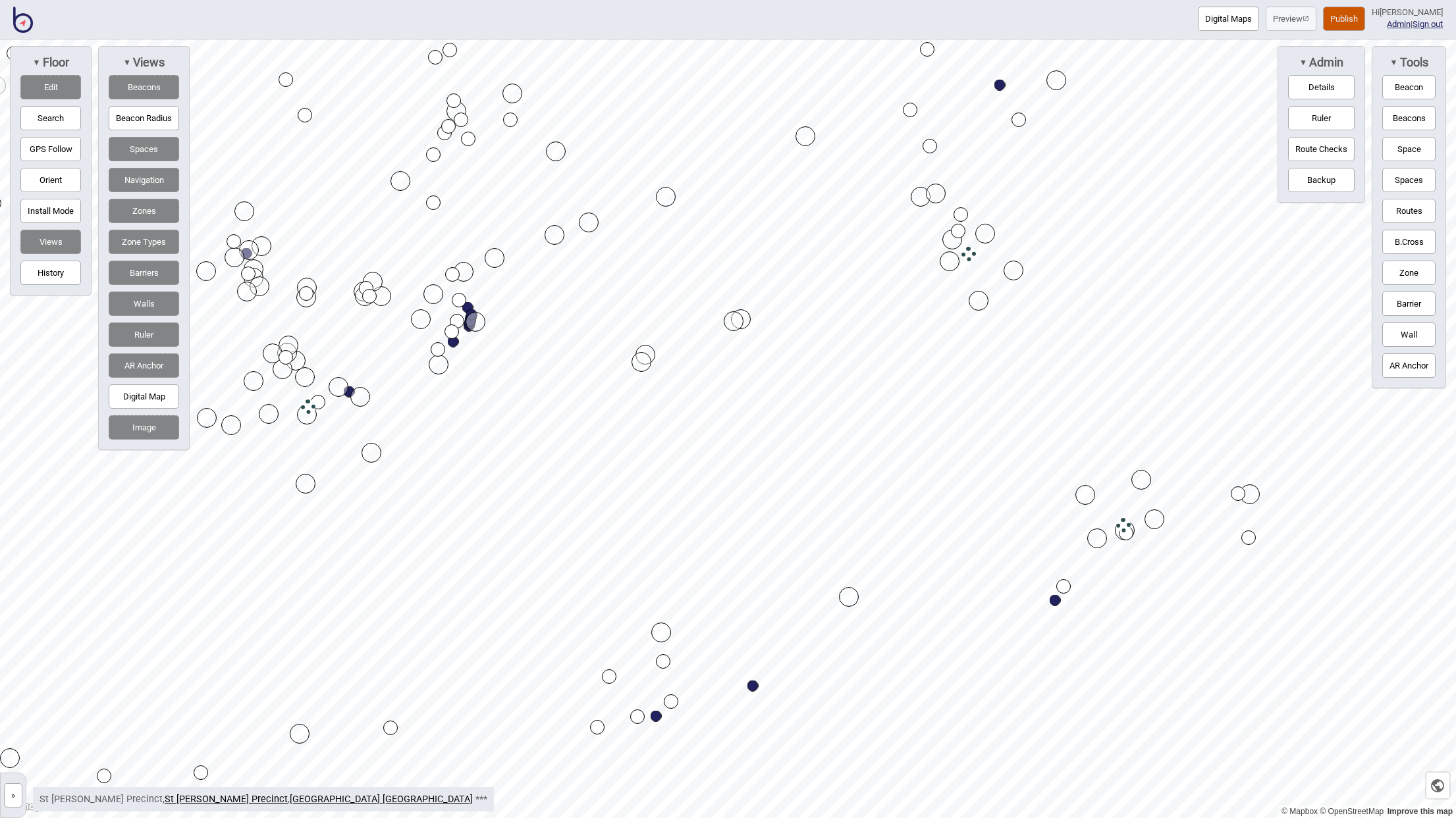
drag, startPoint x: 862, startPoint y: 591, endPoint x: 844, endPoint y: 594, distance: 18.2
drag, startPoint x: 844, startPoint y: 593, endPoint x: 852, endPoint y: 593, distance: 8.0
click at [852, 593] on div "Map marker" at bounding box center [849, 597] width 20 height 20
drag, startPoint x: 859, startPoint y: 583, endPoint x: 853, endPoint y: 599, distance: 17.1
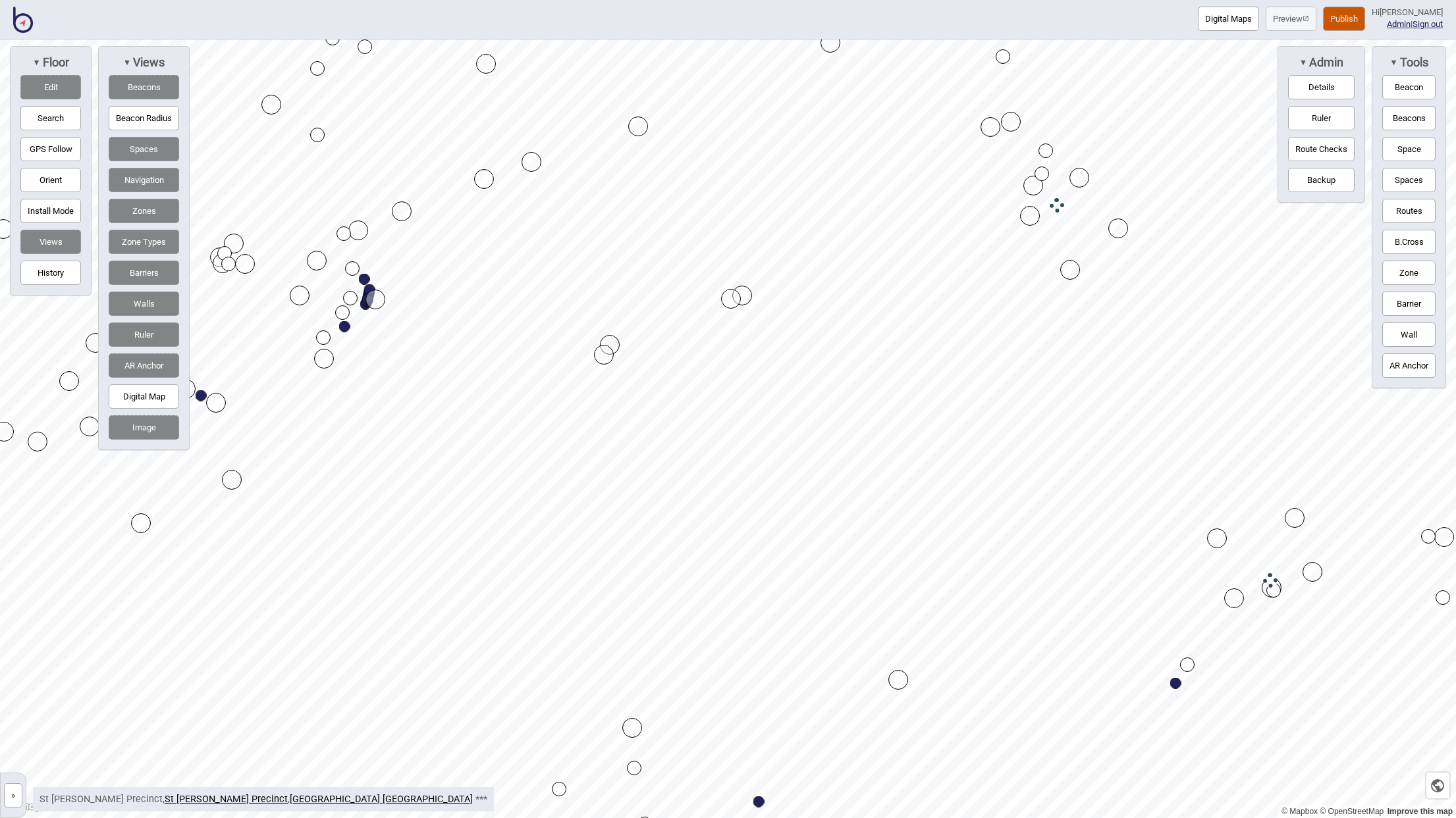
drag, startPoint x: 729, startPoint y: 297, endPoint x: 723, endPoint y: 303, distance: 8.5
click at [723, 303] on div "Map marker" at bounding box center [731, 299] width 20 height 20
drag, startPoint x: 725, startPoint y: 294, endPoint x: 714, endPoint y: 293, distance: 11.0
drag, startPoint x: 737, startPoint y: 295, endPoint x: 727, endPoint y: 301, distance: 11.7
drag, startPoint x: 734, startPoint y: 303, endPoint x: 755, endPoint y: 297, distance: 21.8
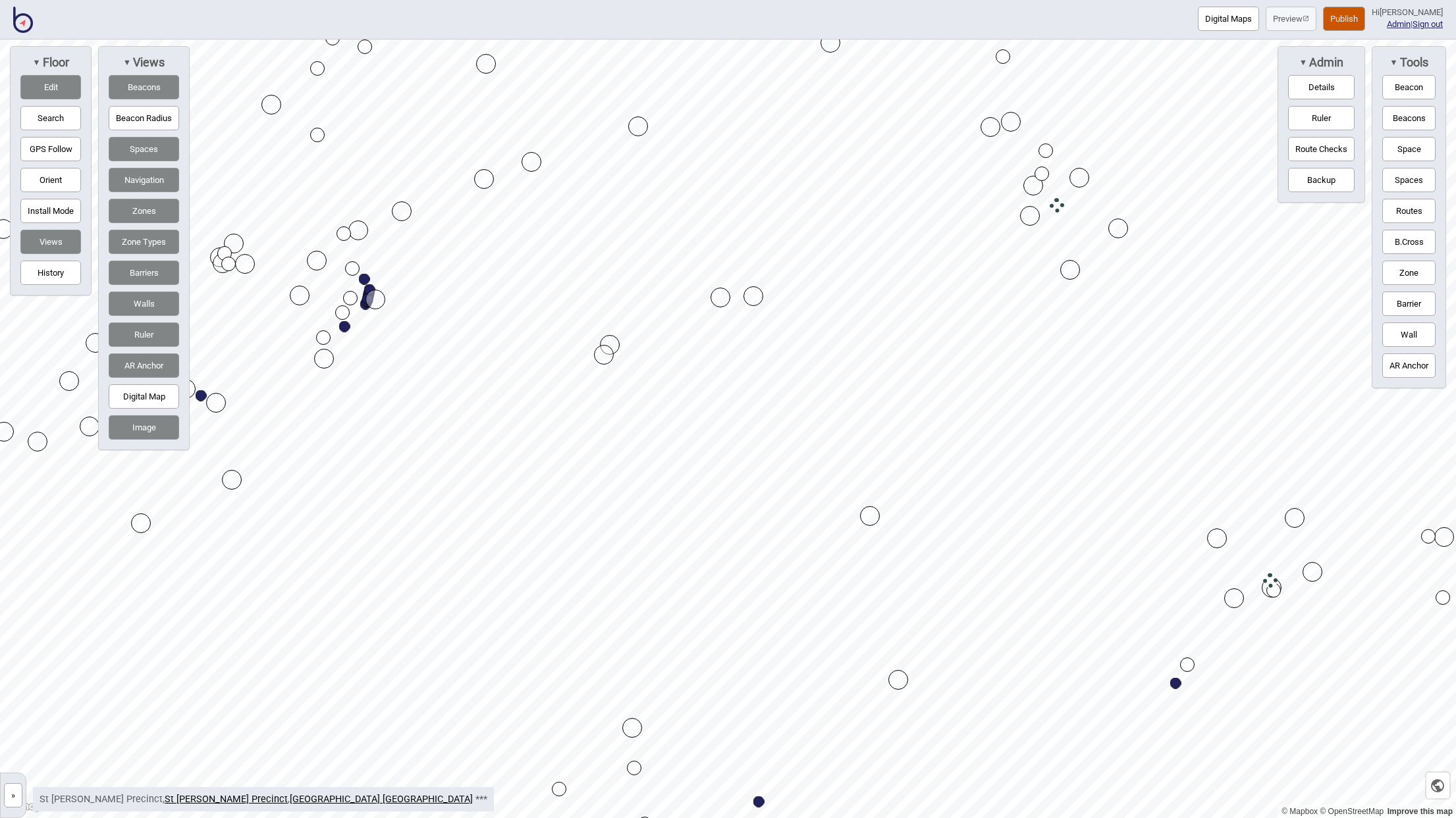
drag, startPoint x: 813, startPoint y: 454, endPoint x: 872, endPoint y: 519, distance: 87.8
drag, startPoint x: 881, startPoint y: 592, endPoint x: 850, endPoint y: 591, distance: 31.0
drag, startPoint x: 846, startPoint y: 591, endPoint x: 840, endPoint y: 593, distance: 6.3
drag, startPoint x: 866, startPoint y: 509, endPoint x: 882, endPoint y: 530, distance: 26.4
drag, startPoint x: 844, startPoint y: 586, endPoint x: 840, endPoint y: 575, distance: 11.7
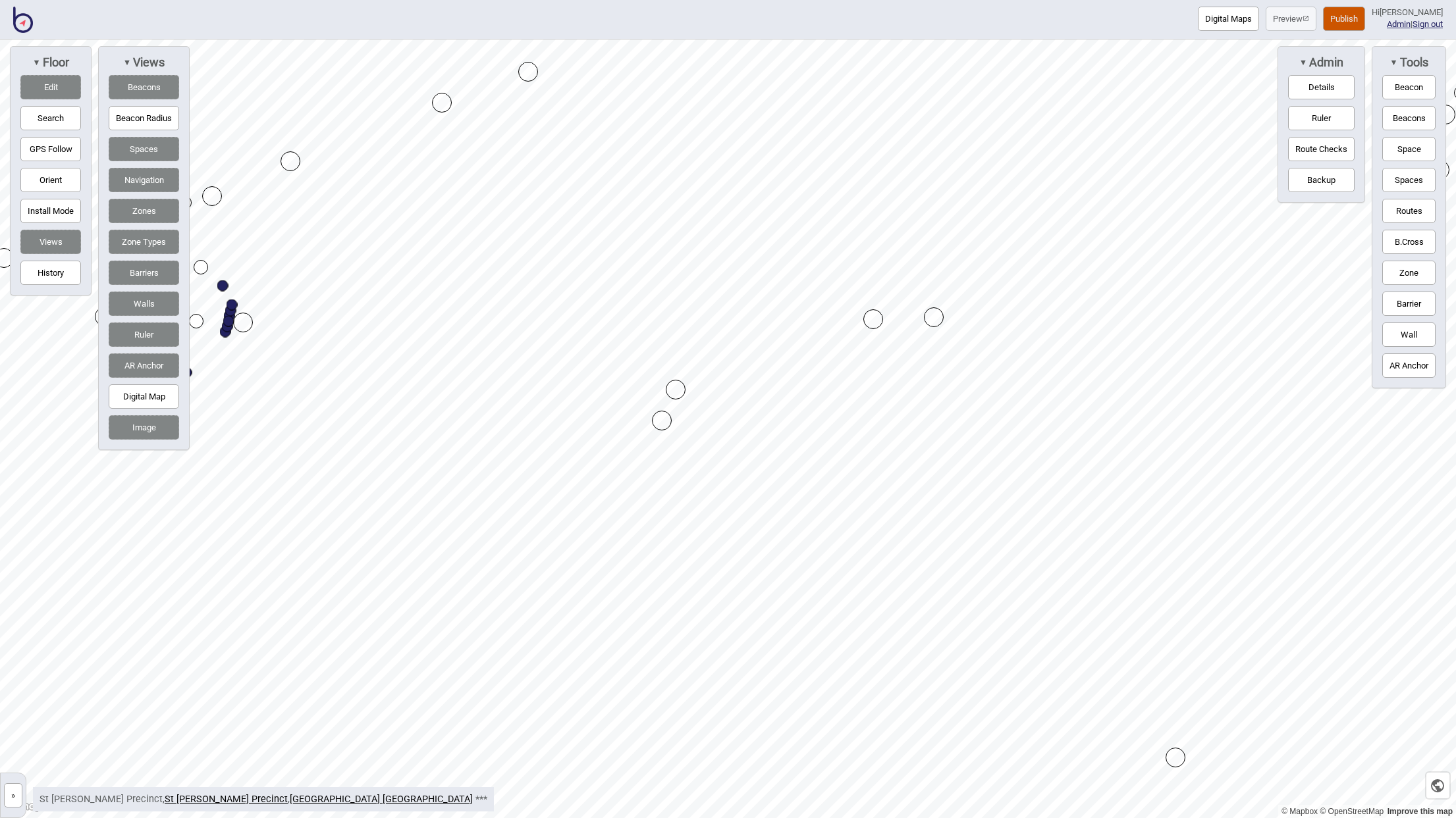
drag, startPoint x: 668, startPoint y: 405, endPoint x: 661, endPoint y: 416, distance: 13.0
drag, startPoint x: 691, startPoint y: 368, endPoint x: 681, endPoint y: 401, distance: 34.5
drag, startPoint x: 700, startPoint y: 166, endPoint x: 682, endPoint y: 172, distance: 19.0
click at [686, 39] on div at bounding box center [728, 39] width 1456 height 0
drag, startPoint x: 683, startPoint y: 178, endPoint x: 691, endPoint y: 171, distance: 10.6
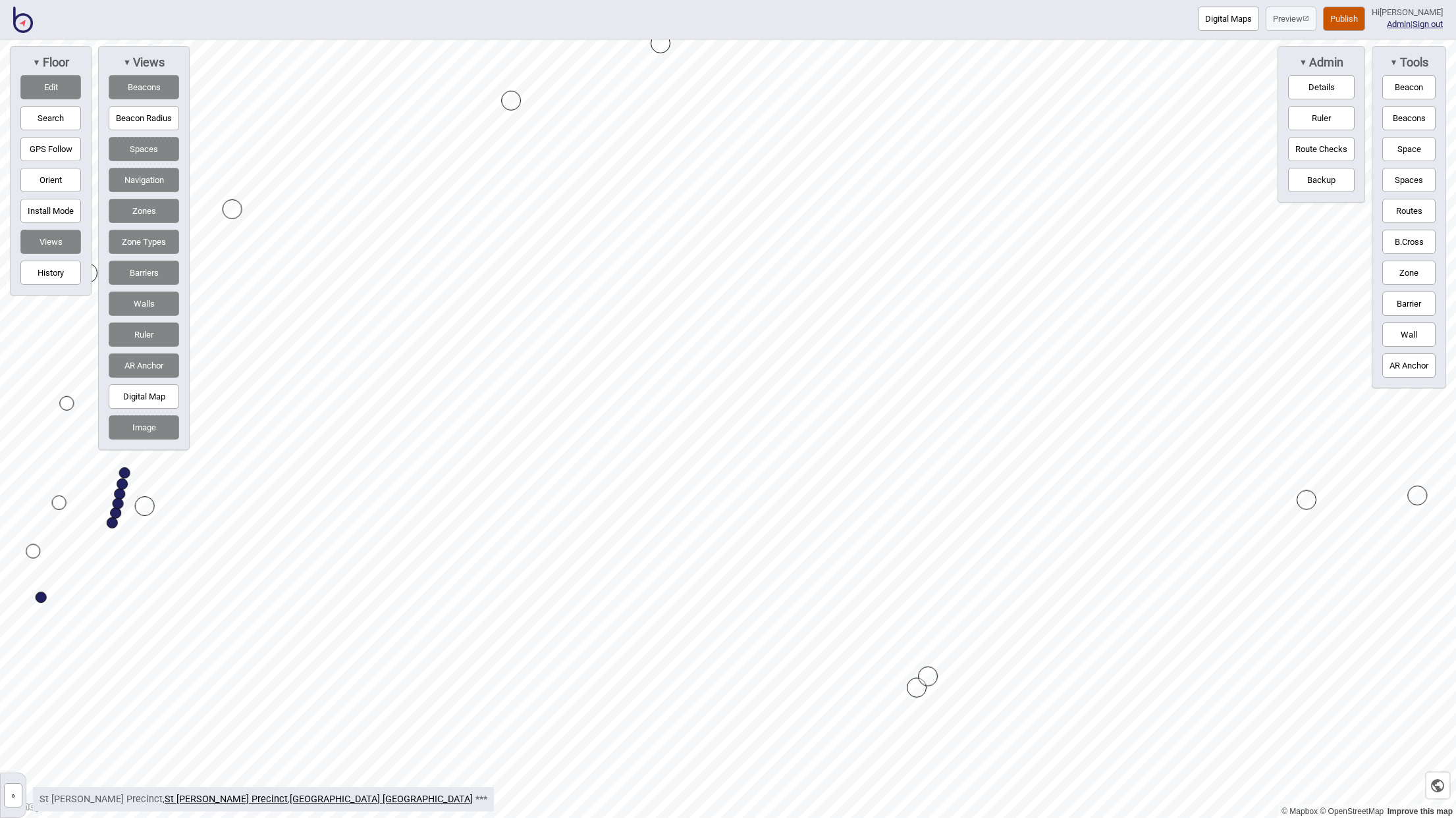
click at [605, 0] on div "Digital Maps Preview Publish Hi boulis Admin | Sign out © Mapbox © OpenStreetMa…" at bounding box center [728, 0] width 1456 height 0
drag, startPoint x: 1422, startPoint y: 481, endPoint x: 1418, endPoint y: 428, distance: 53.2
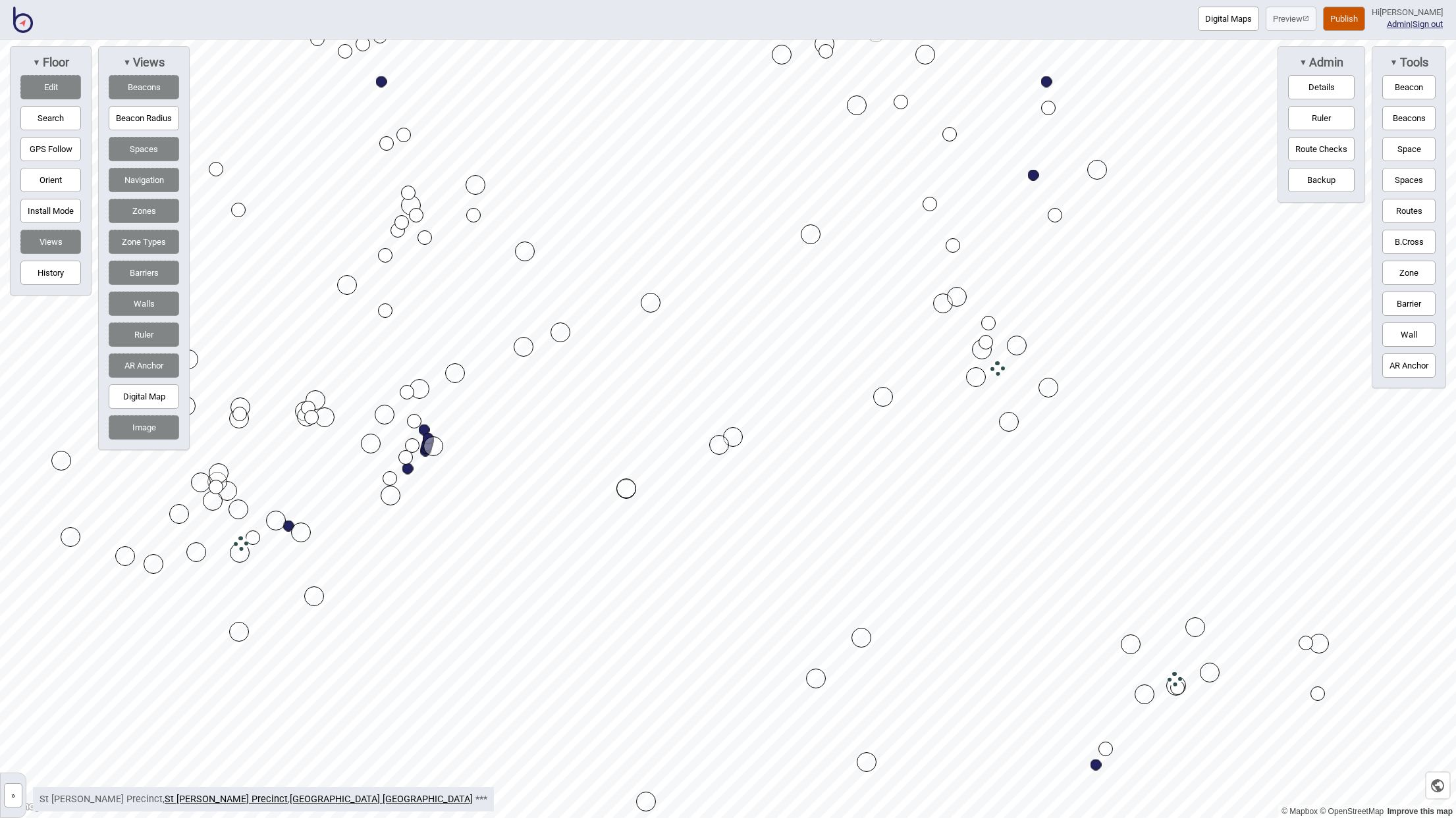
click at [13, 800] on button "»" at bounding box center [14, 795] width 19 height 24
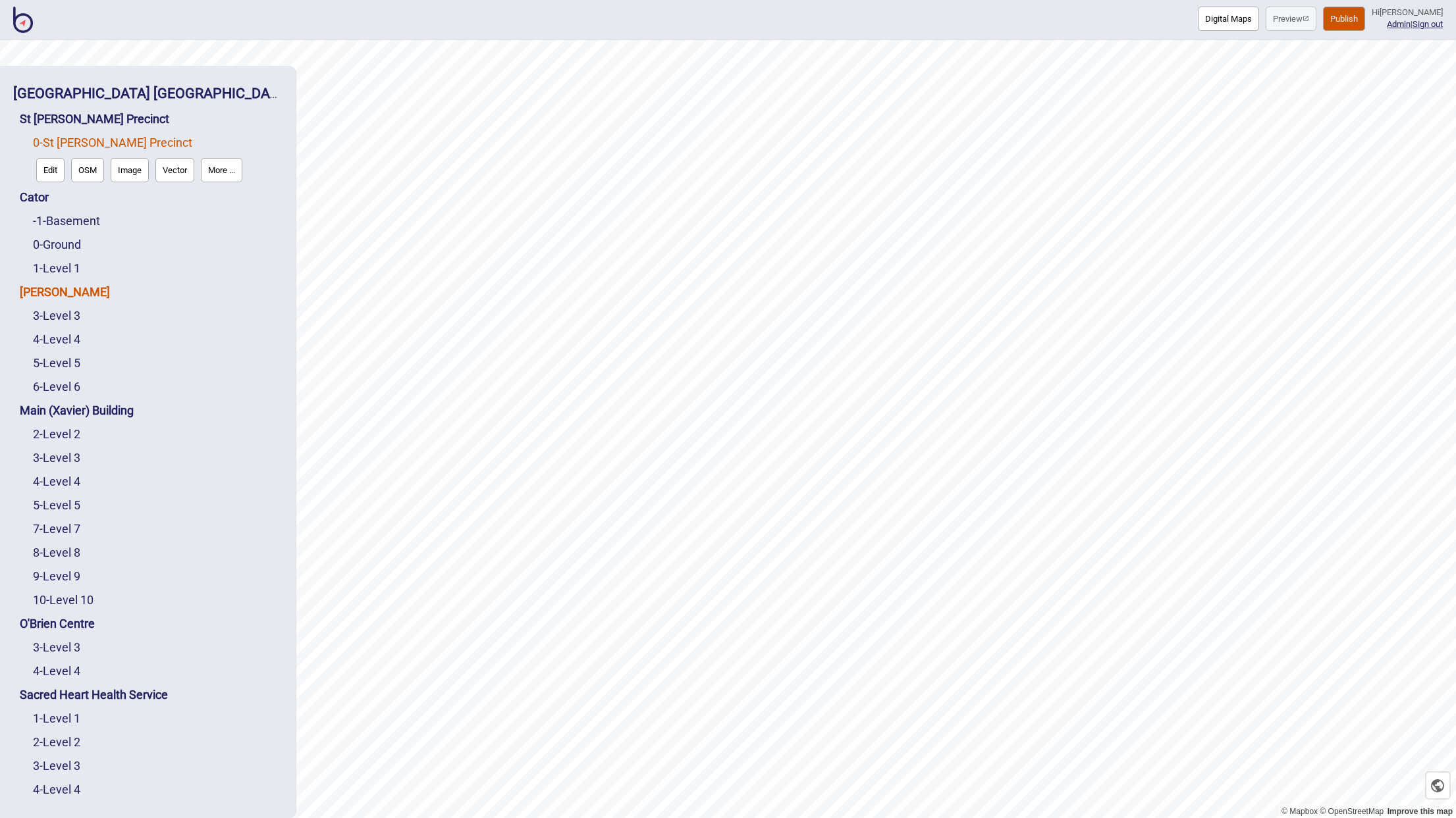
click at [40, 285] on link "[PERSON_NAME]" at bounding box center [65, 291] width 90 height 14
click at [78, 136] on link "0 - St Vincent's Precinct" at bounding box center [113, 142] width 159 height 14
click at [55, 158] on button "Edit" at bounding box center [50, 170] width 28 height 24
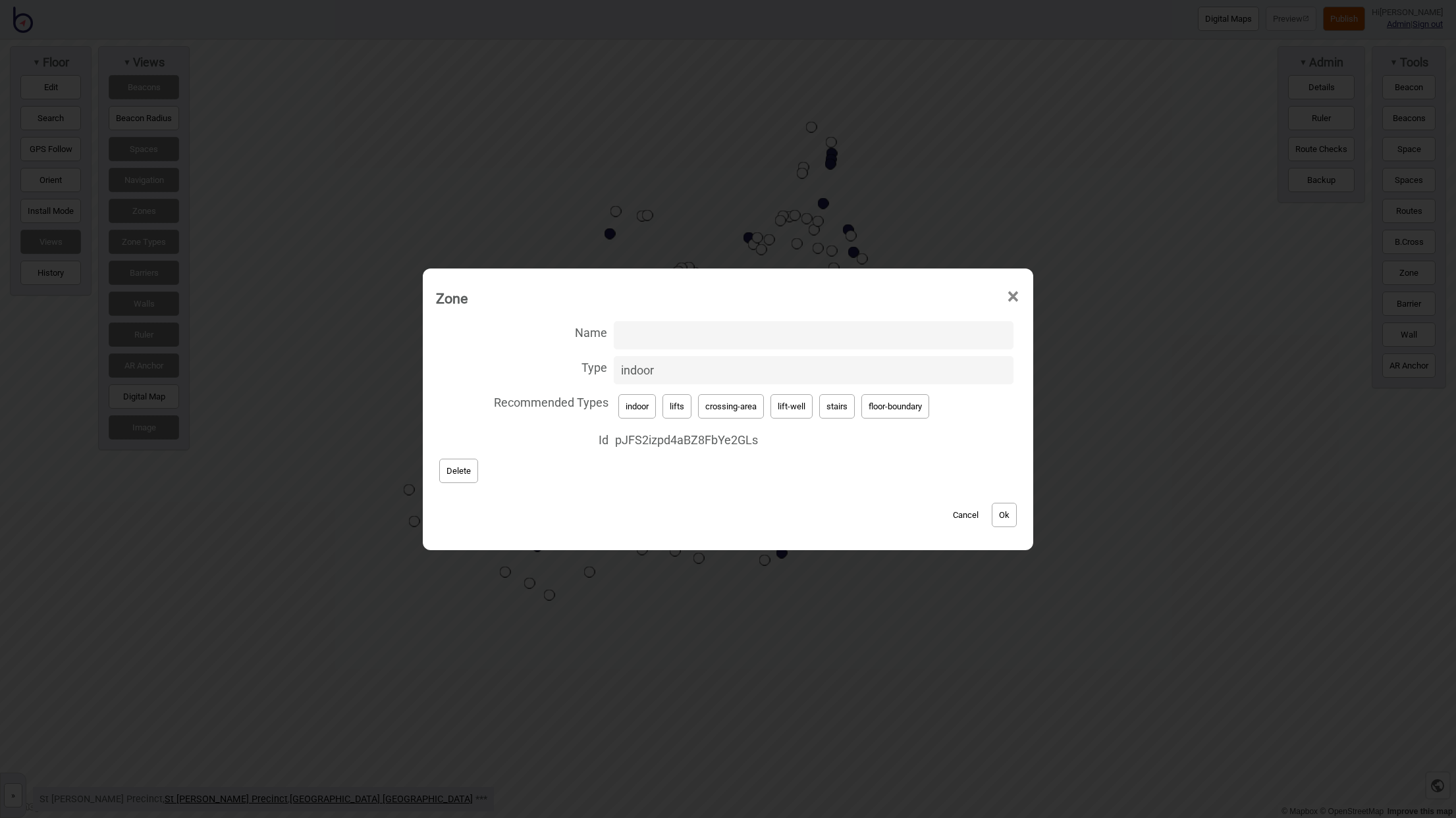
click at [691, 342] on input "Name" at bounding box center [813, 335] width 400 height 28
paste input "mExBV7f1Z4ubK9VnLZex4d"
type input "mExBV7f1Z4ubK9VnLZex4d"
click at [1013, 517] on button "Ok" at bounding box center [1004, 515] width 25 height 24
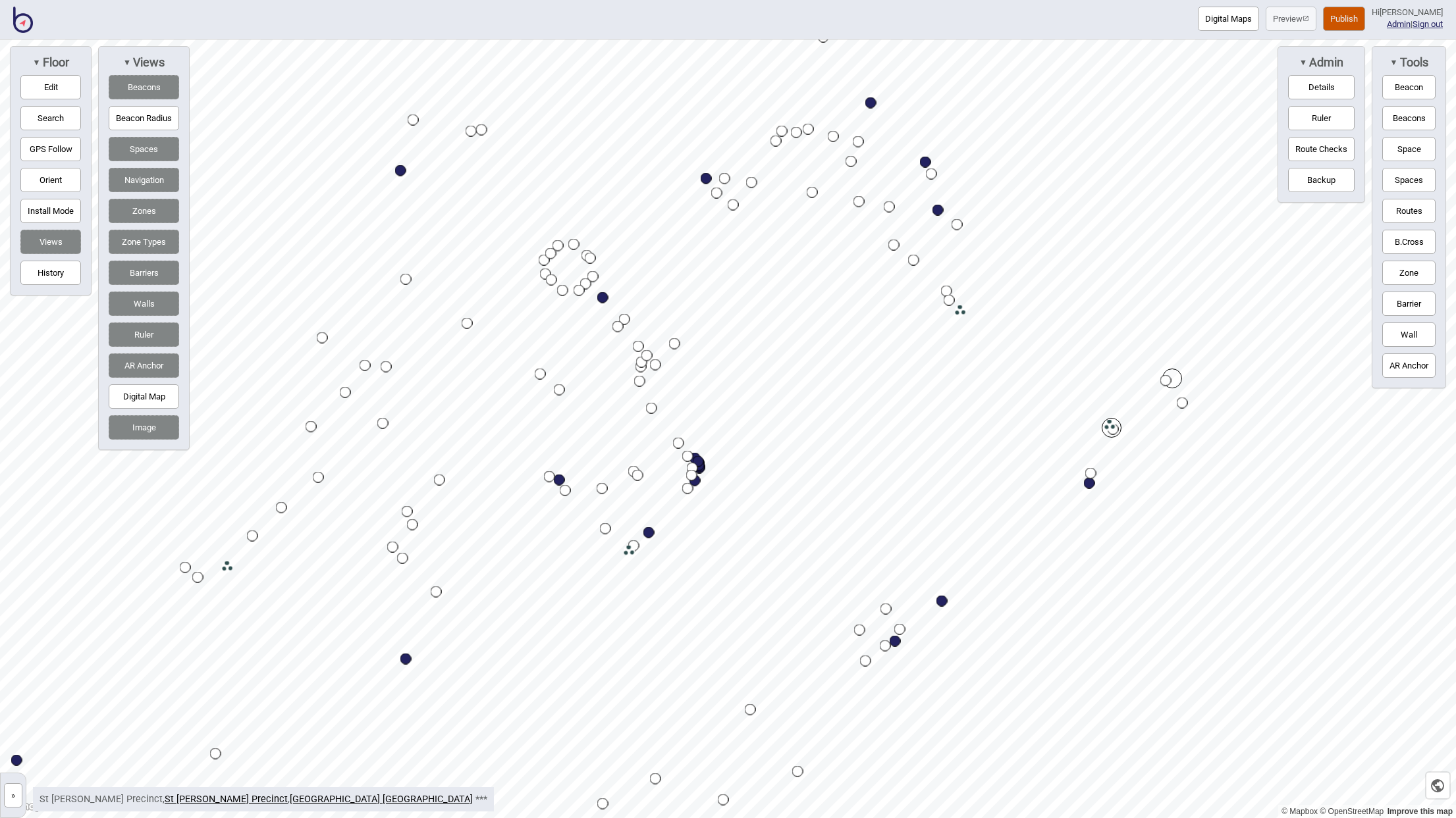
click at [11, 788] on button "»" at bounding box center [14, 795] width 19 height 24
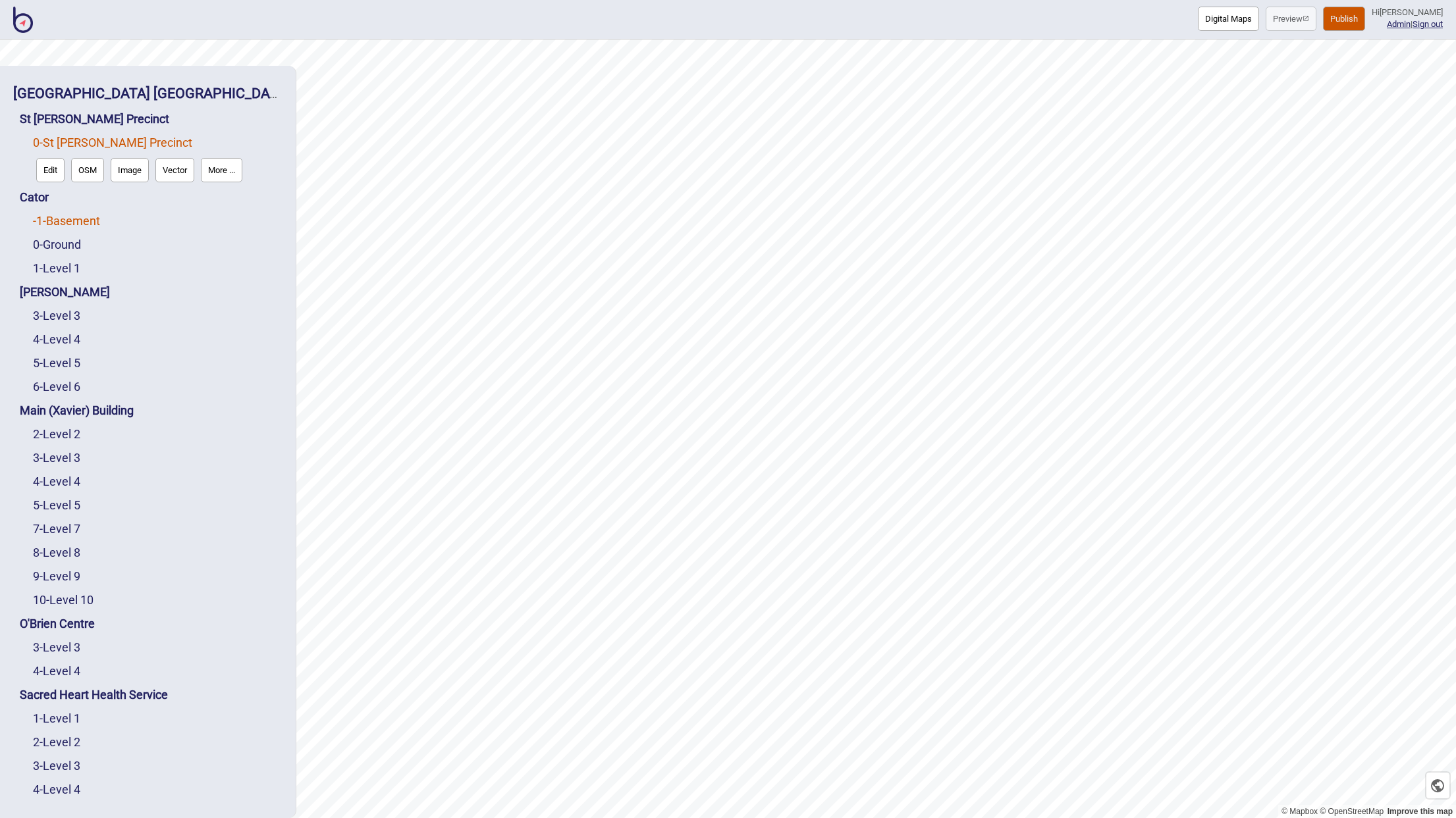
click at [71, 214] on link "-1 - Basement" at bounding box center [67, 220] width 67 height 14
click at [62, 238] on link "0 - Ground" at bounding box center [57, 244] width 48 height 14
click at [66, 261] on link "1 - Level 1" at bounding box center [57, 268] width 47 height 14
click at [82, 202] on div "0 - Ground" at bounding box center [158, 214] width 250 height 24
click at [73, 183] on link "-1 - Basement" at bounding box center [67, 189] width 67 height 14
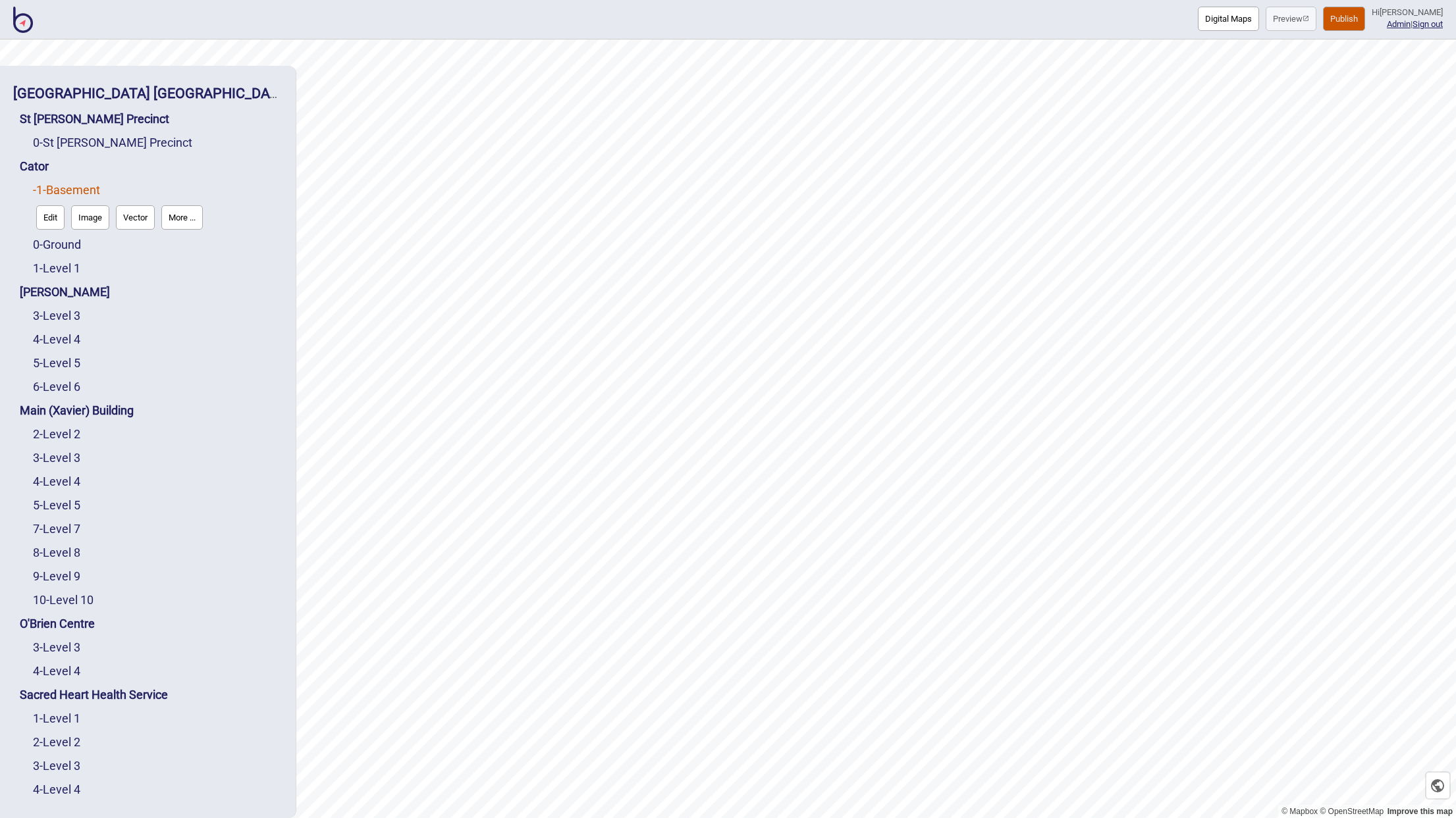
click at [67, 233] on div "0 - Ground" at bounding box center [158, 245] width 250 height 24
click at [69, 261] on link "1 - Level 1" at bounding box center [57, 268] width 47 height 14
click at [70, 226] on div "1 - Level 1 Edit Image Vector More ..." at bounding box center [158, 253] width 250 height 55
click at [71, 230] on link "1 - Level 1" at bounding box center [57, 237] width 47 height 14
click at [86, 136] on link "0 - St Vincent's Precinct" at bounding box center [113, 142] width 159 height 14
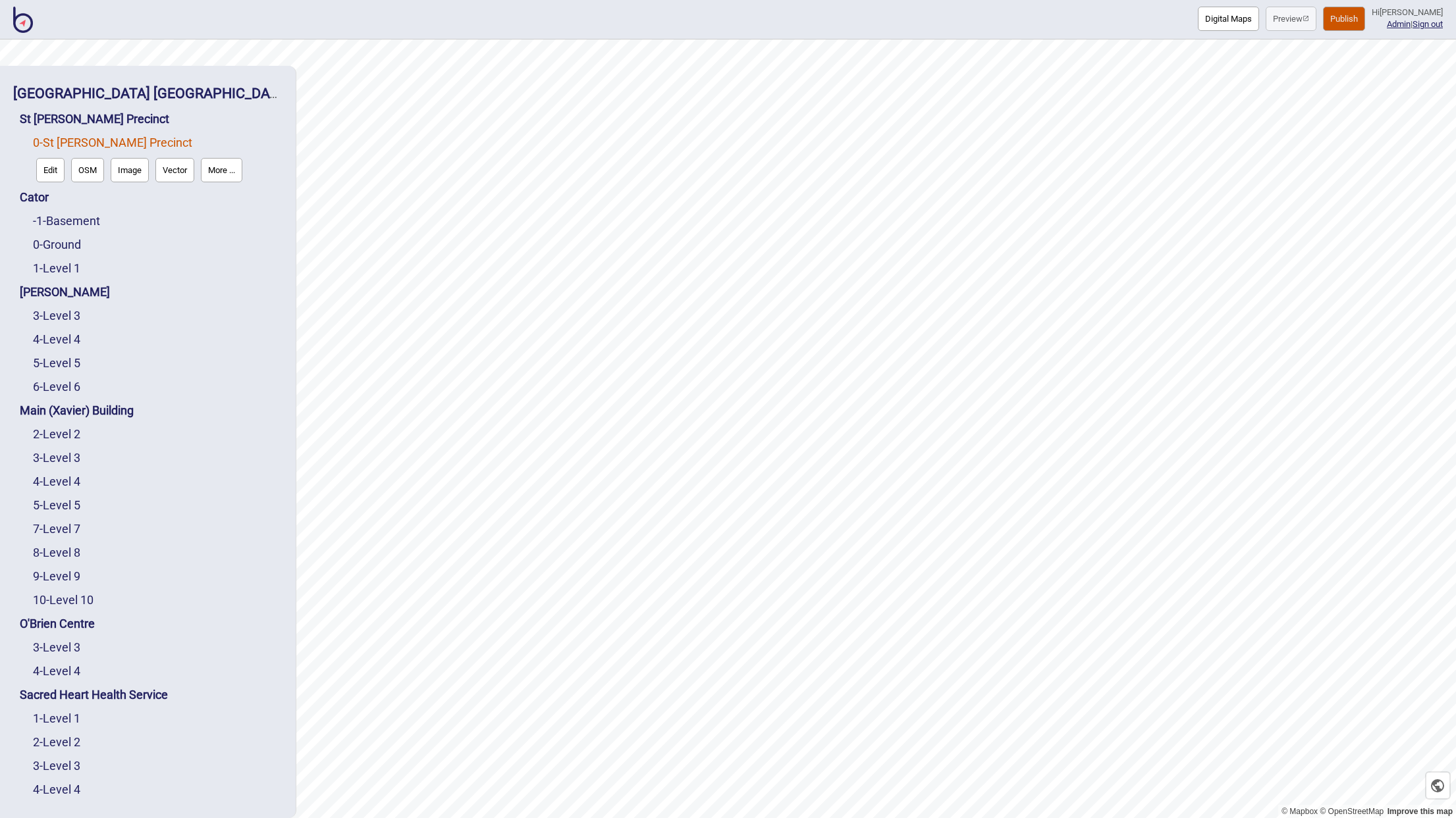
click at [53, 158] on button "Edit" at bounding box center [50, 170] width 28 height 24
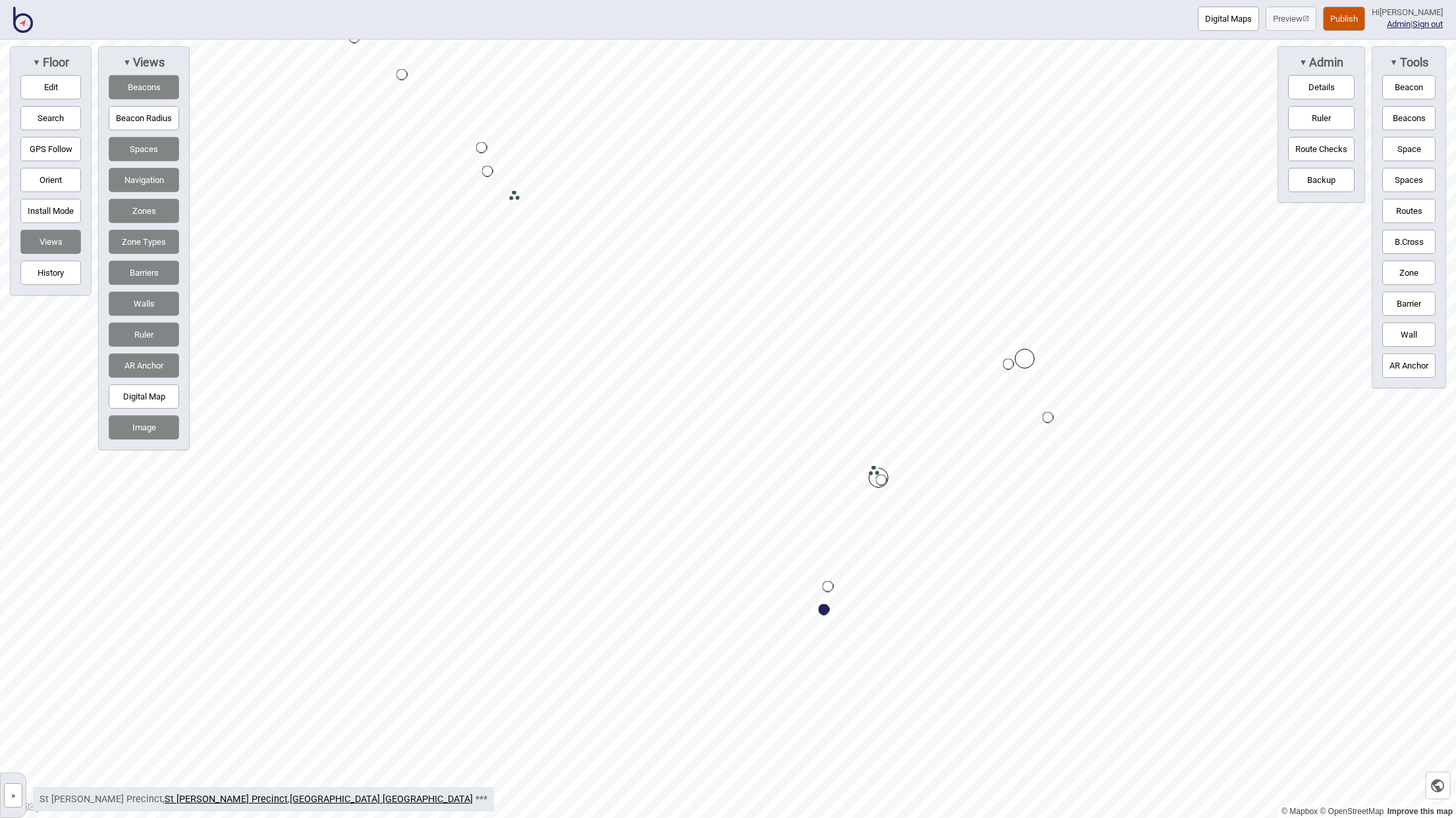
click at [1404, 270] on button "Zone" at bounding box center [1409, 273] width 53 height 24
click at [869, 197] on div "Map marker" at bounding box center [870, 198] width 20 height 20
click at [46, 87] on button "Edit" at bounding box center [50, 88] width 60 height 24
drag, startPoint x: 1166, startPoint y: 318, endPoint x: 1175, endPoint y: 328, distance: 13.5
drag, startPoint x: 292, startPoint y: 723, endPoint x: 378, endPoint y: 639, distance: 120.2
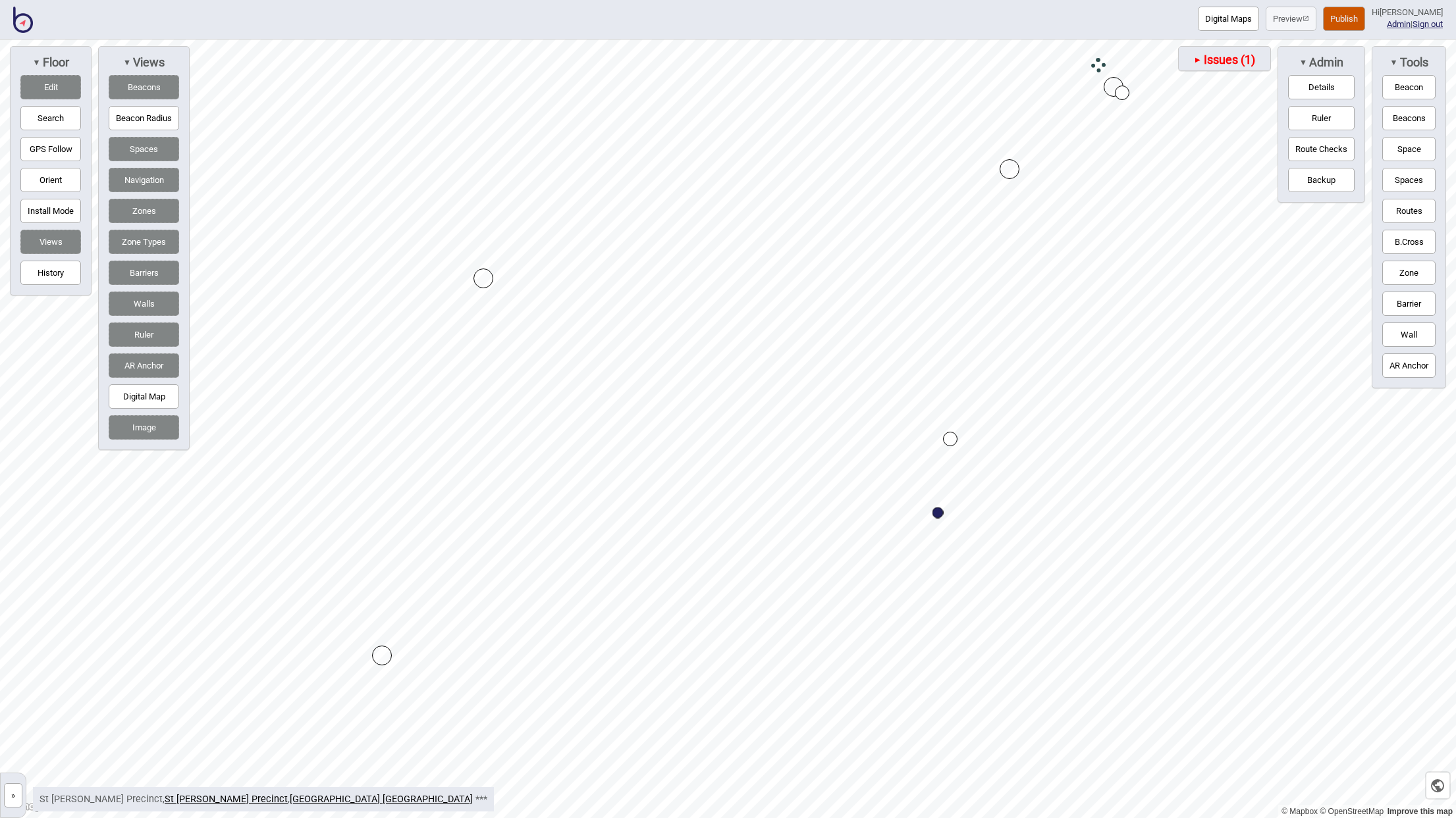
drag, startPoint x: 381, startPoint y: 635, endPoint x: 382, endPoint y: 647, distance: 12.0
click at [12, 792] on button "»" at bounding box center [14, 795] width 19 height 24
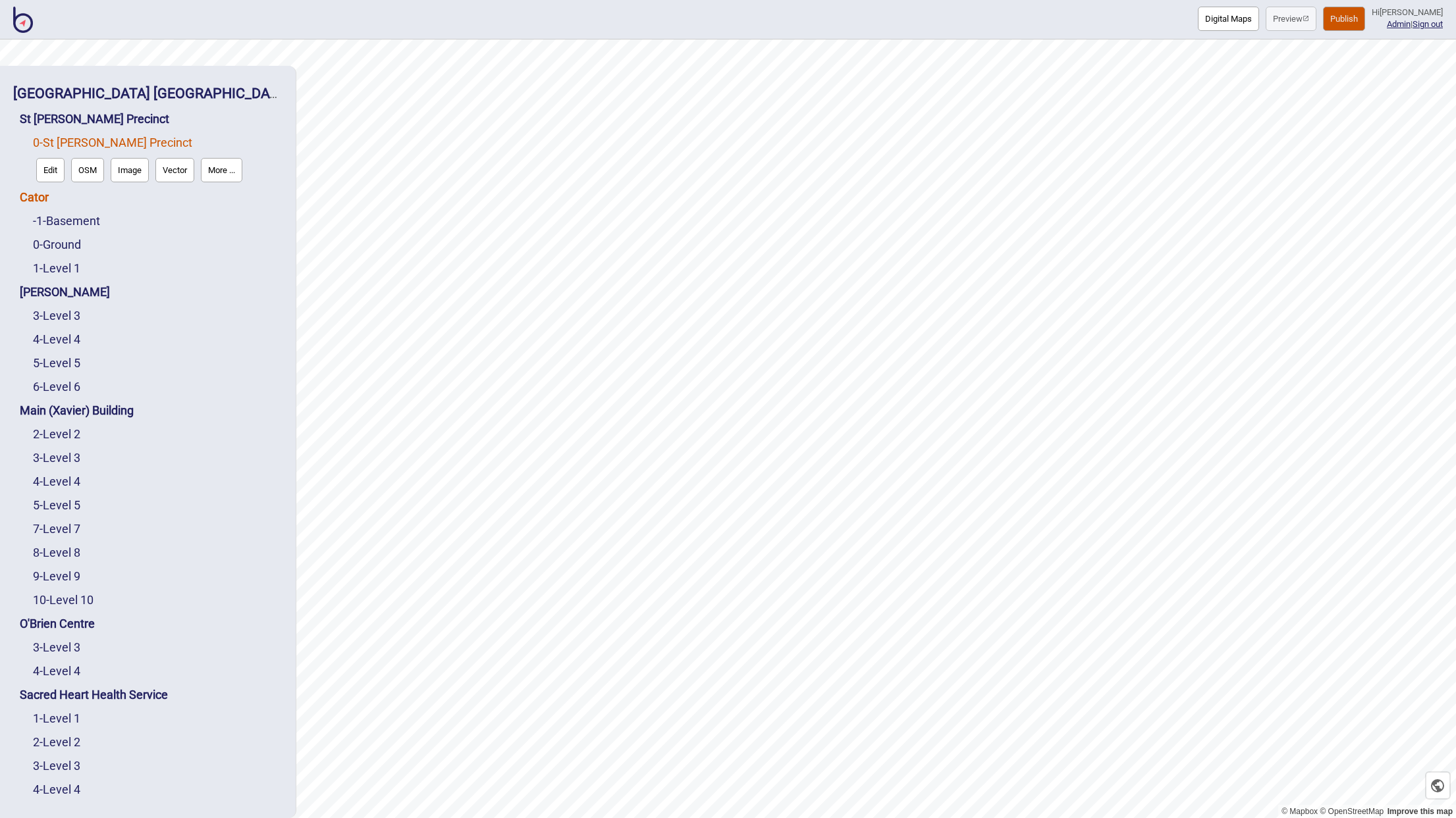
click at [39, 190] on link "Cator" at bounding box center [34, 197] width 29 height 14
click at [67, 136] on link "0 - St Vincent's Precinct" at bounding box center [113, 142] width 159 height 14
click at [49, 158] on button "Edit" at bounding box center [50, 170] width 28 height 24
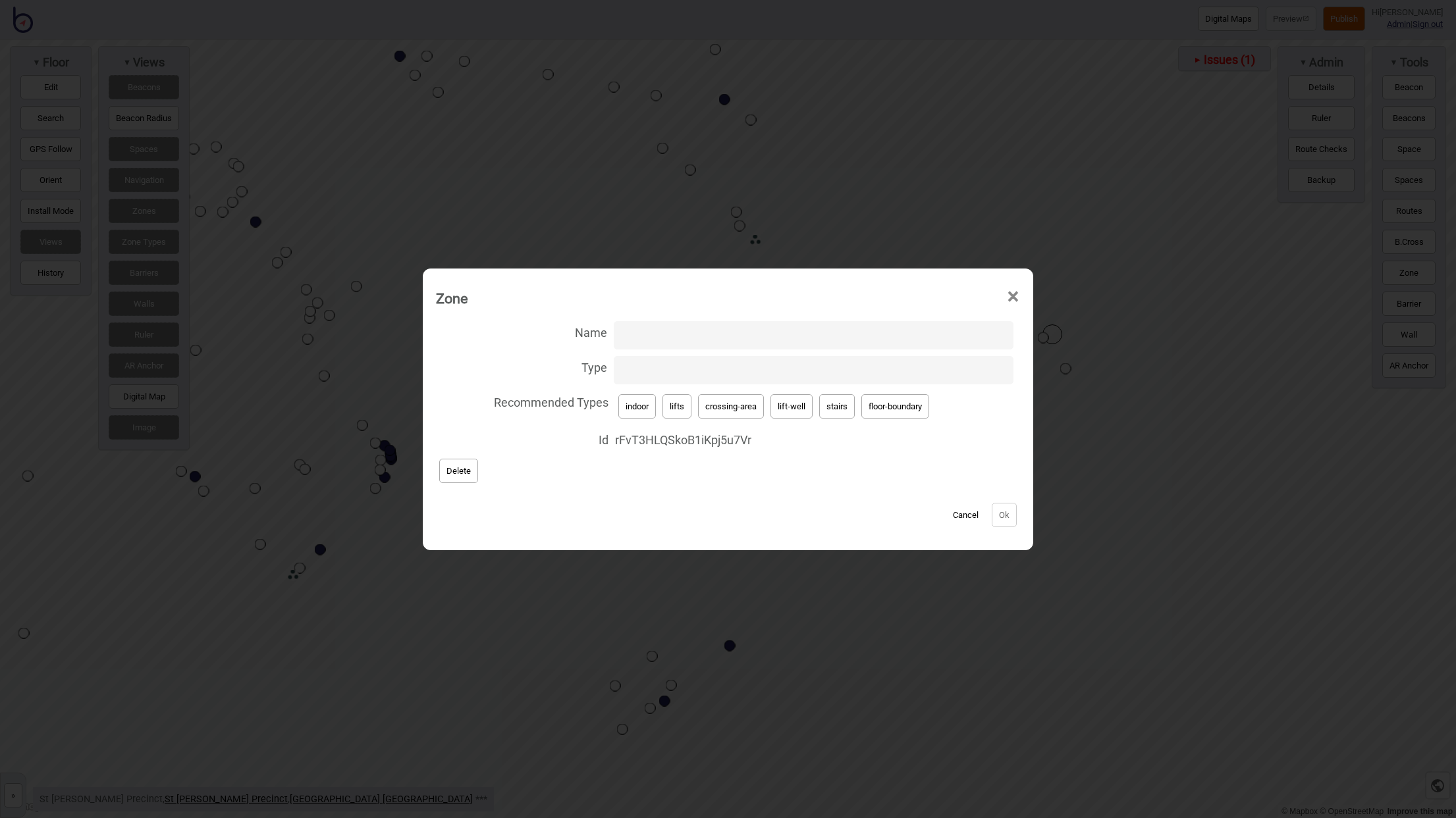
click at [643, 410] on button "indoor" at bounding box center [637, 406] width 37 height 24
type input "indoor"
click at [653, 332] on input "Name" at bounding box center [813, 335] width 400 height 28
paste input "gPeejqnvBoidhRniqThQQ9"
type input "gPeejqnvBoidhRniqThQQ9"
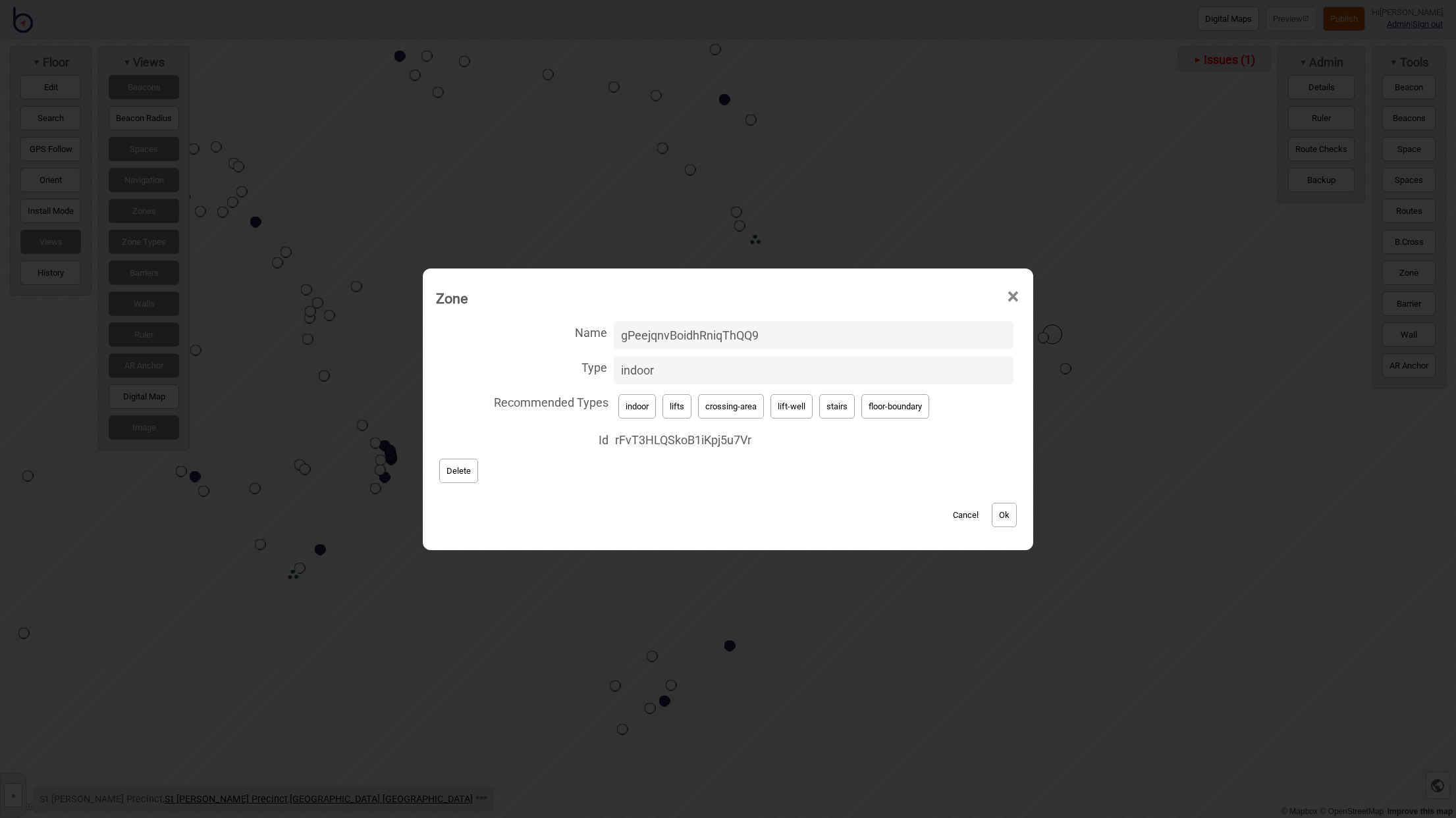
click at [1007, 512] on button "Ok" at bounding box center [1004, 515] width 25 height 24
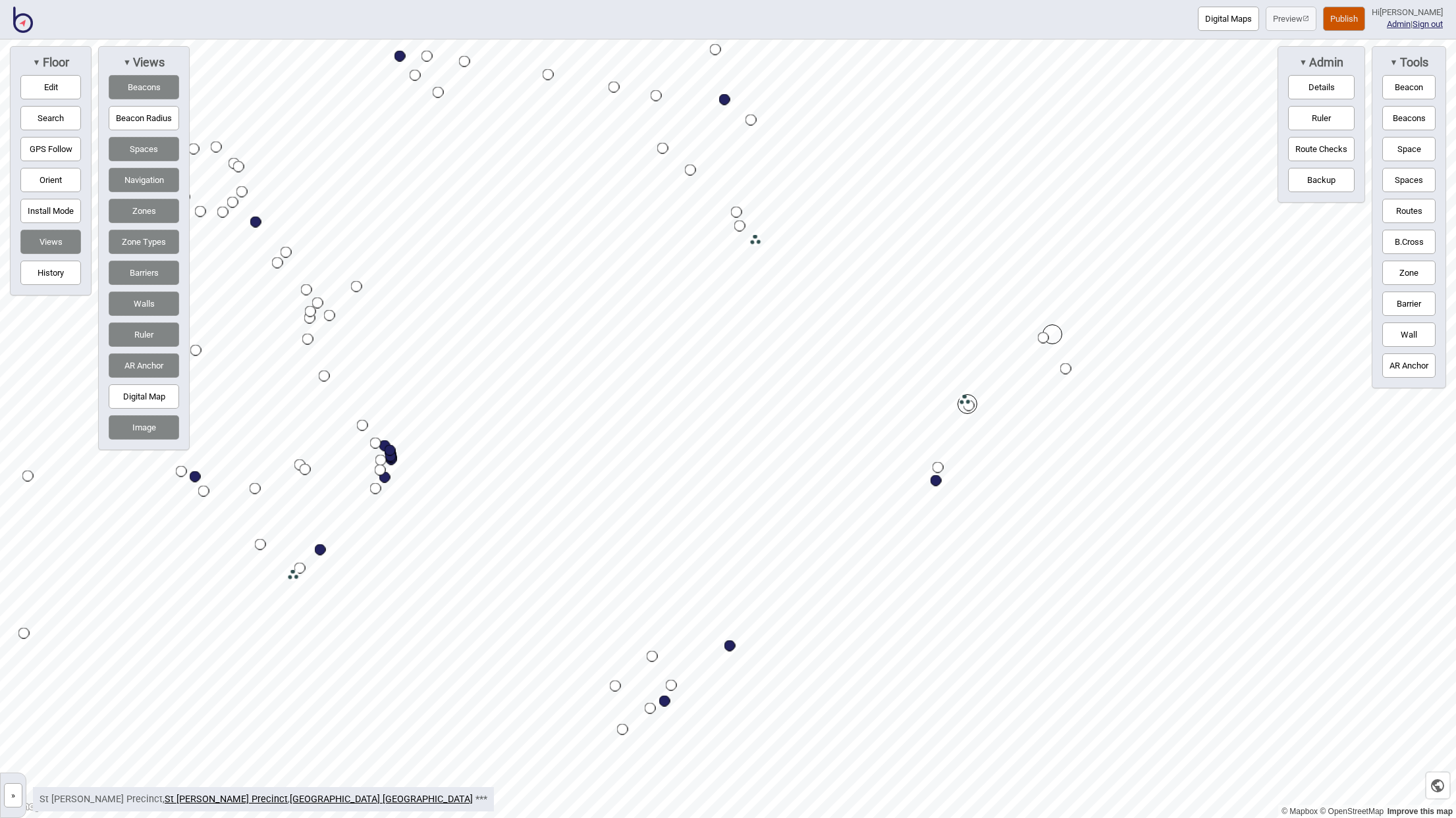
click at [1409, 268] on button "Zone" at bounding box center [1409, 273] width 53 height 24
click at [593, 352] on div "Map marker" at bounding box center [594, 355] width 20 height 20
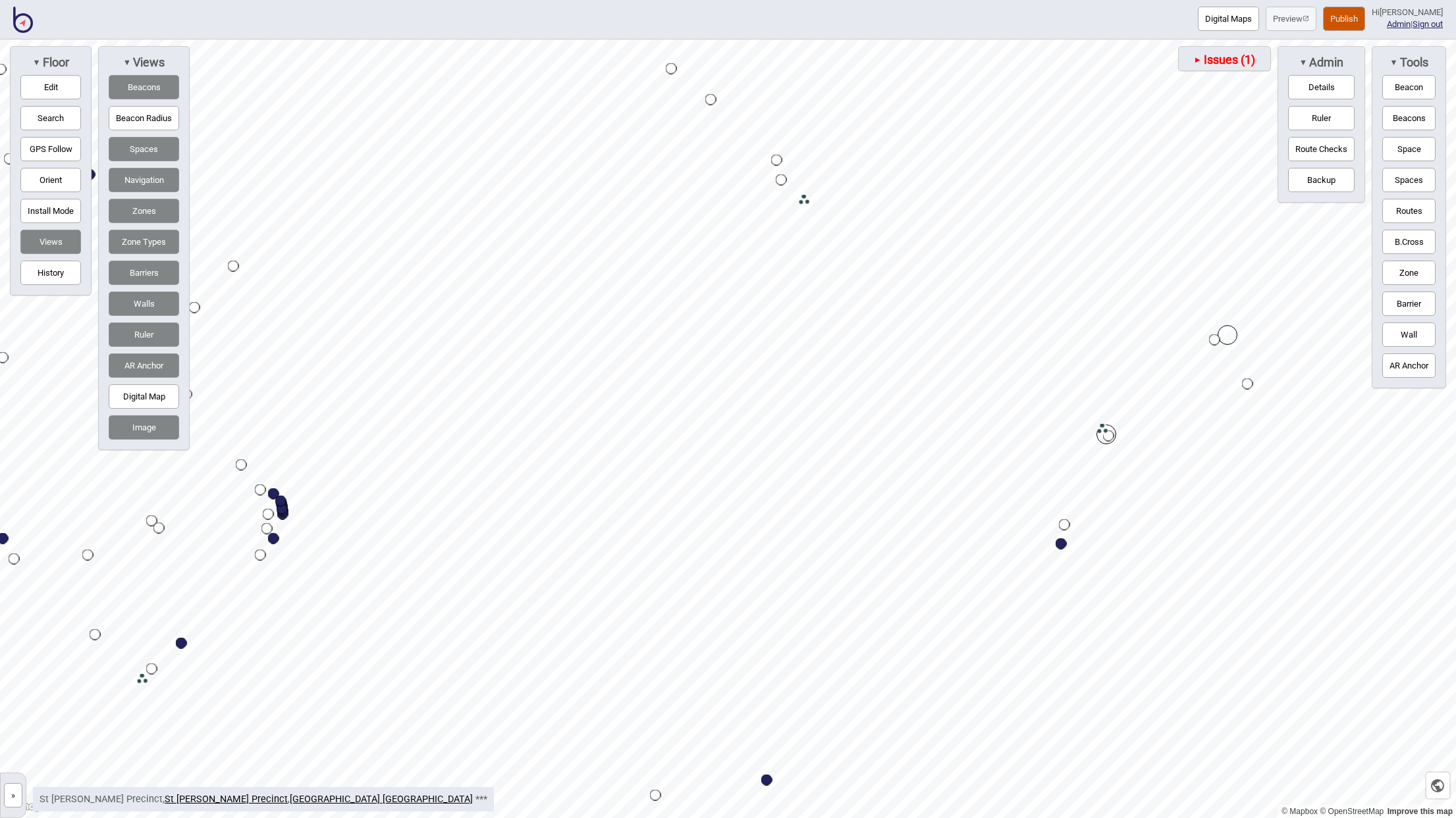
click at [62, 83] on button "Edit" at bounding box center [50, 88] width 60 height 24
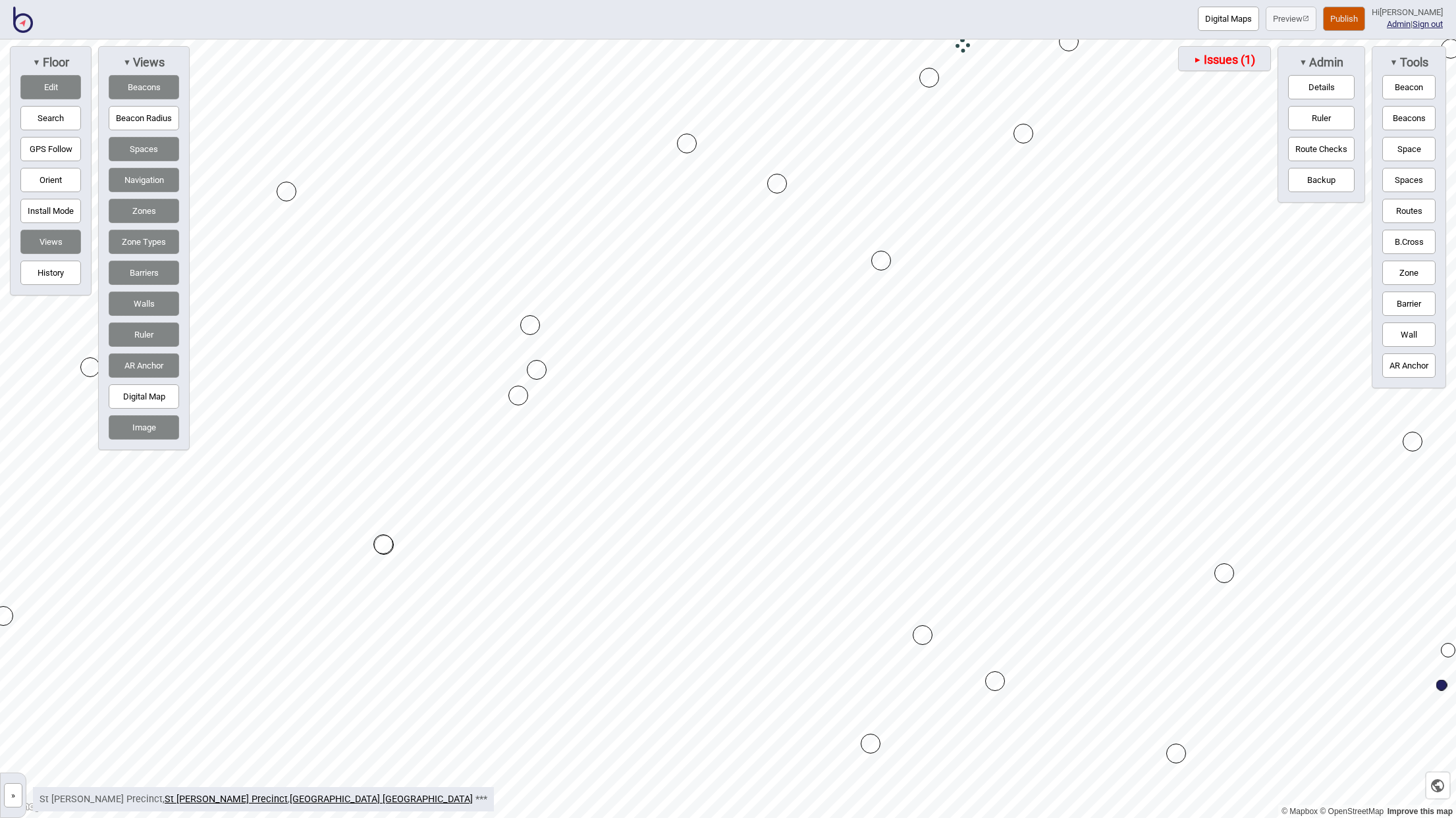
drag, startPoint x: 533, startPoint y: 347, endPoint x: 531, endPoint y: 321, distance: 26.1
drag, startPoint x: 533, startPoint y: 321, endPoint x: 521, endPoint y: 323, distance: 12.2
drag, startPoint x: 885, startPoint y: 258, endPoint x: 857, endPoint y: 258, distance: 28.0
drag, startPoint x: 859, startPoint y: 255, endPoint x: 869, endPoint y: 240, distance: 18.0
drag, startPoint x: 1006, startPoint y: 702, endPoint x: 1019, endPoint y: 728, distance: 29.1
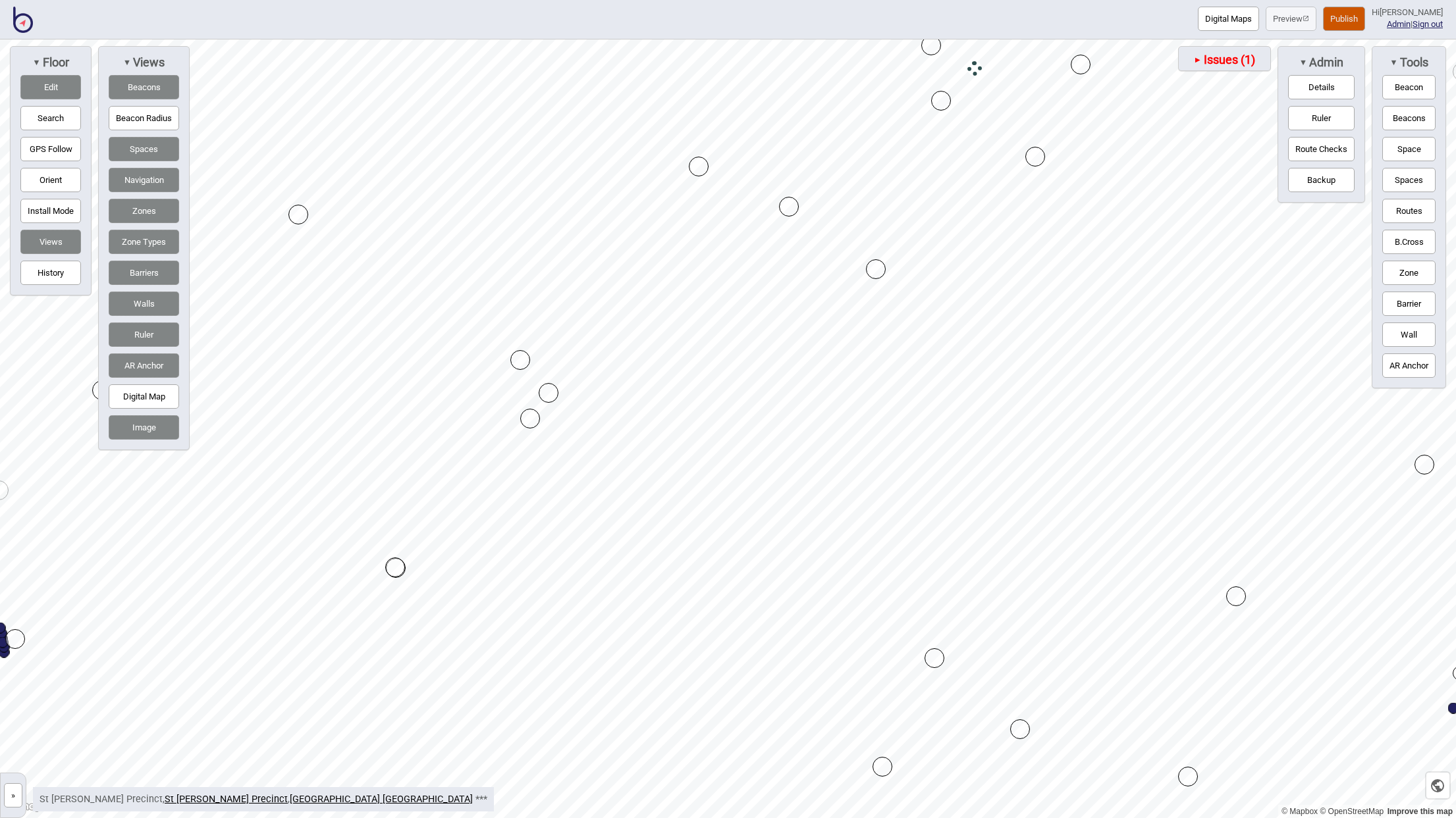
drag, startPoint x: 525, startPoint y: 351, endPoint x: 518, endPoint y: 359, distance: 10.6
drag, startPoint x: 597, startPoint y: 565, endPoint x: 619, endPoint y: 579, distance: 26.1
drag, startPoint x: 730, startPoint y: 316, endPoint x: 645, endPoint y: 388, distance: 111.4
drag, startPoint x: 628, startPoint y: 527, endPoint x: 702, endPoint y: 441, distance: 113.5
drag, startPoint x: 701, startPoint y: 441, endPoint x: 694, endPoint y: 429, distance: 13.9
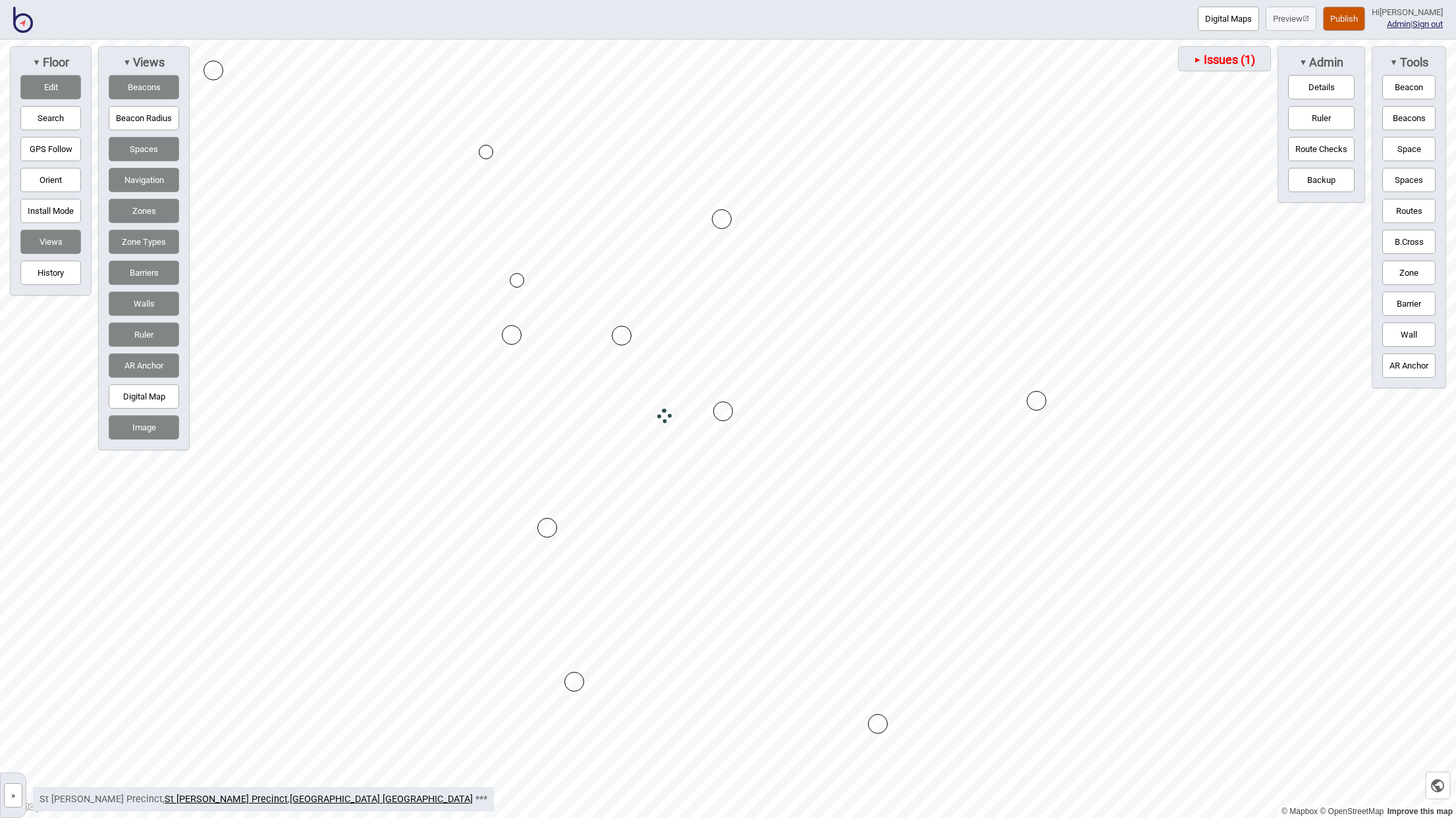
drag, startPoint x: 710, startPoint y: 406, endPoint x: 723, endPoint y: 408, distance: 13.2
click at [719, 406] on div "Map marker" at bounding box center [723, 411] width 20 height 20
drag, startPoint x: 620, startPoint y: 335, endPoint x: 616, endPoint y: 345, distance: 10.8
drag, startPoint x: 640, startPoint y: 222, endPoint x: 624, endPoint y: 236, distance: 21.3
click at [867, 0] on html "Digital Maps Preview Publish Hi [PERSON_NAME] Admin | Sign out © Mapbox © OpenS…" at bounding box center [728, 0] width 1456 height 0
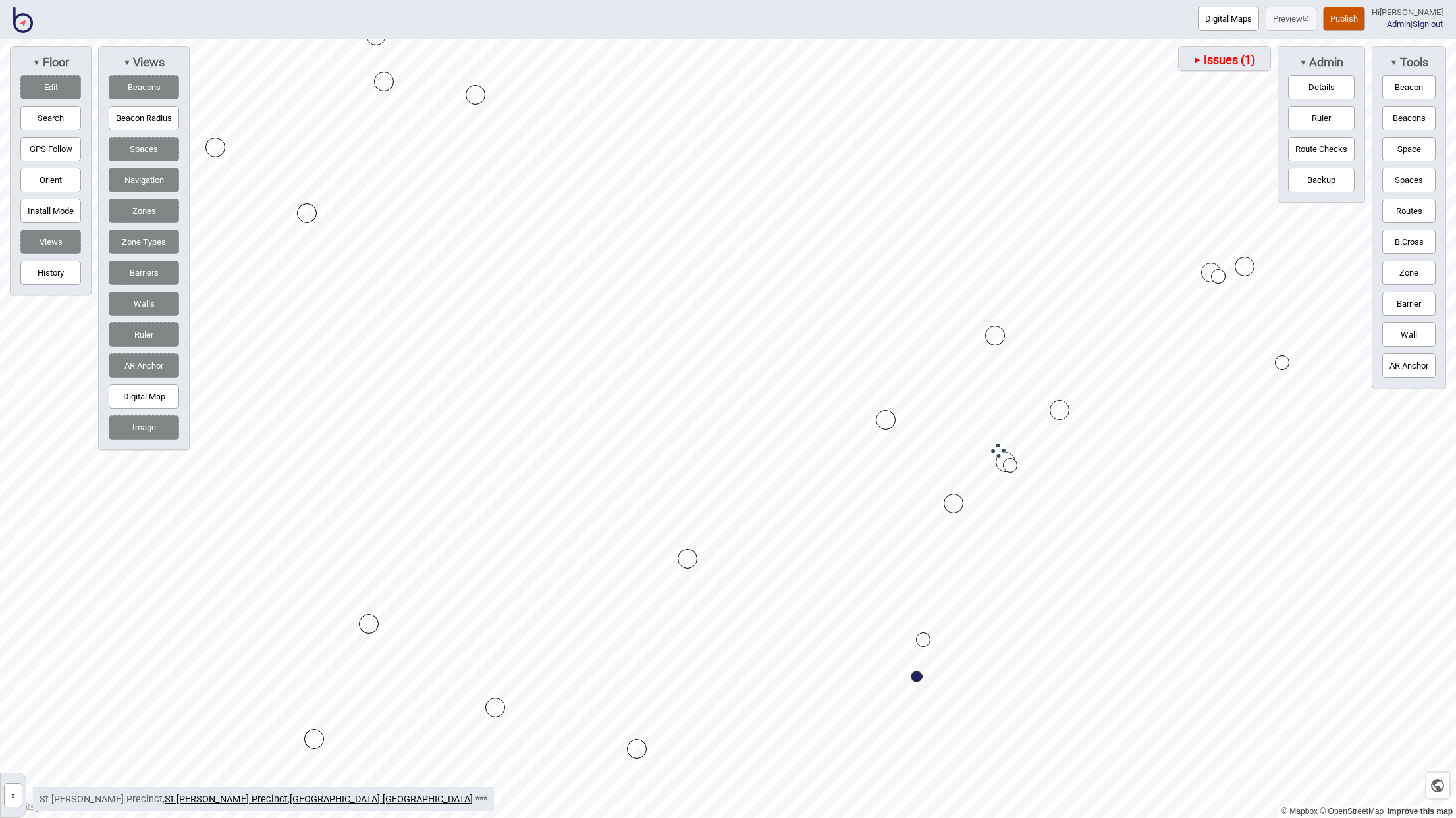
drag, startPoint x: 462, startPoint y: 694, endPoint x: 498, endPoint y: 702, distance: 36.9
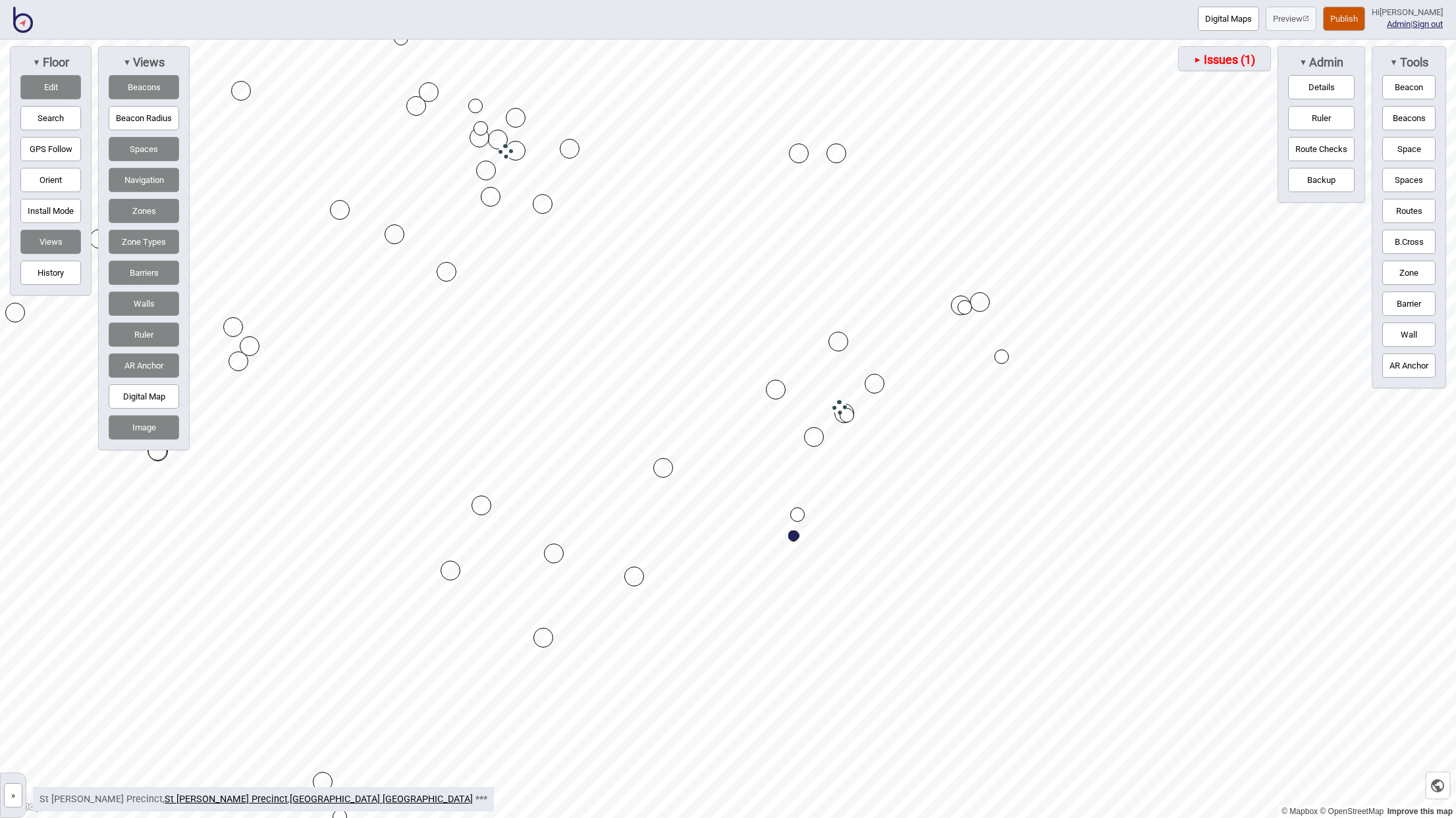
click at [6, 794] on button "»" at bounding box center [14, 795] width 19 height 24
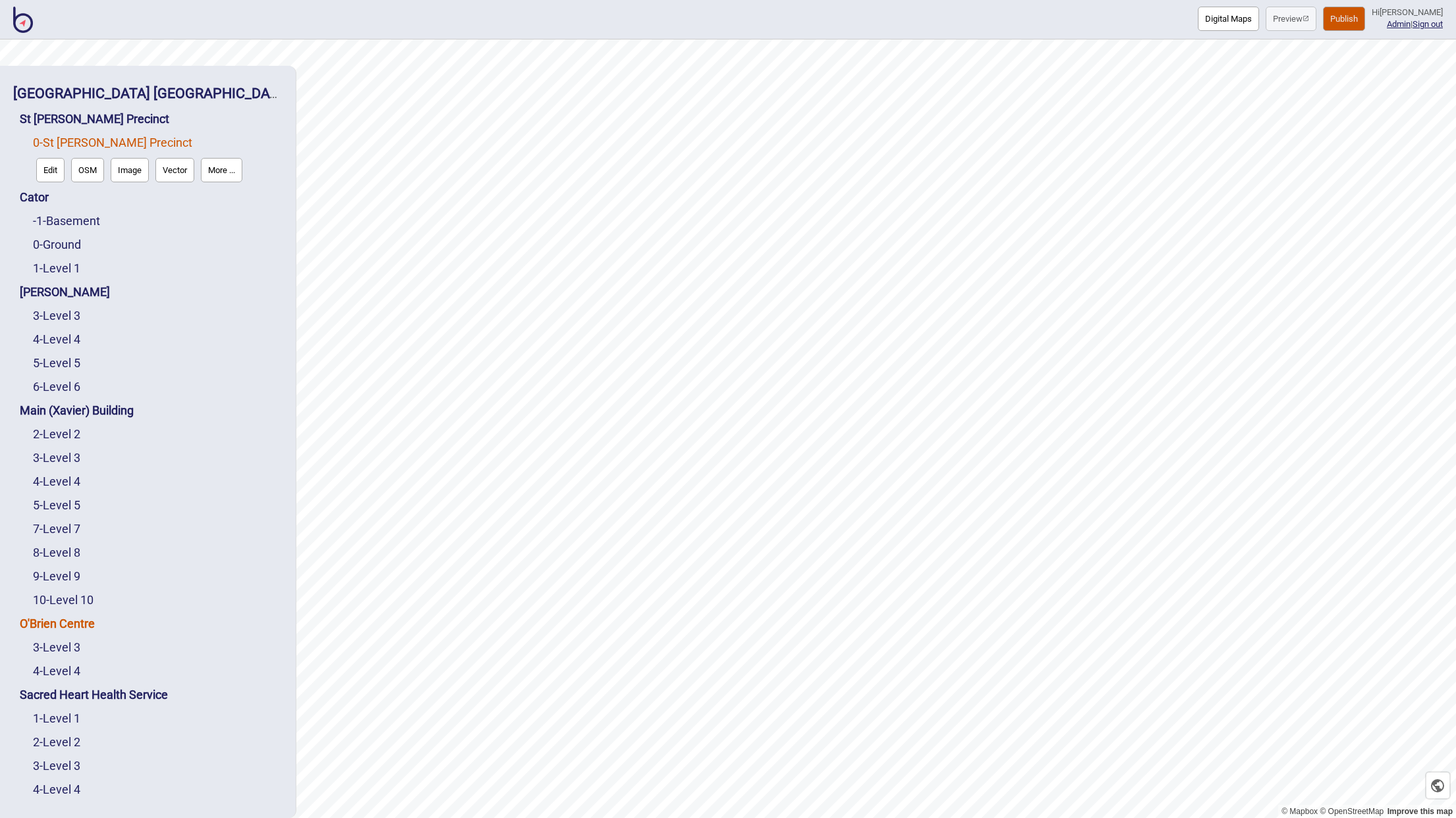
click at [62, 616] on link "O'Brien Centre" at bounding box center [57, 623] width 75 height 14
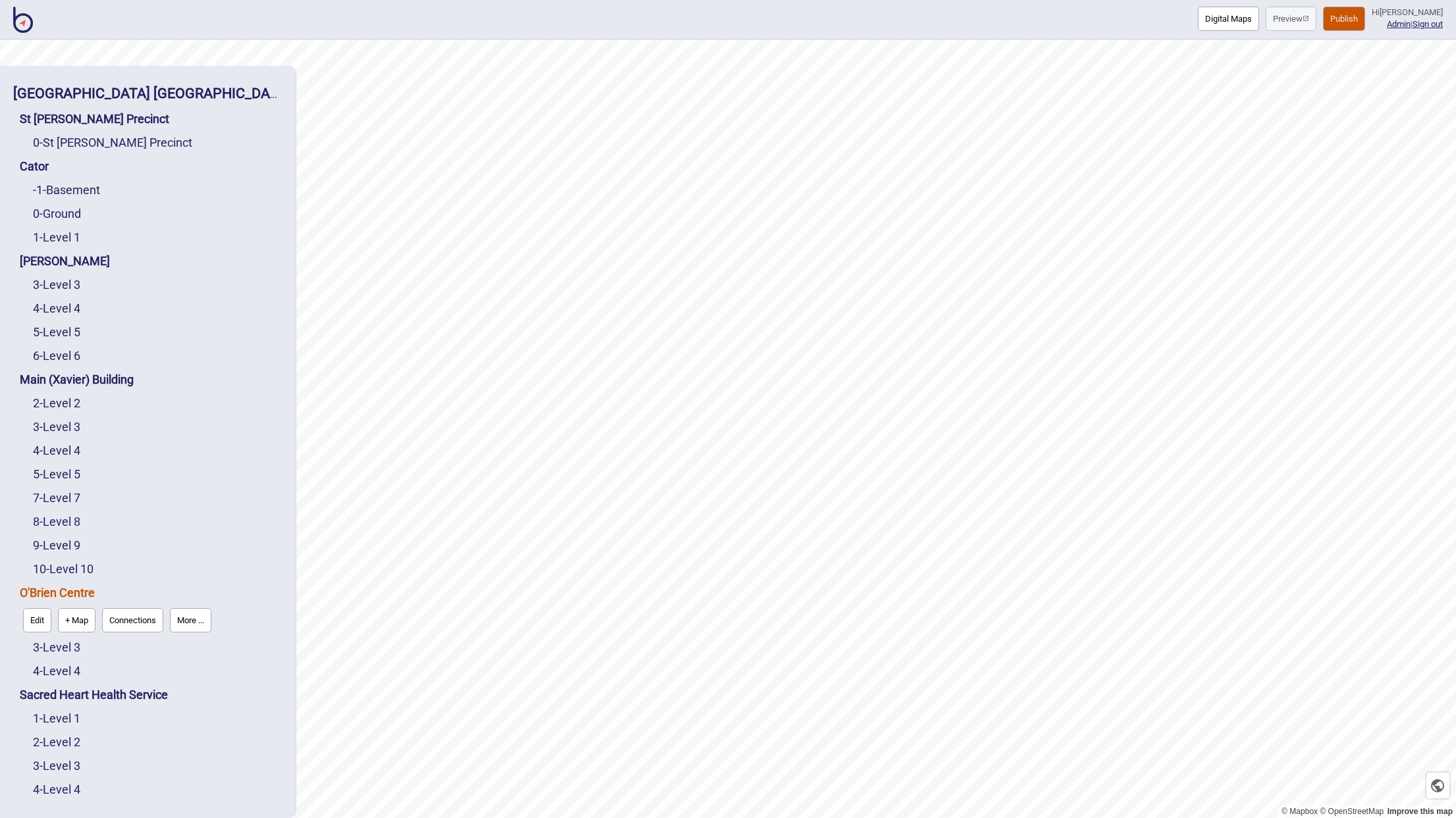
drag, startPoint x: 109, startPoint y: 110, endPoint x: 105, endPoint y: 123, distance: 13.6
click at [110, 136] on link "0 - St Vincent's Precinct" at bounding box center [113, 142] width 159 height 14
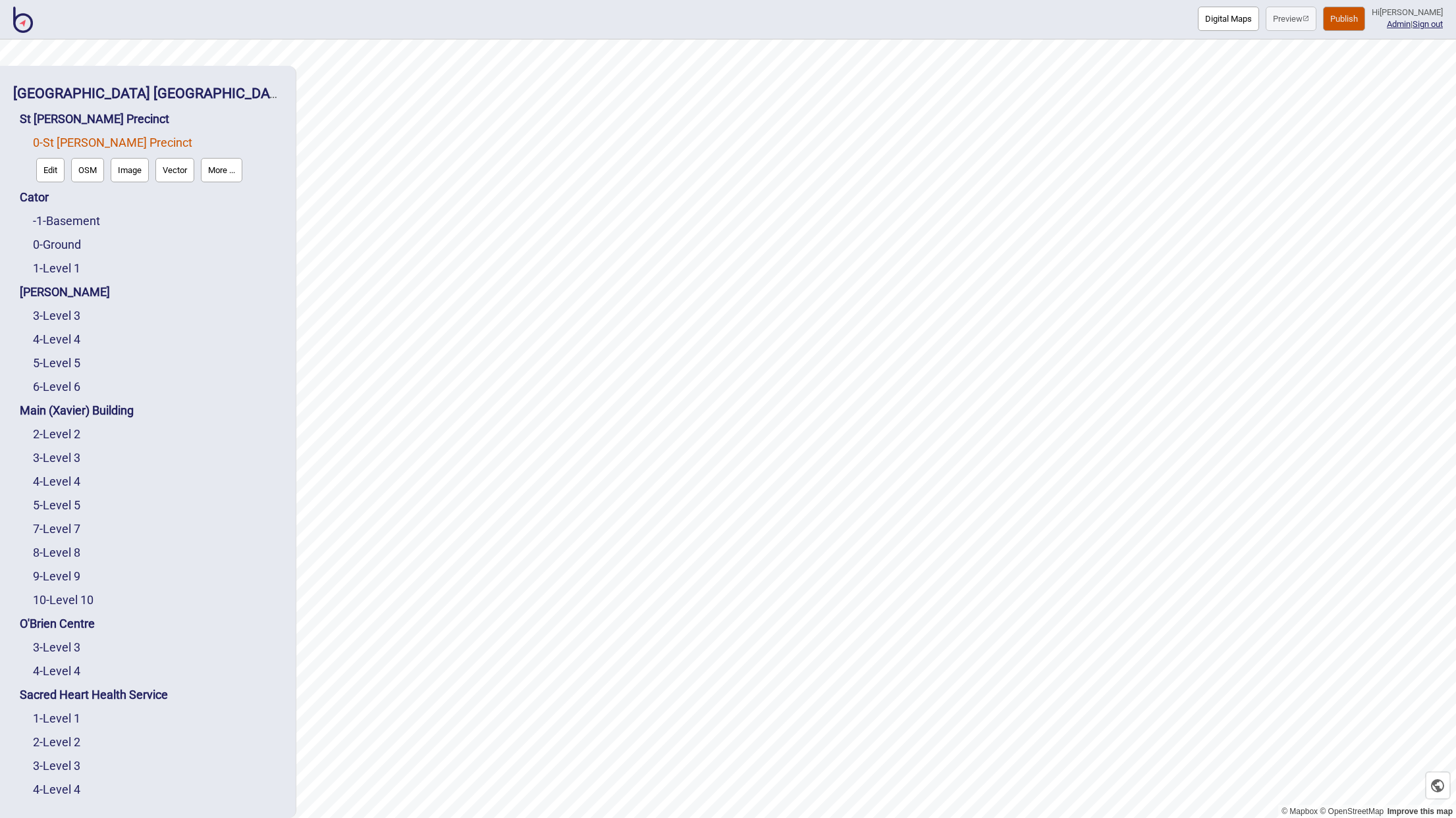
click at [52, 158] on button "Edit" at bounding box center [50, 170] width 28 height 24
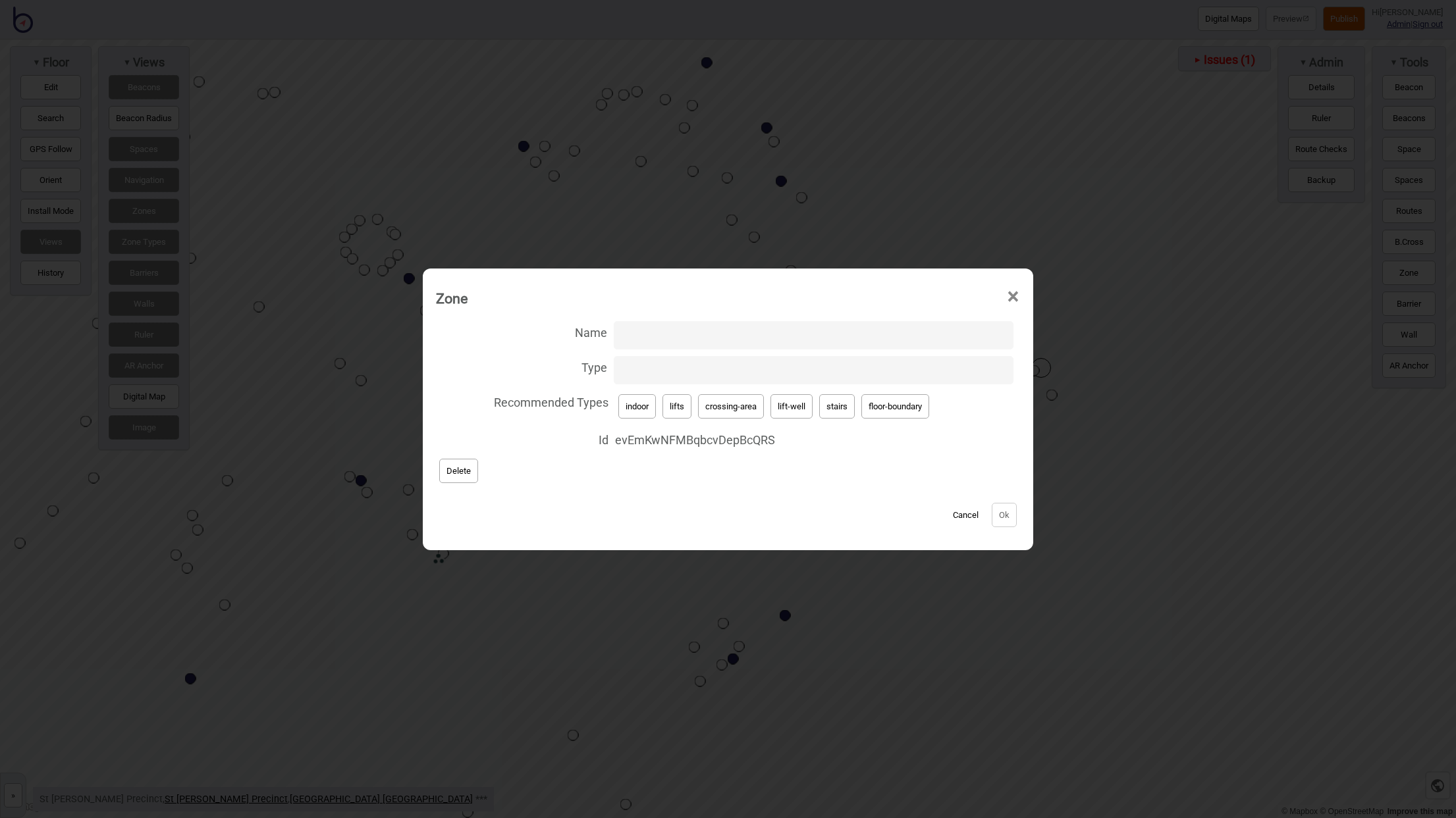
click at [637, 398] on button "indoor" at bounding box center [637, 406] width 37 height 24
type input "indoor"
click at [648, 344] on input "Name" at bounding box center [813, 335] width 400 height 28
paste input "1W5QFhF1B6FwdLKNDfG1dB"
type input "1W5QFhF1B6FwdLKNDfG1dB"
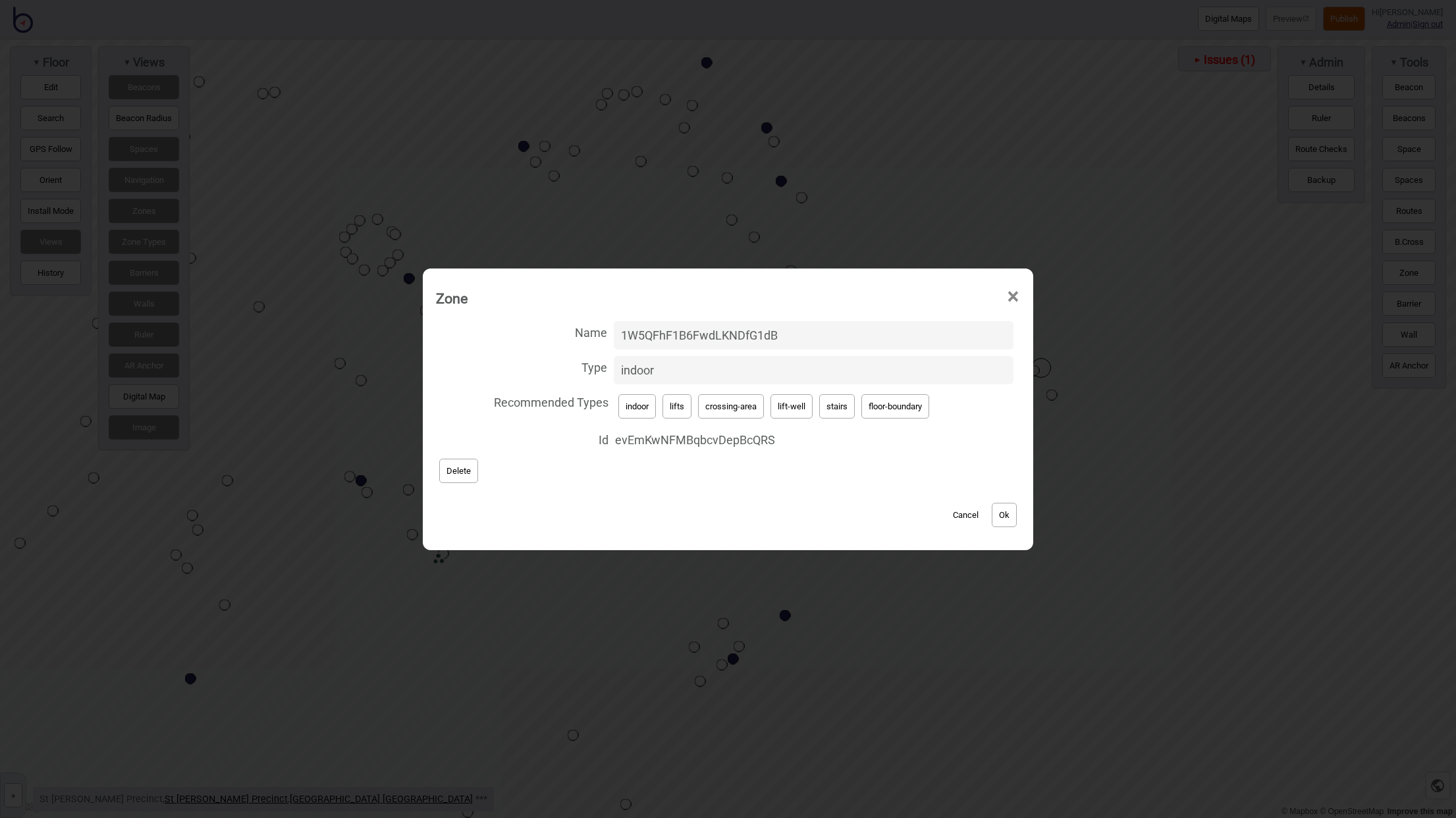
click at [1006, 508] on button "Ok" at bounding box center [1004, 515] width 25 height 24
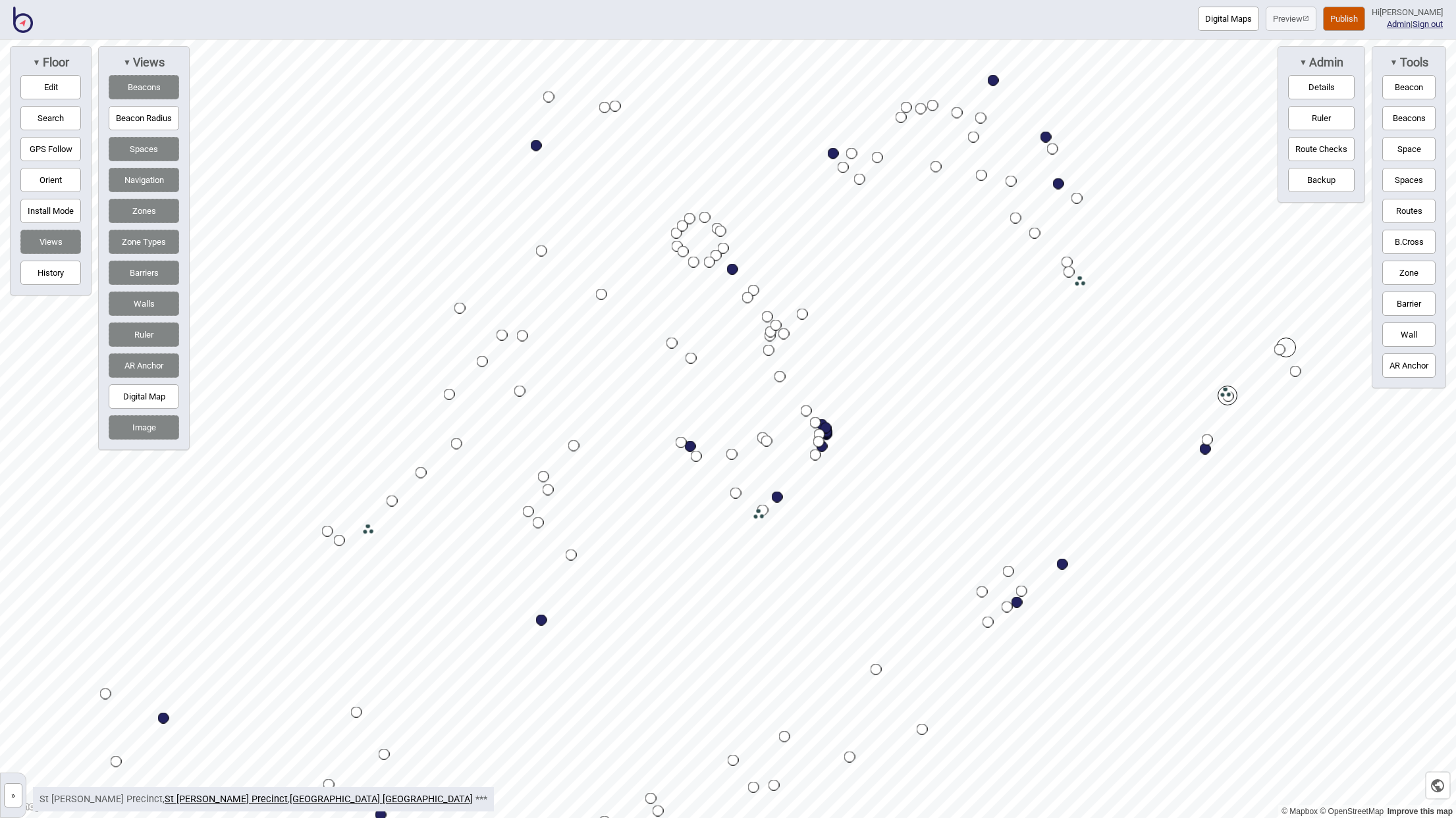
click at [361, 39] on div at bounding box center [728, 39] width 1456 height 0
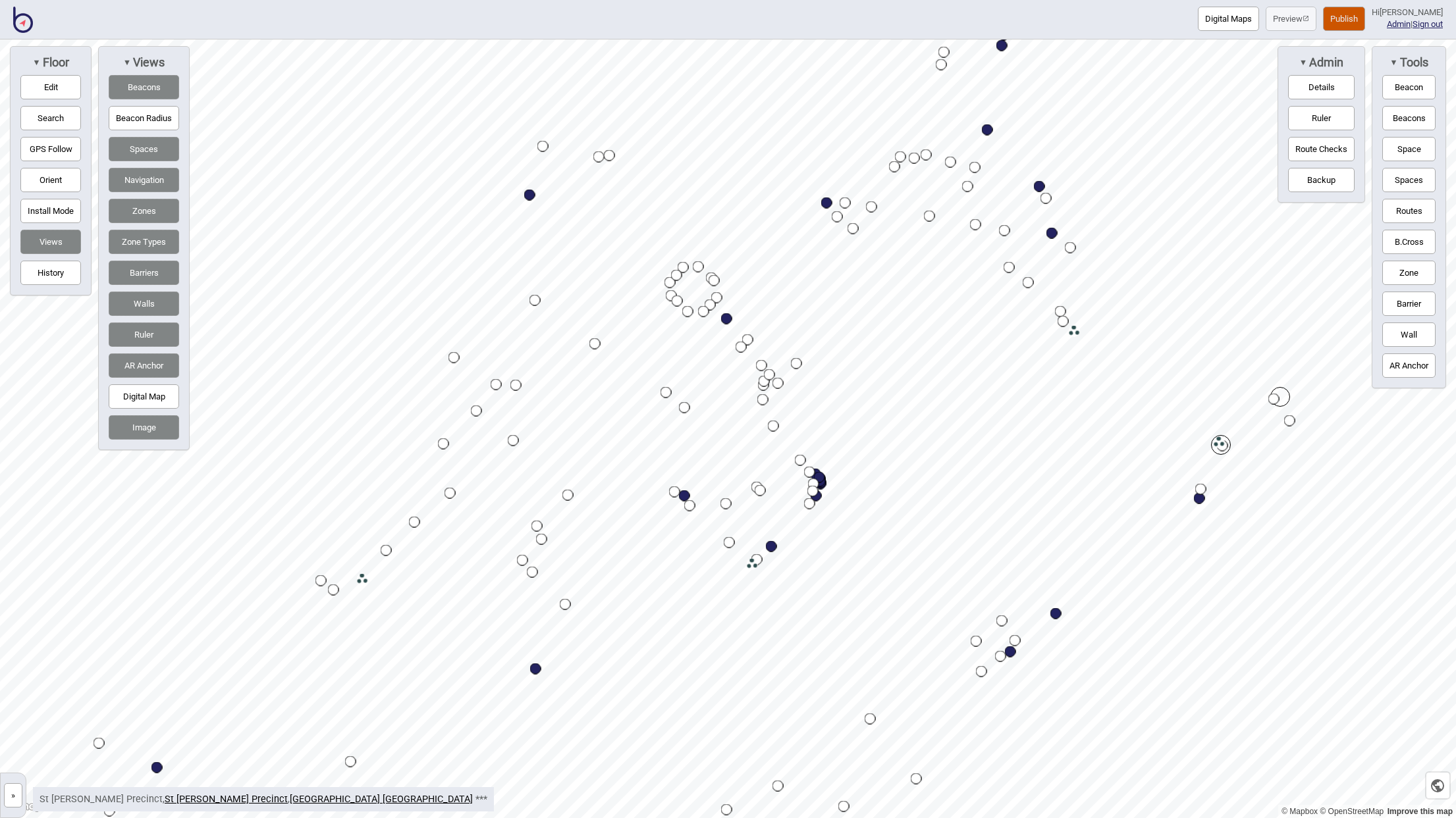
click at [20, 798] on button "»" at bounding box center [14, 795] width 19 height 24
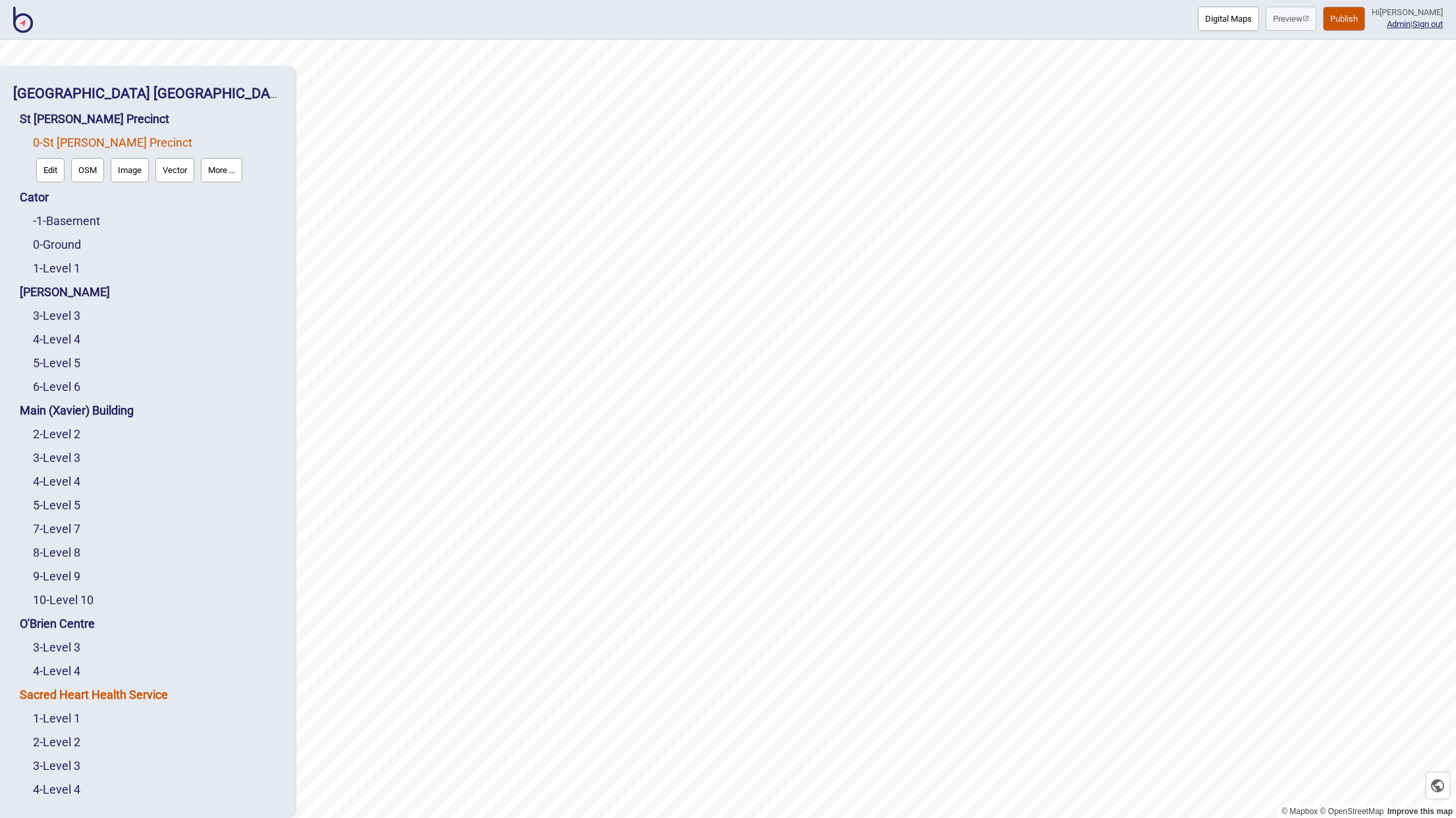
click at [83, 687] on link "Sacred Heart Health Service" at bounding box center [94, 694] width 148 height 14
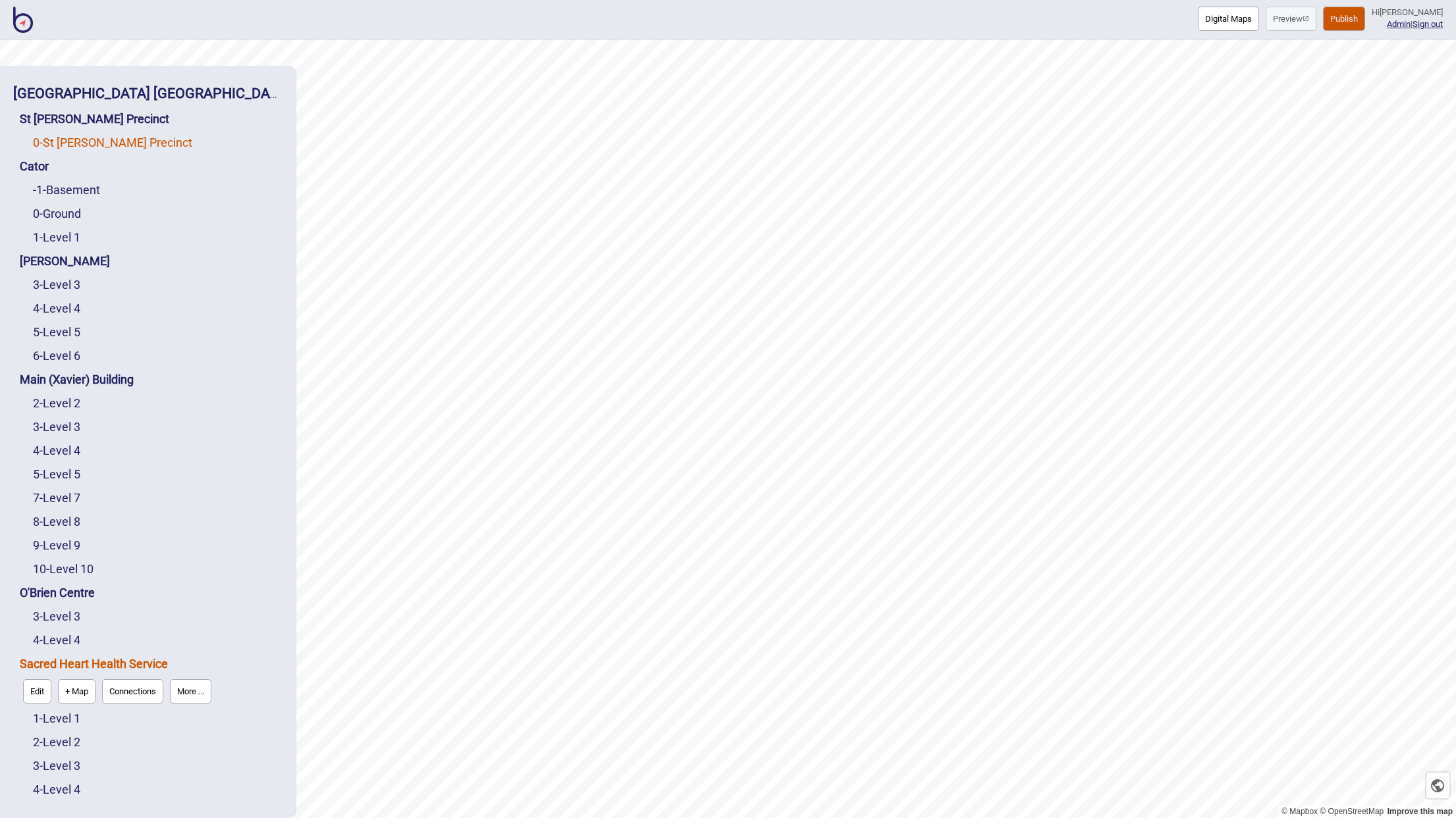
click at [92, 136] on link "0 - St Vincent's Precinct" at bounding box center [113, 142] width 159 height 14
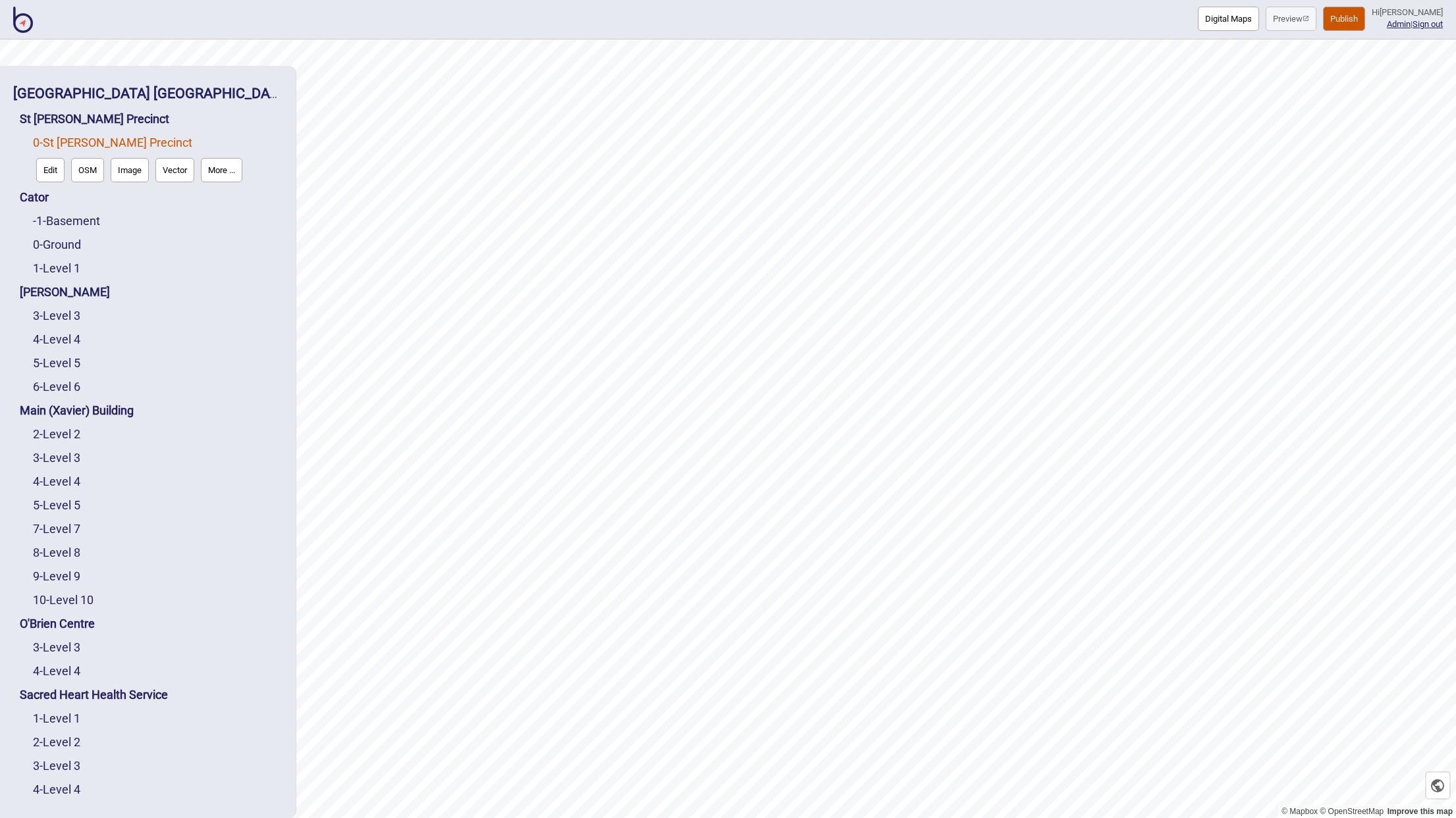
click at [57, 158] on button "Edit" at bounding box center [50, 170] width 28 height 24
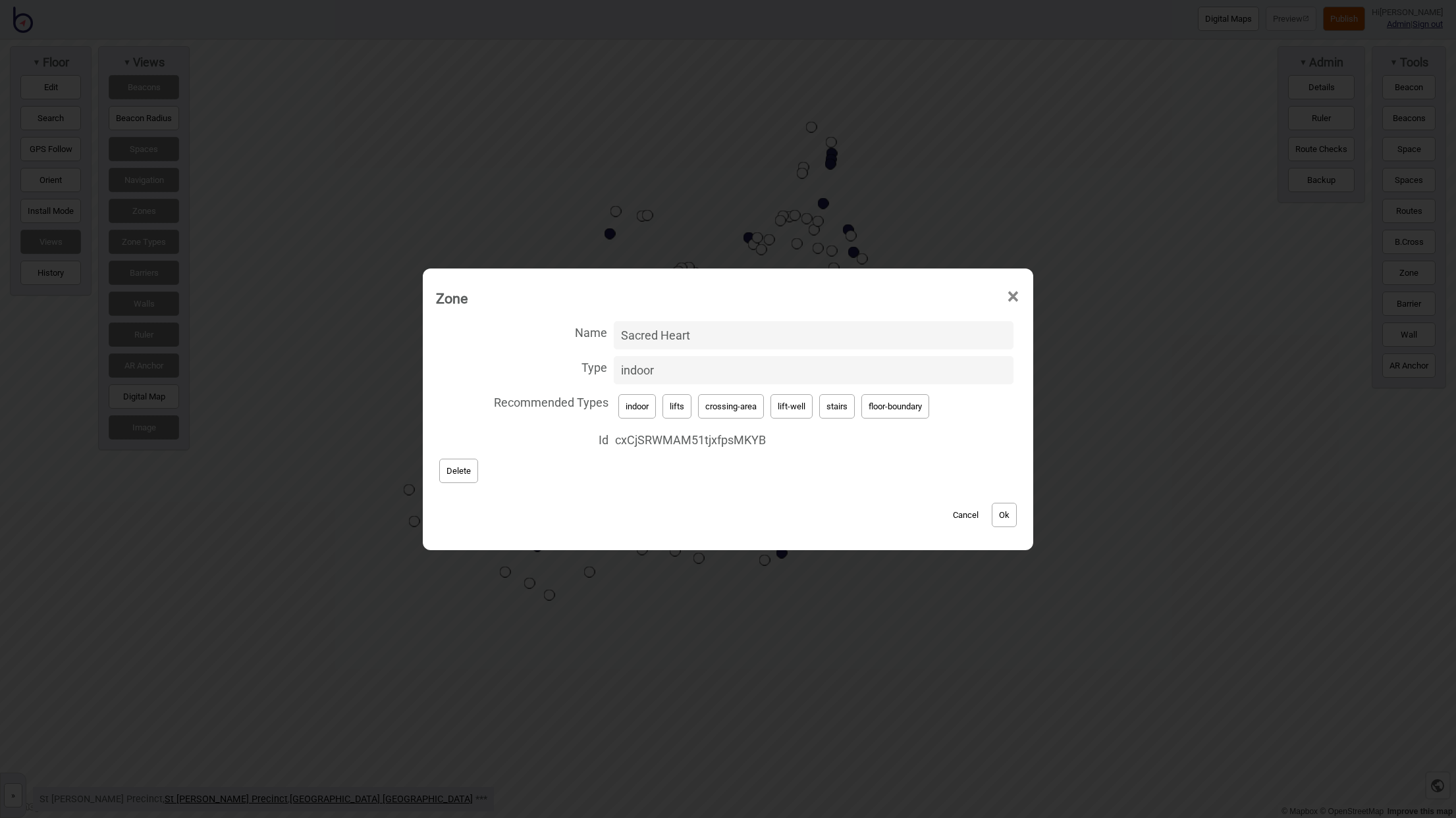
click at [677, 337] on input "Sacred Heart" at bounding box center [813, 335] width 400 height 28
paste input "cp2PrRUQUrFk9eZGdn7WEU"
type input "cp2PrRUQUrFk9eZGdn7WEU"
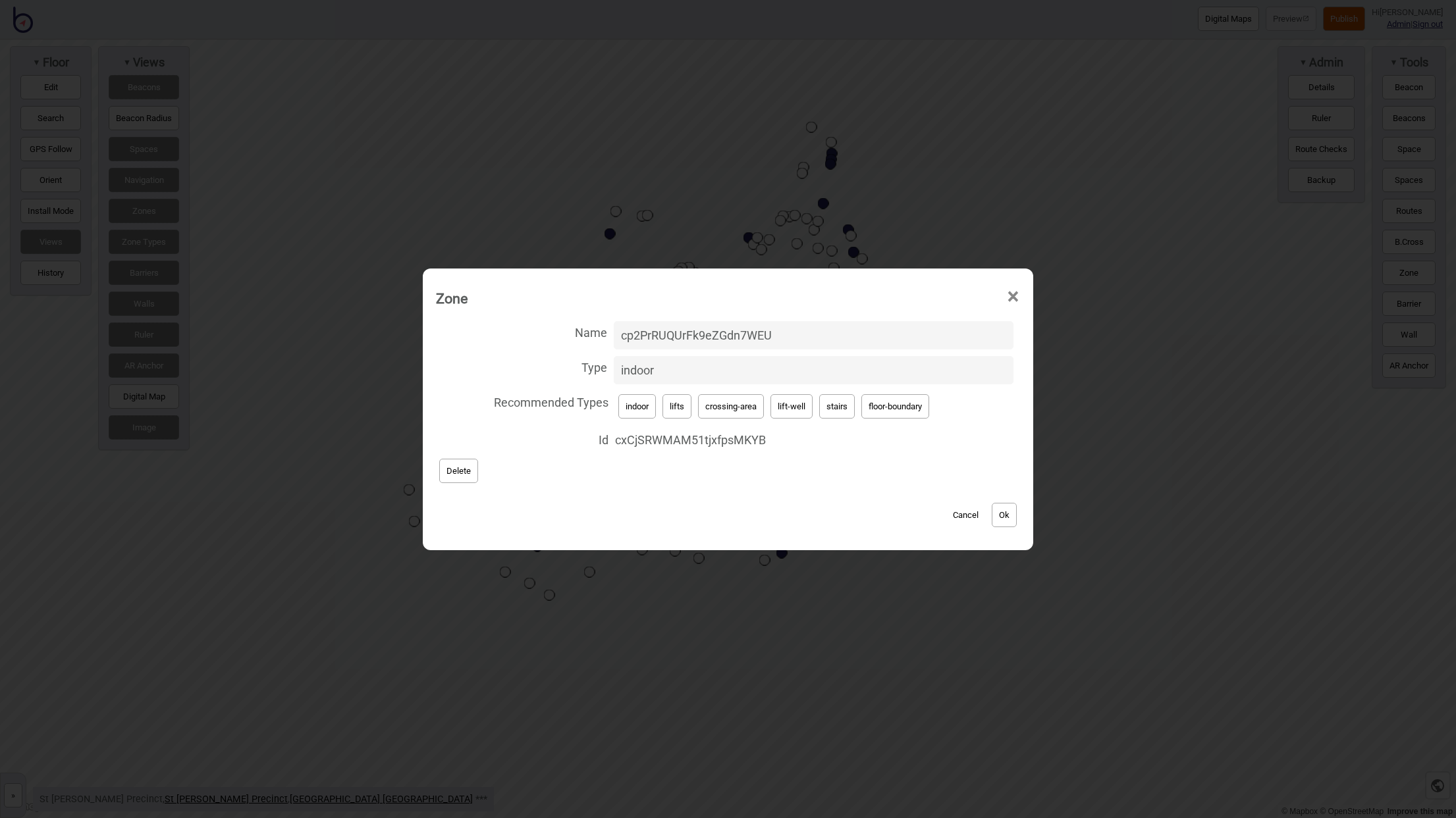
click at [1005, 515] on button "Ok" at bounding box center [1004, 515] width 25 height 24
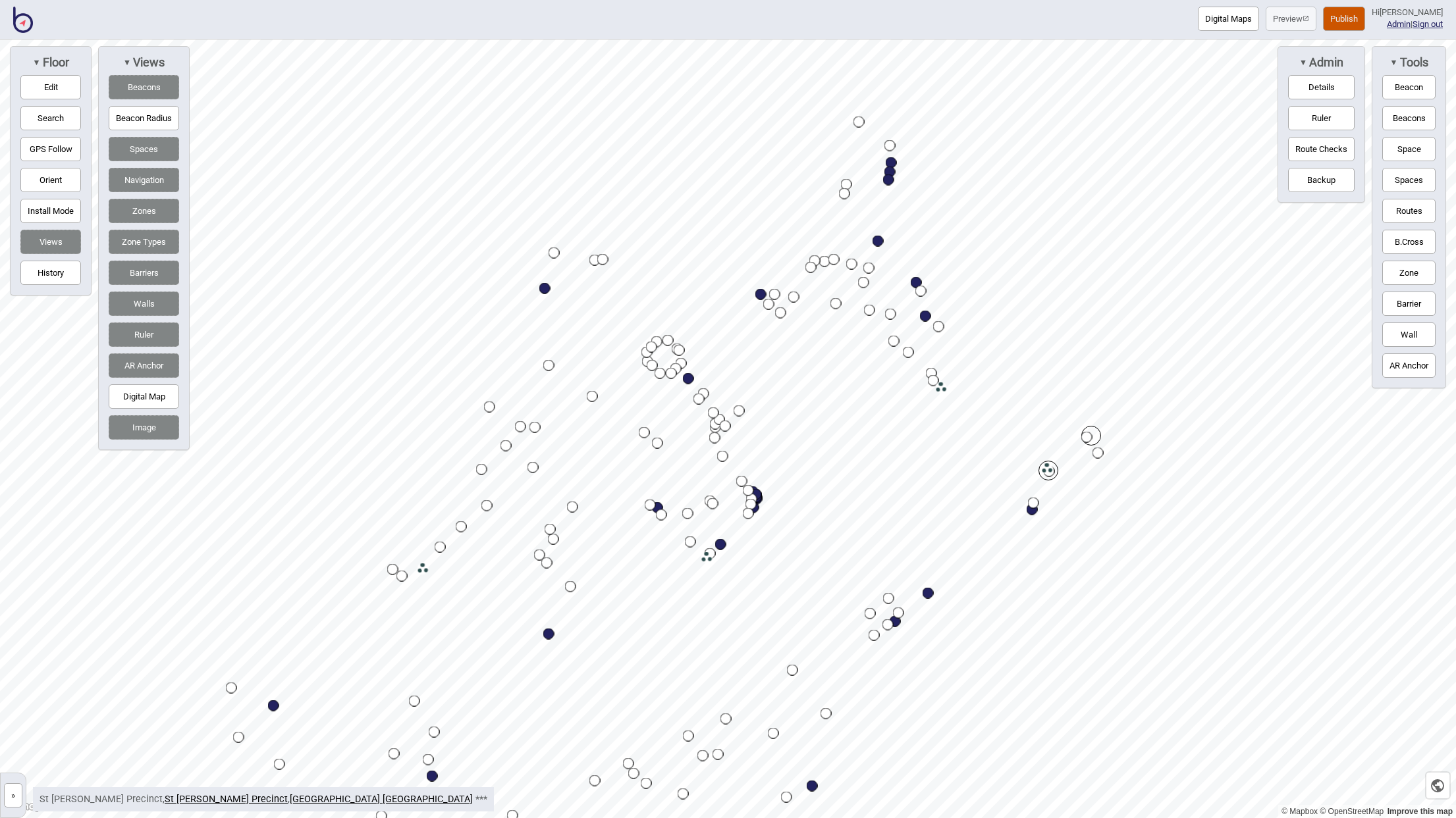
click at [1363, 20] on button "Publish" at bounding box center [1344, 19] width 42 height 24
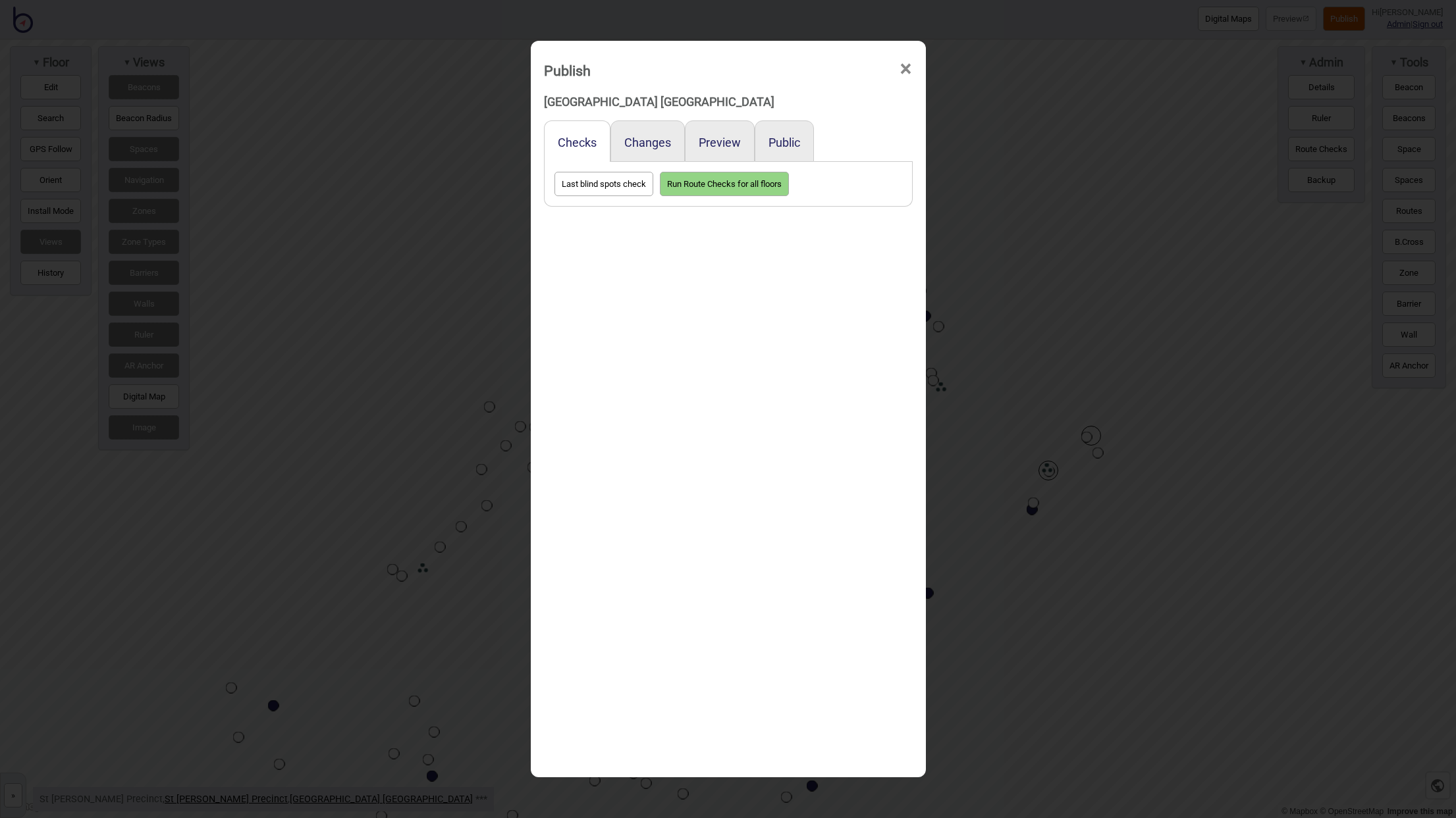
click at [715, 151] on div "Preview" at bounding box center [719, 141] width 70 height 42
click at [715, 149] on button "Preview" at bounding box center [719, 142] width 42 height 14
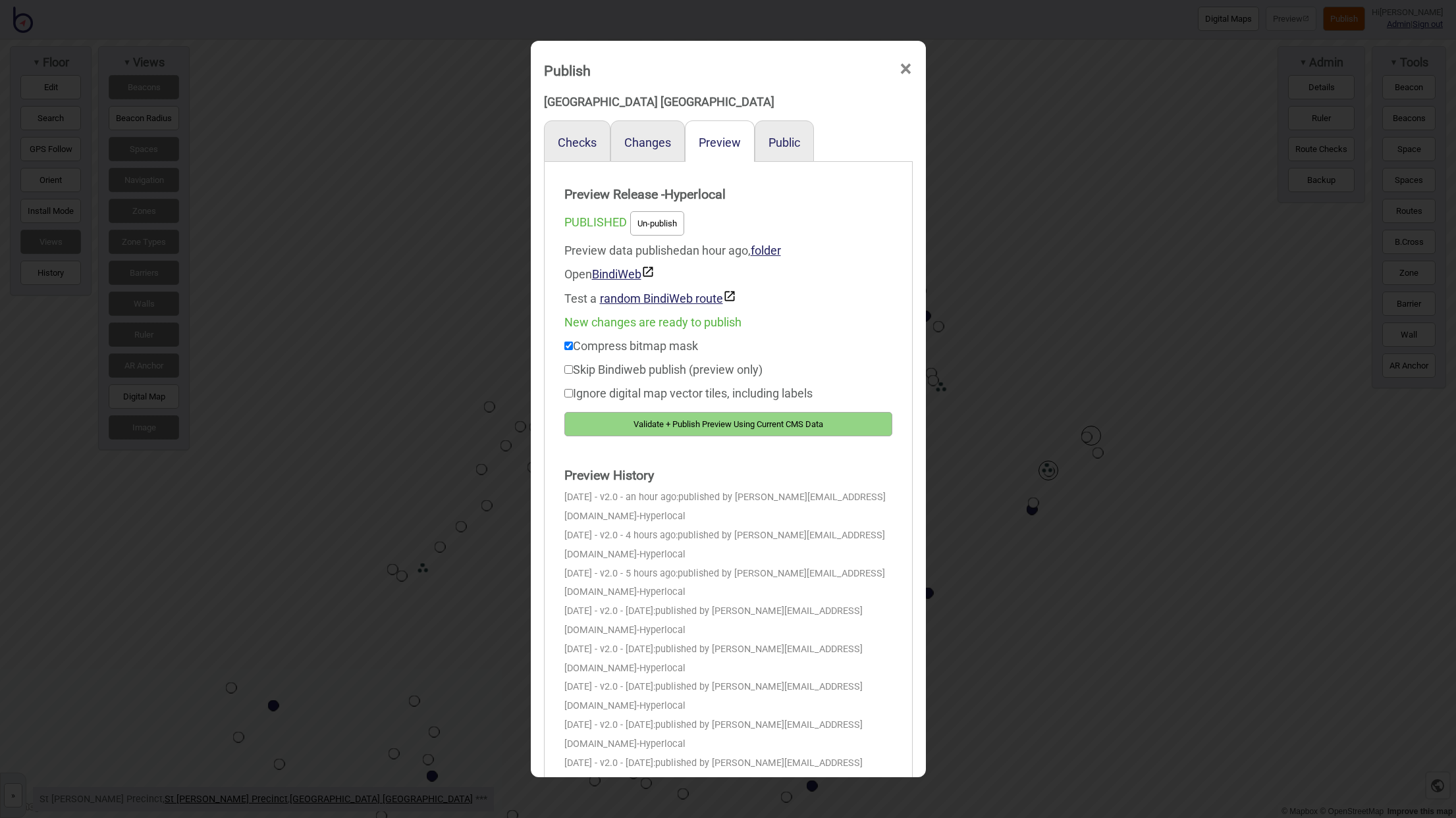
click at [711, 426] on button "Validate + Publish Preview Using Current CMS Data" at bounding box center [728, 424] width 328 height 24
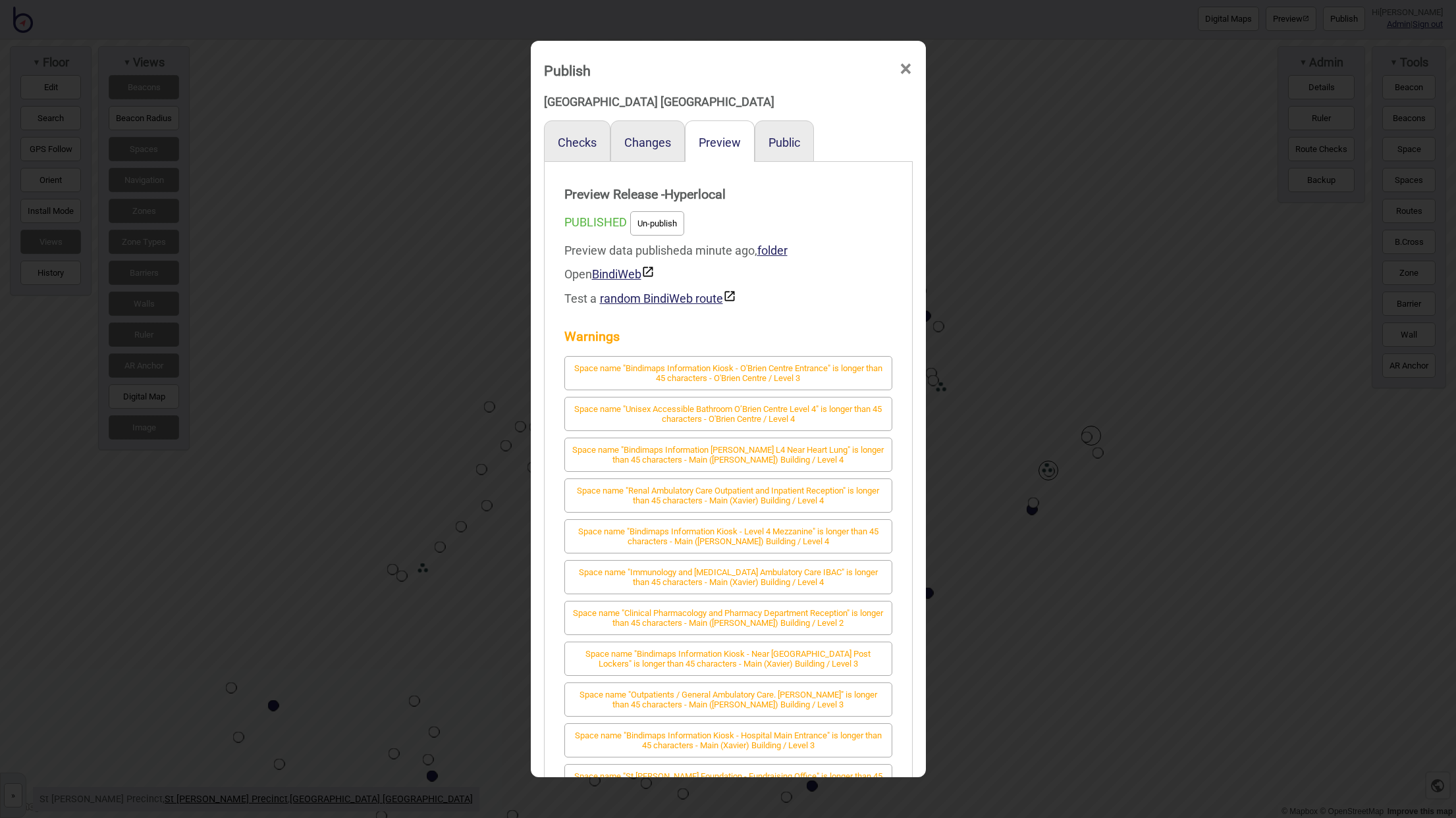
click at [899, 69] on span "×" at bounding box center [905, 69] width 14 height 44
